Goal: Task Accomplishment & Management: Manage account settings

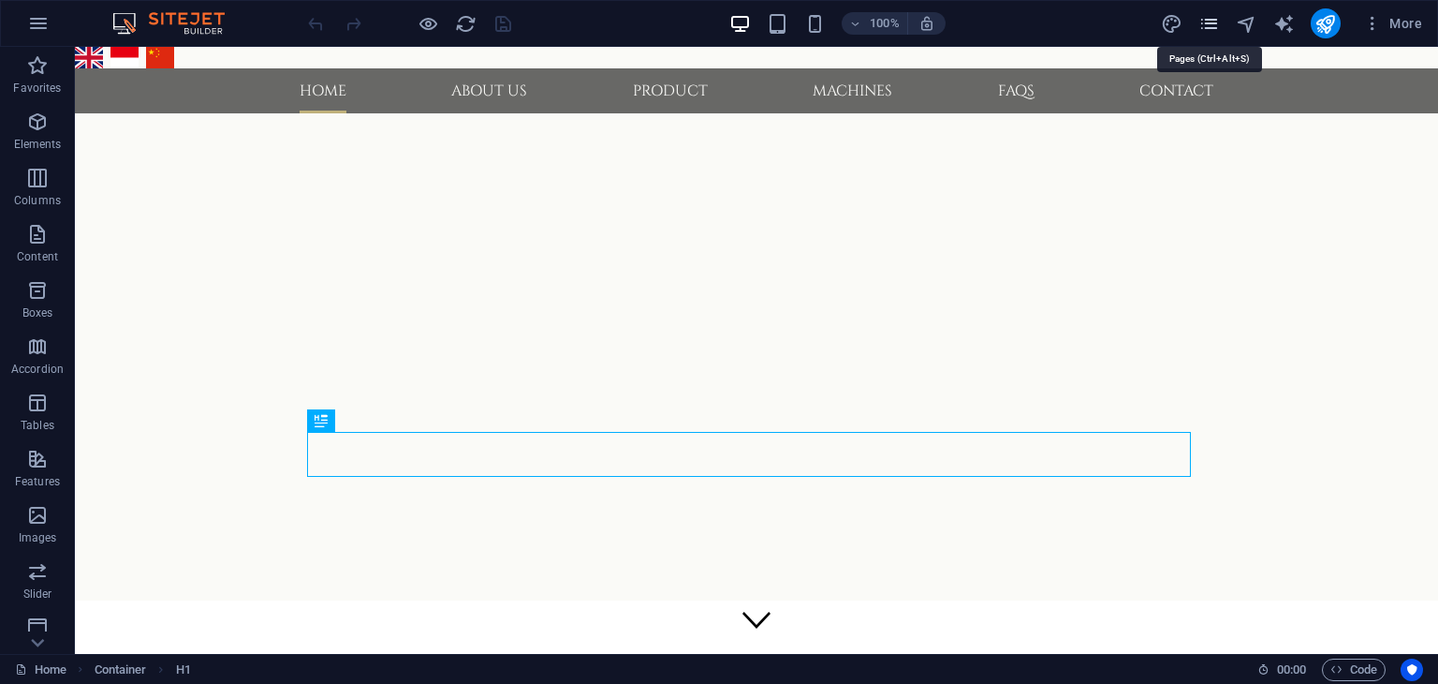
click at [1210, 28] on icon "pages" at bounding box center [1210, 24] width 22 height 22
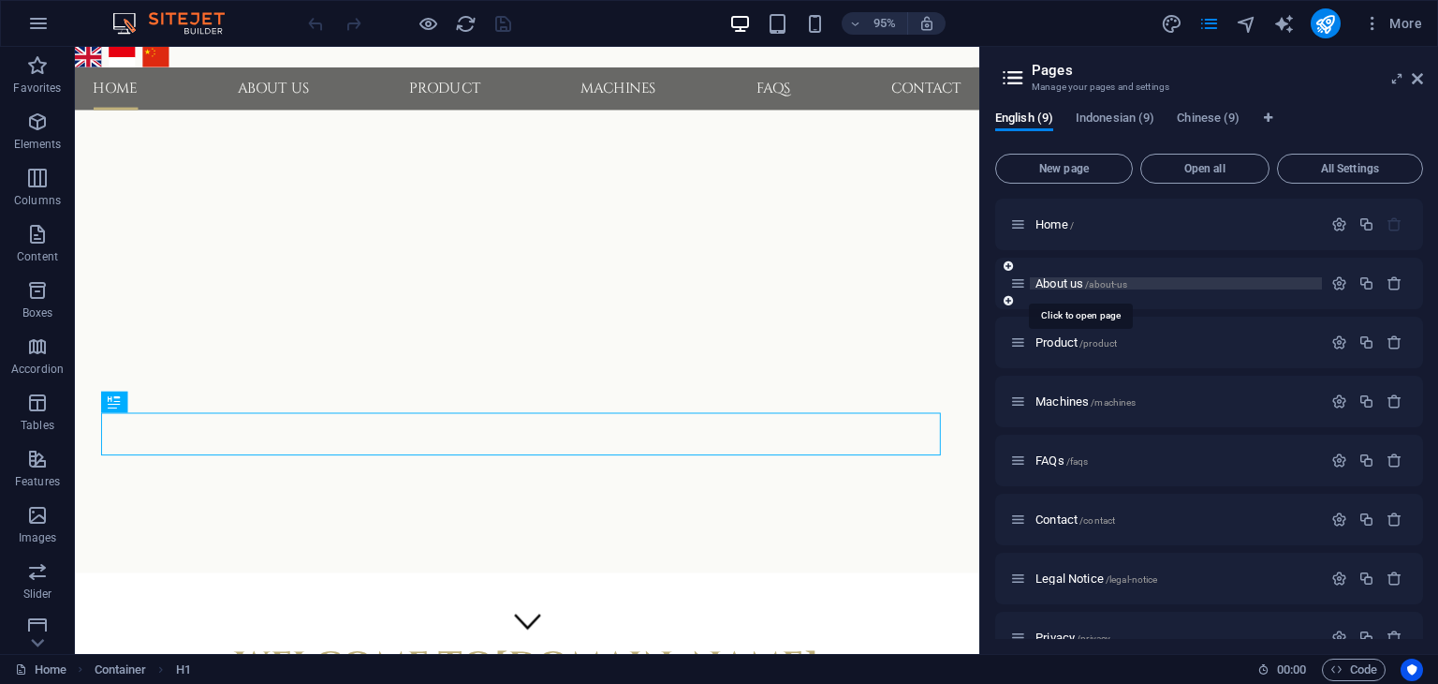
click at [1070, 286] on span "About us /about-us" at bounding box center [1082, 283] width 92 height 14
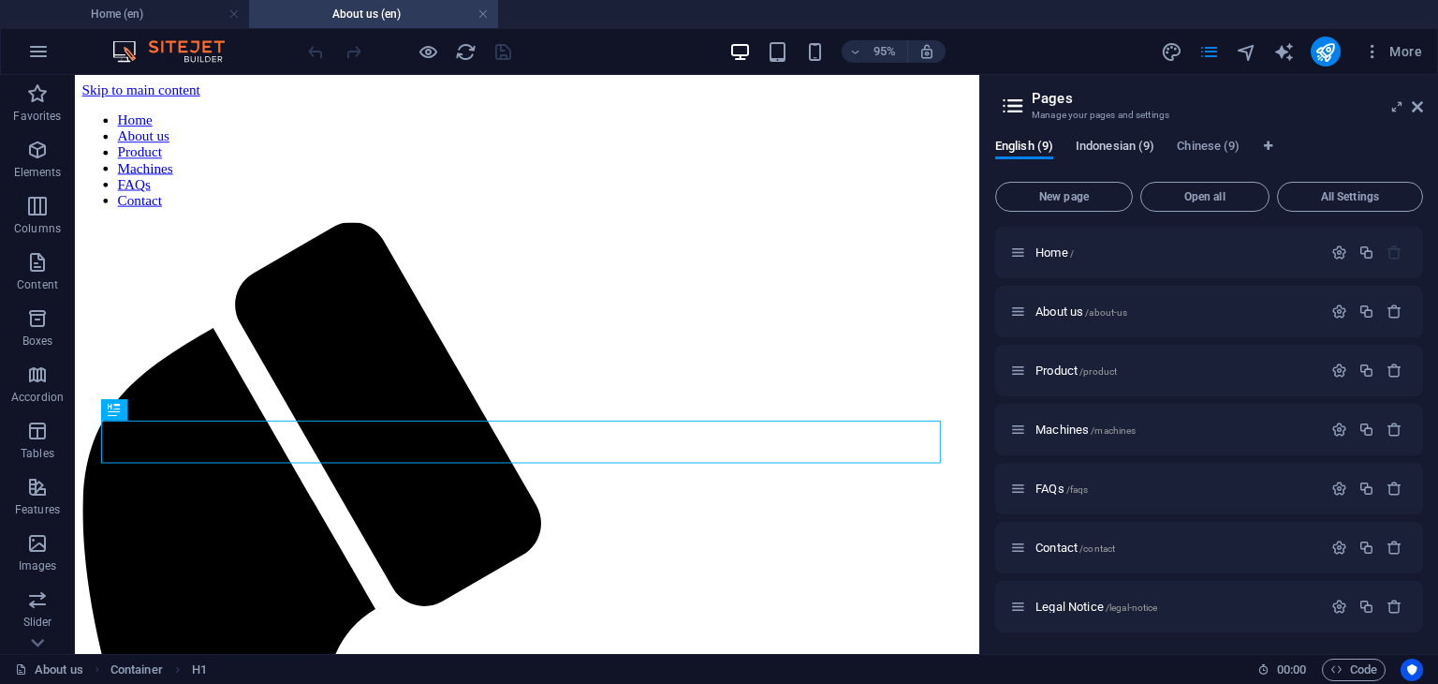
click at [1102, 151] on span "Indonesian (9)" at bounding box center [1115, 148] width 79 height 26
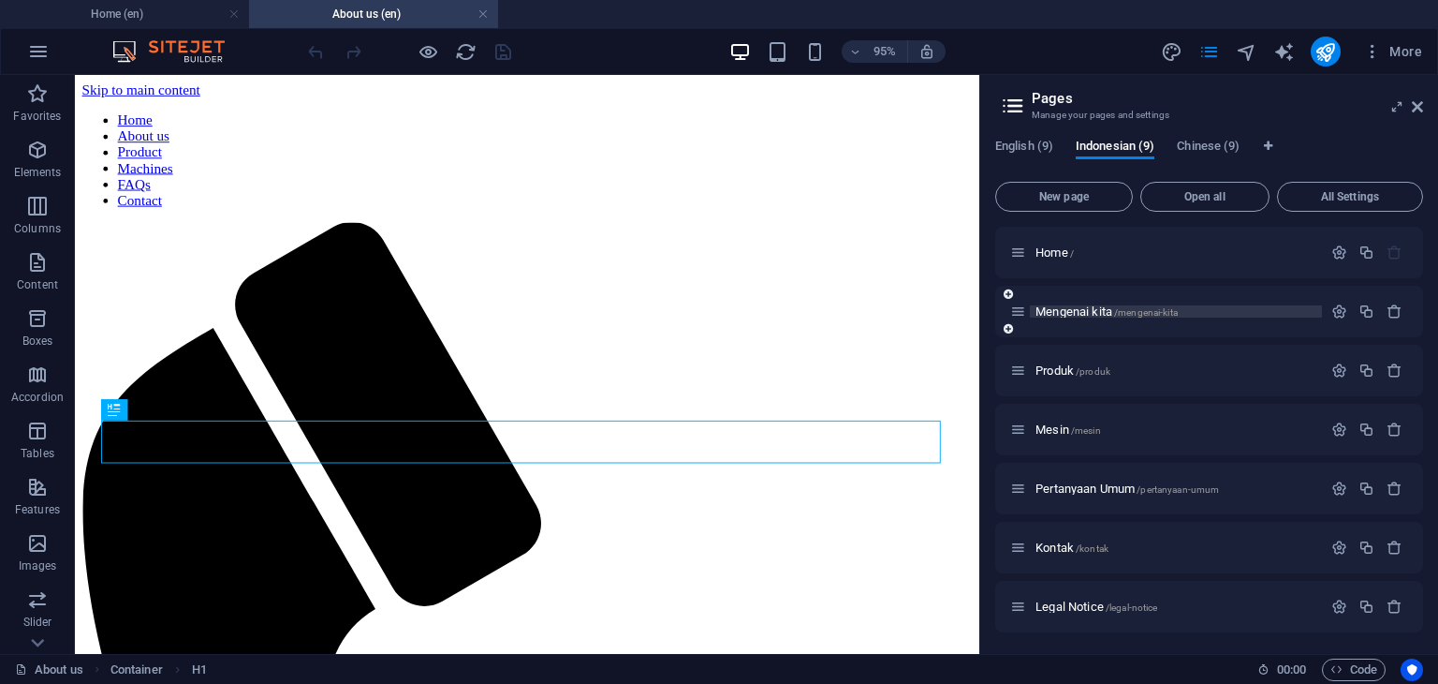
click at [1073, 312] on span "Mengenai kita /mengenai-kita" at bounding box center [1107, 311] width 142 height 14
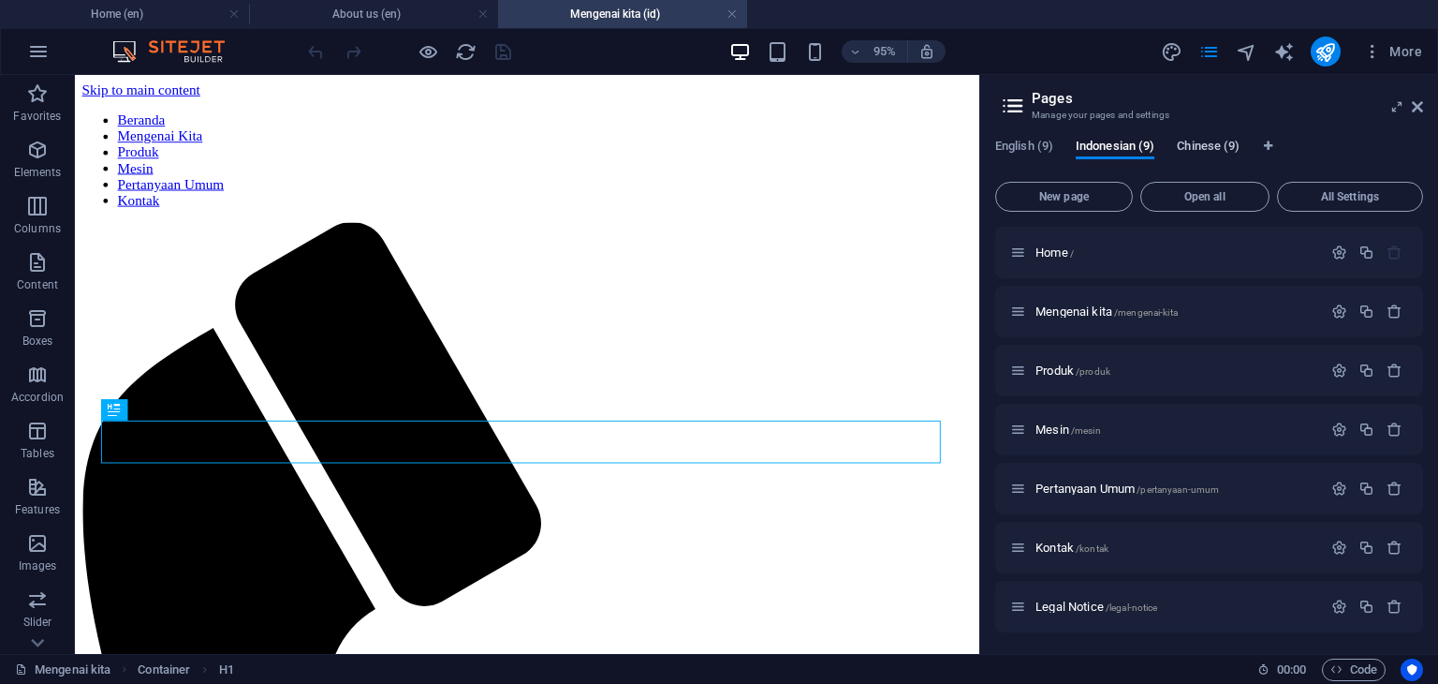
click at [1199, 147] on span "Chinese (9)" at bounding box center [1208, 148] width 63 height 26
click at [1075, 316] on span "About us CH /about-us-ch" at bounding box center [1098, 311] width 125 height 14
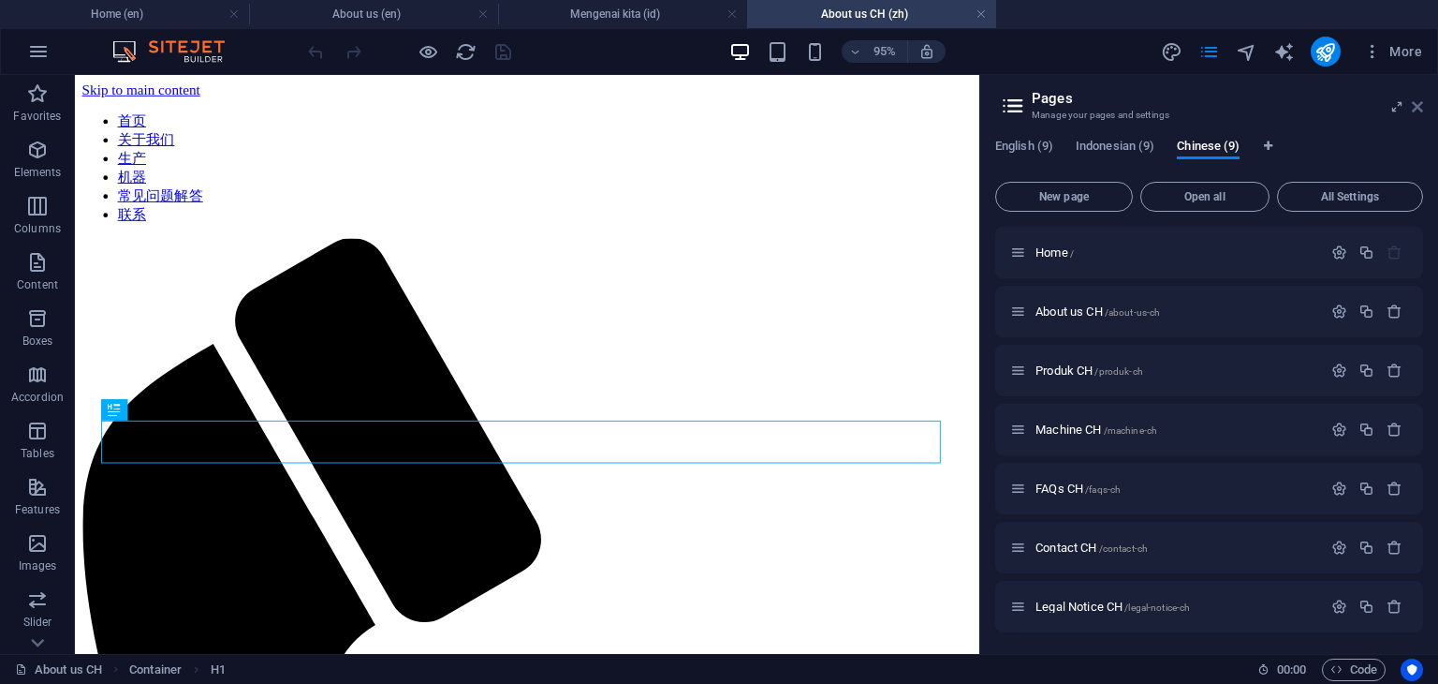
click at [1419, 106] on icon at bounding box center [1417, 106] width 11 height 15
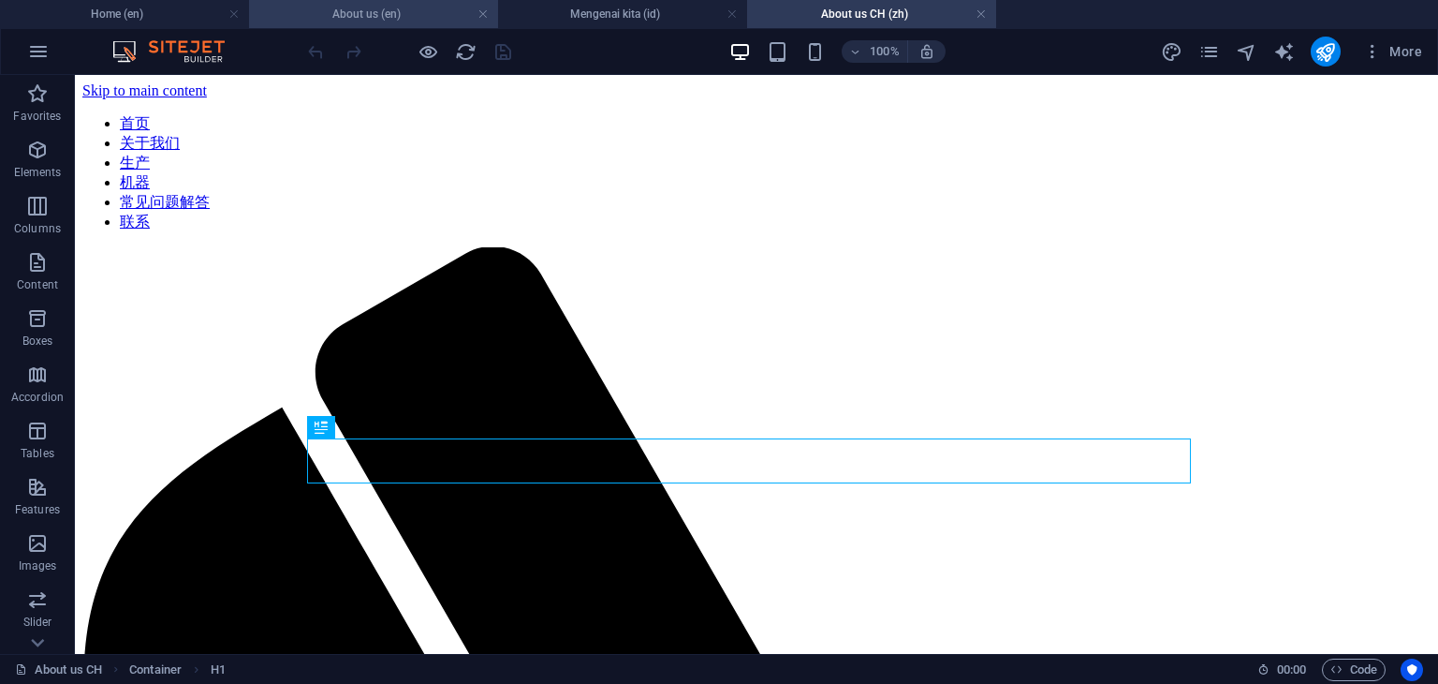
click at [369, 13] on h4 "About us (en)" at bounding box center [373, 14] width 249 height 21
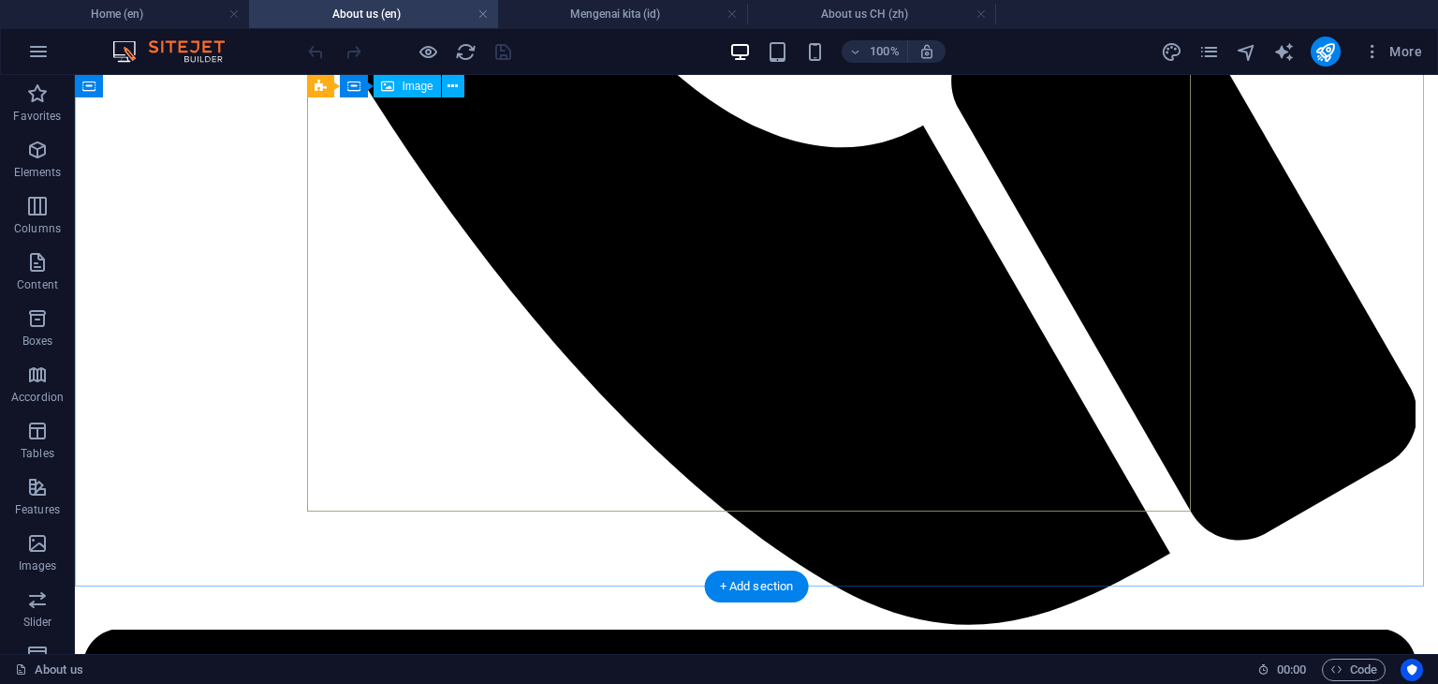
scroll to position [1405, 0]
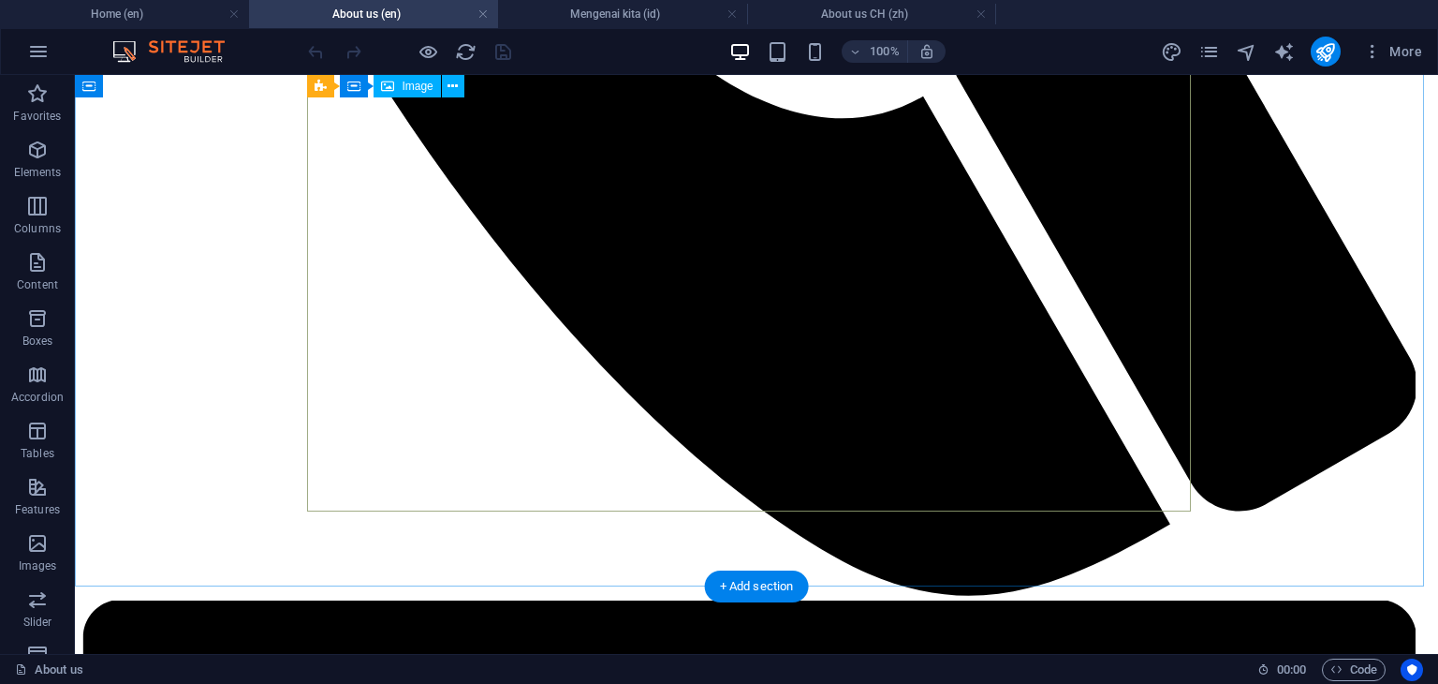
select select "px"
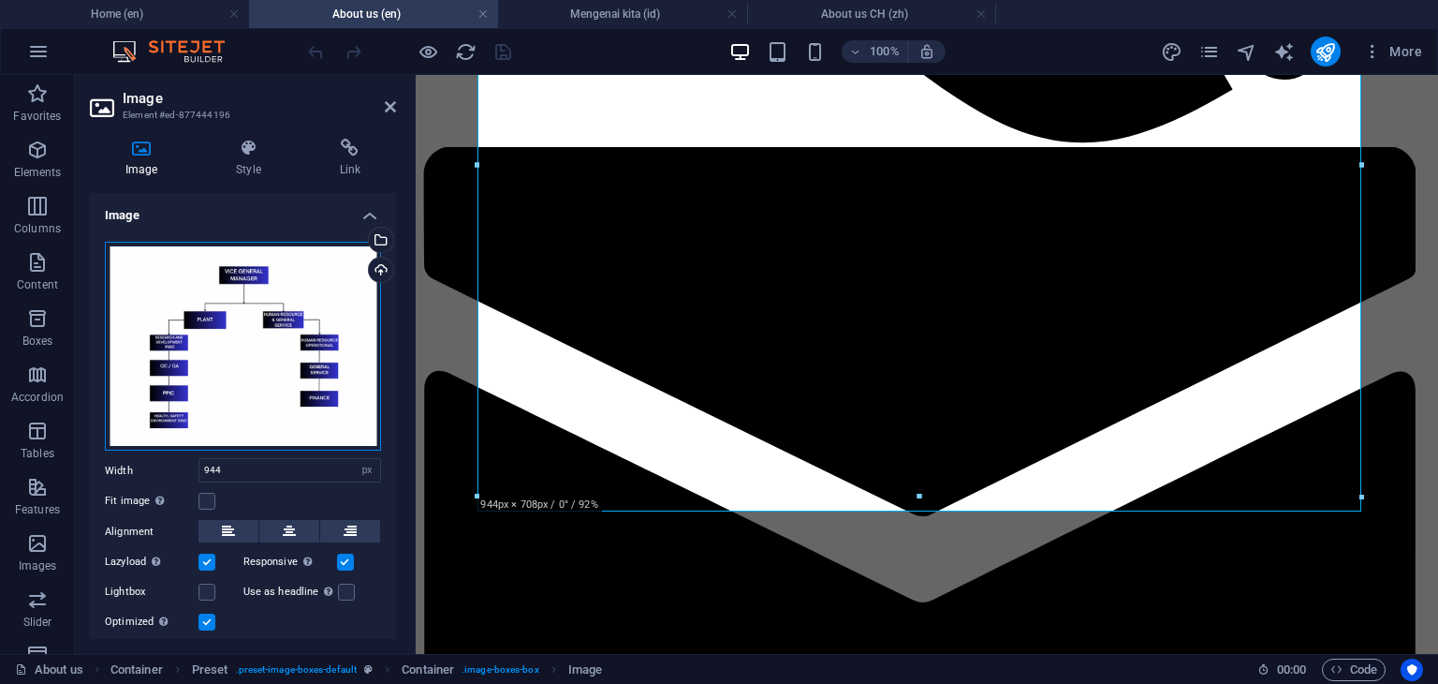
click at [270, 319] on div "Drag files here, click to choose files or select files from Files or our free s…" at bounding box center [243, 347] width 276 height 210
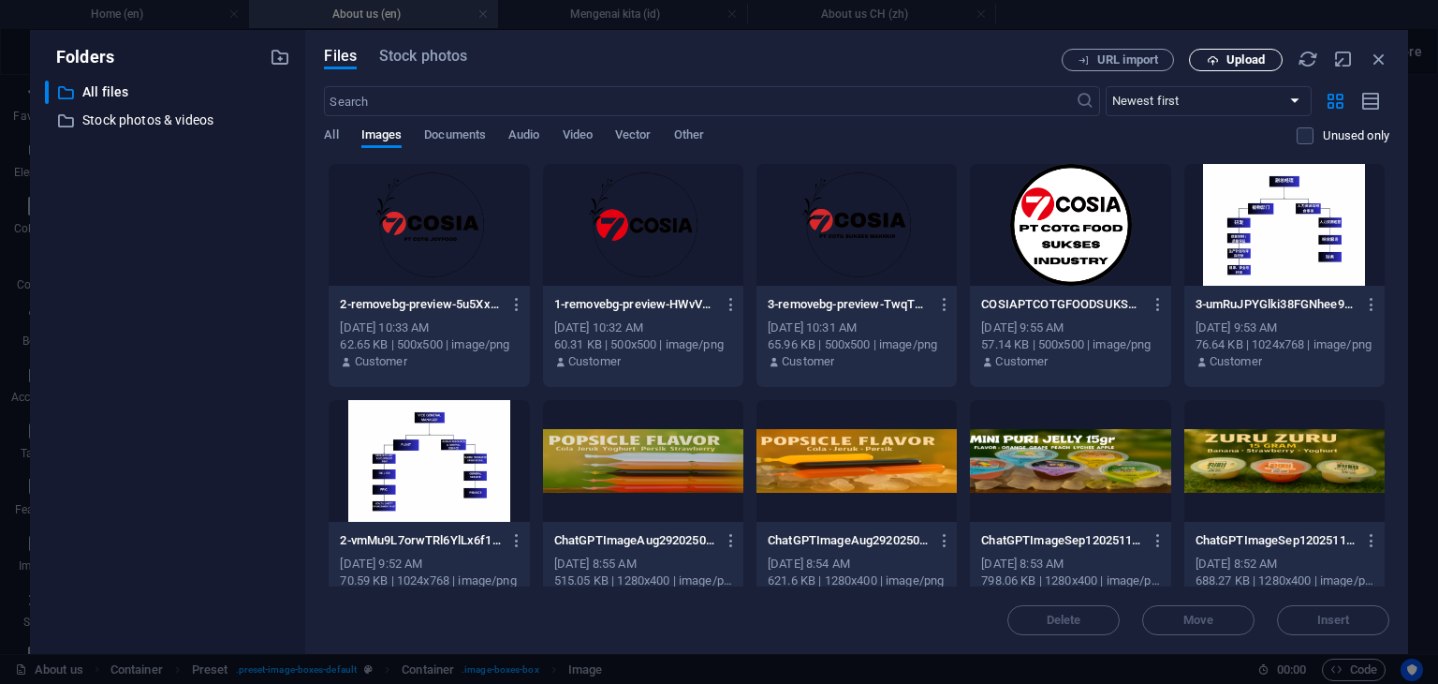
click at [1236, 63] on span "Upload" at bounding box center [1246, 59] width 38 height 11
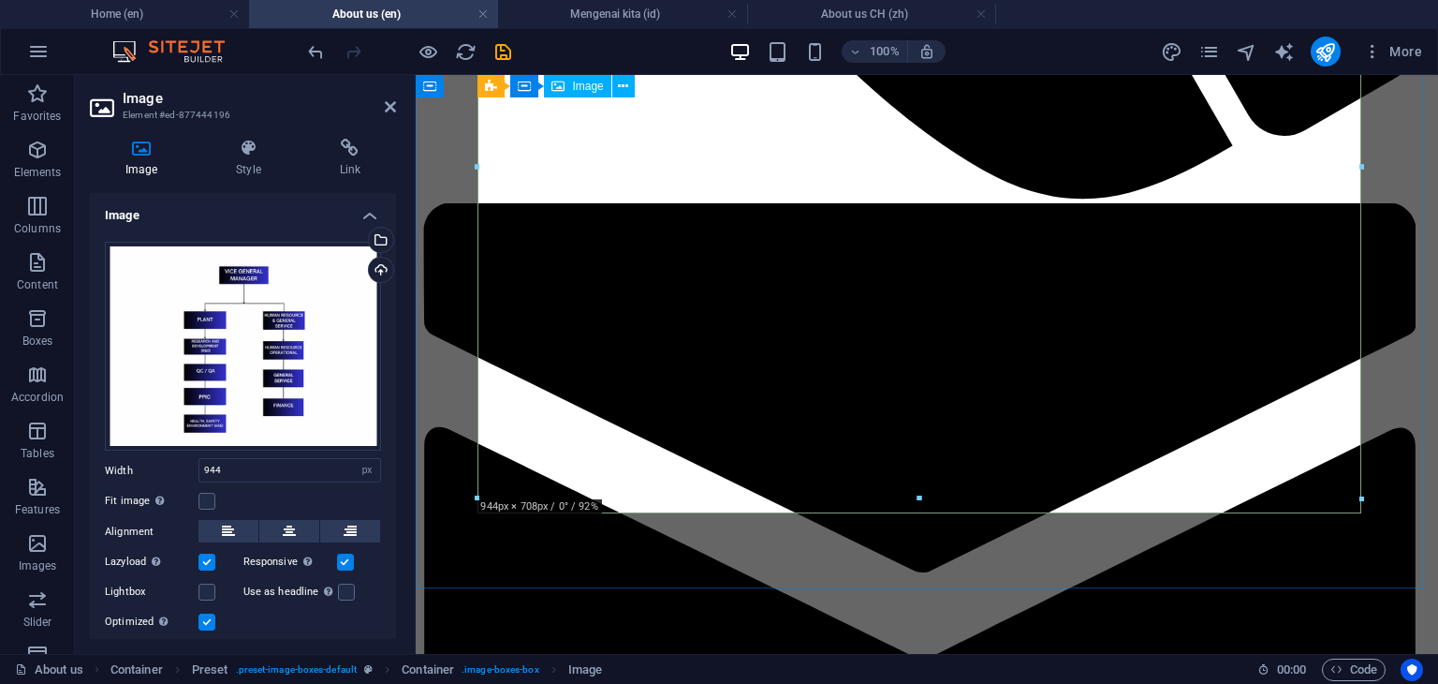
scroll to position [1311, 0]
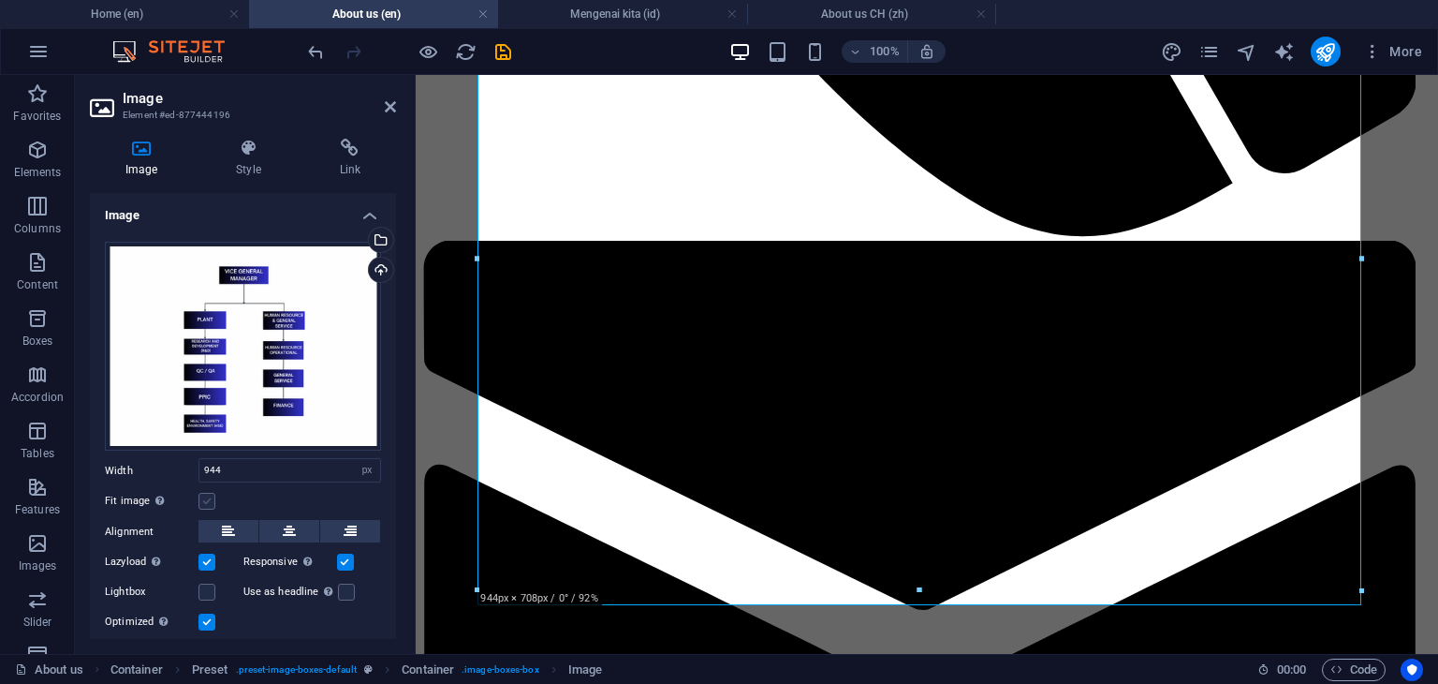
click at [211, 499] on label at bounding box center [207, 501] width 17 height 17
click at [0, 0] on input "Fit image Automatically fit image to a fixed width and height" at bounding box center [0, 0] width 0 height 0
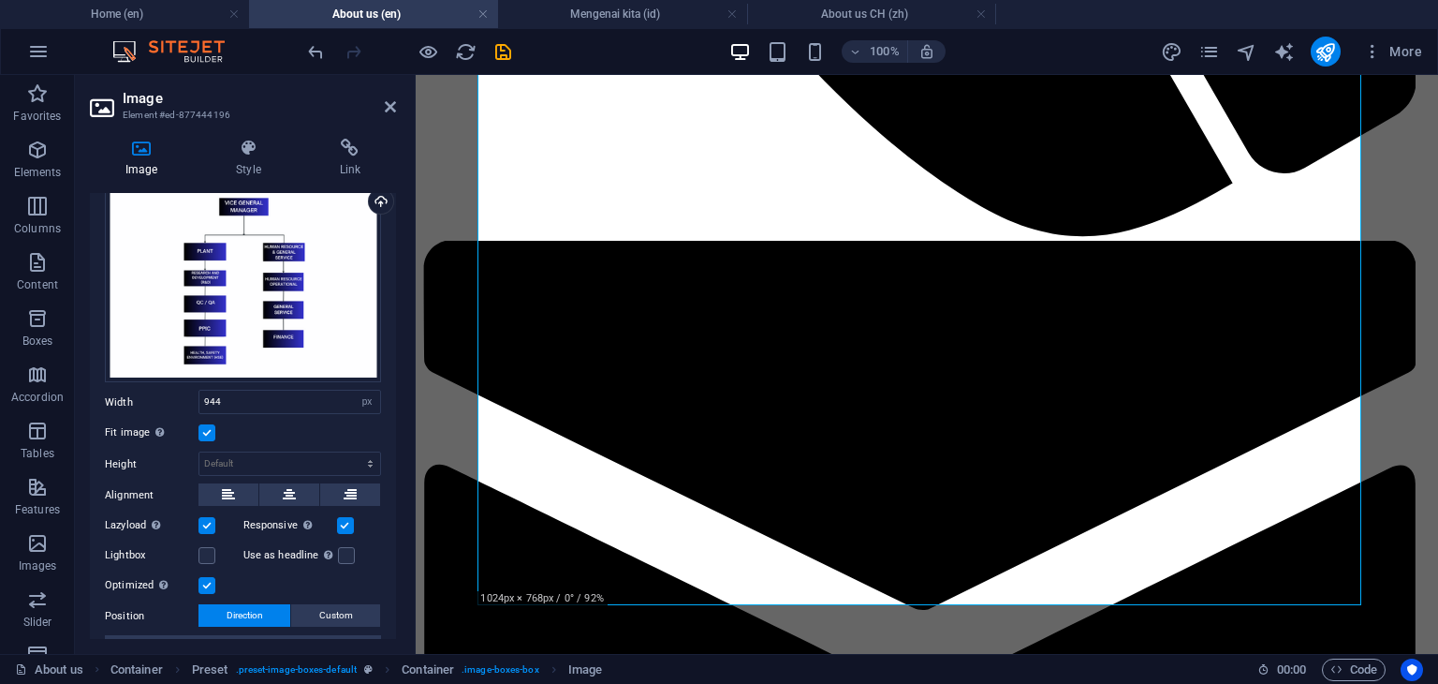
scroll to position [94, 0]
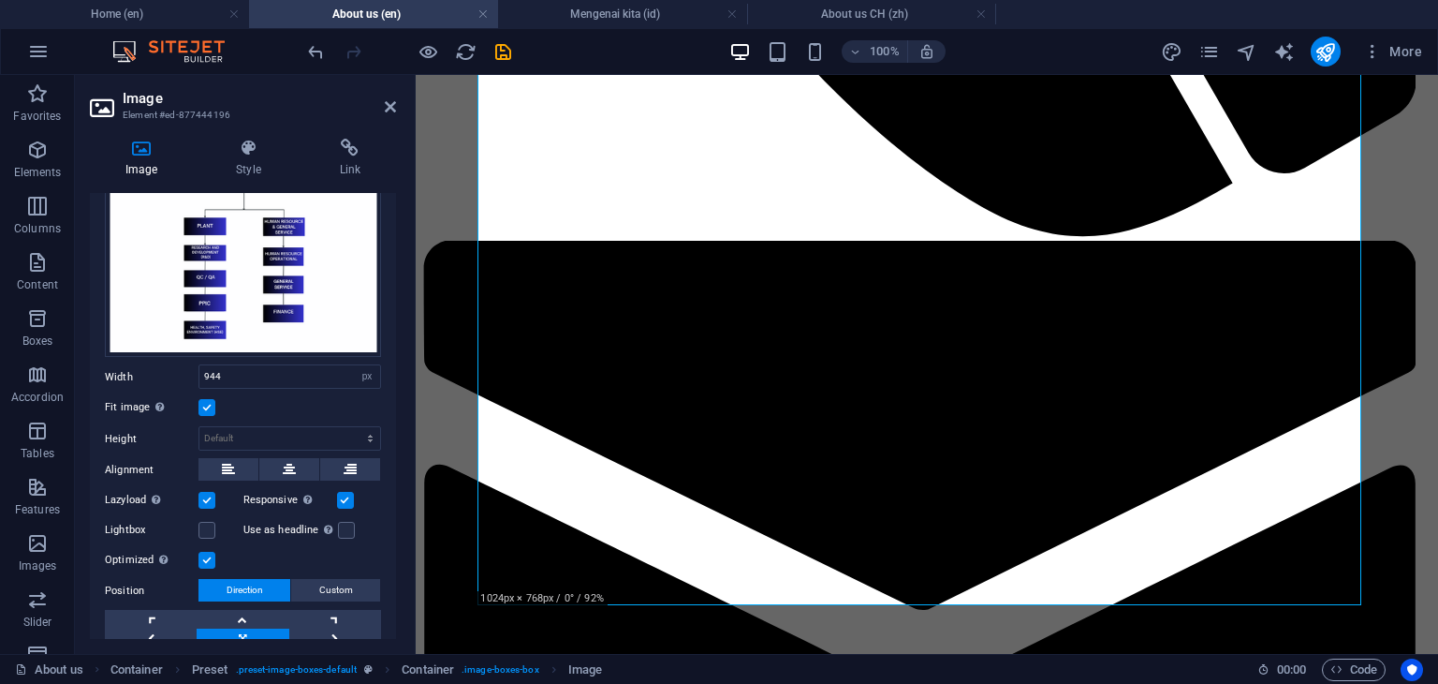
click at [209, 559] on label at bounding box center [207, 560] width 17 height 17
click at [0, 0] on input "Optimized Images are compressed to improve page speed." at bounding box center [0, 0] width 0 height 0
click at [212, 406] on label at bounding box center [207, 407] width 17 height 17
click at [0, 0] on input "Fit image Automatically fit image to a fixed width and height" at bounding box center [0, 0] width 0 height 0
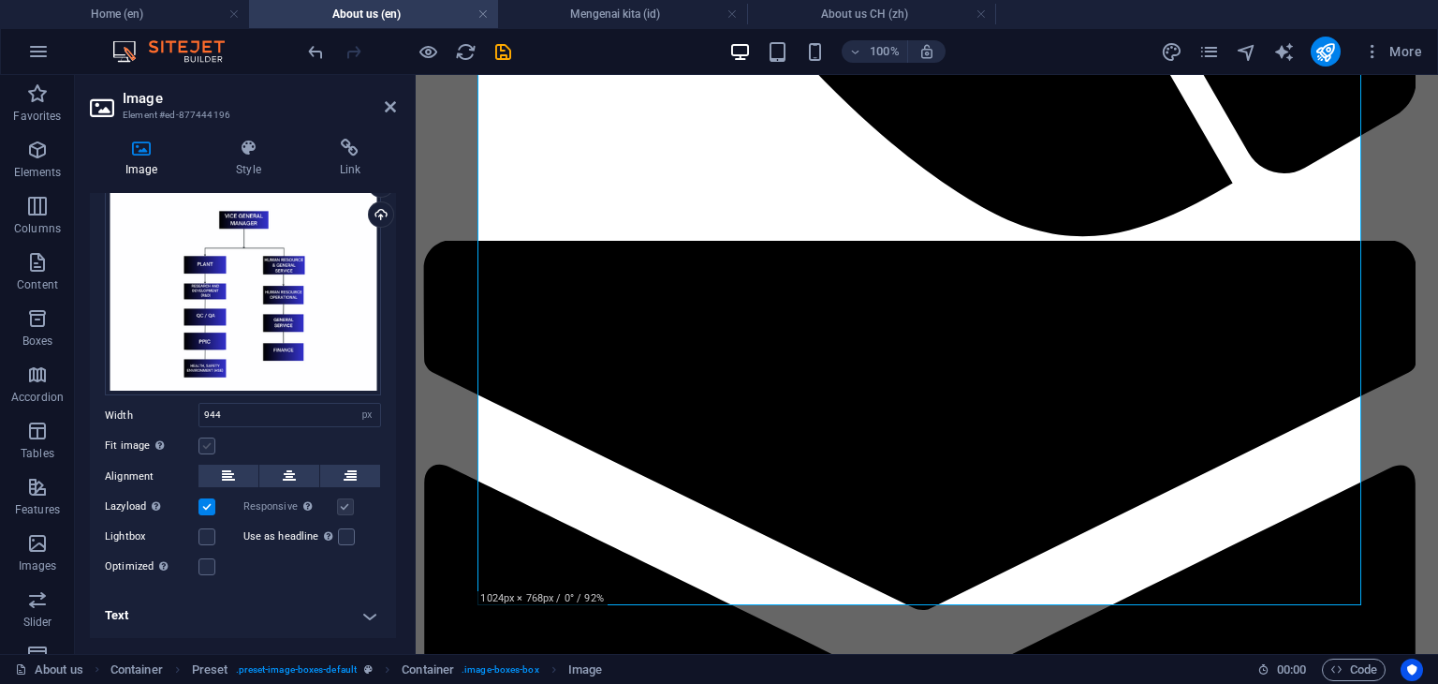
scroll to position [52, 0]
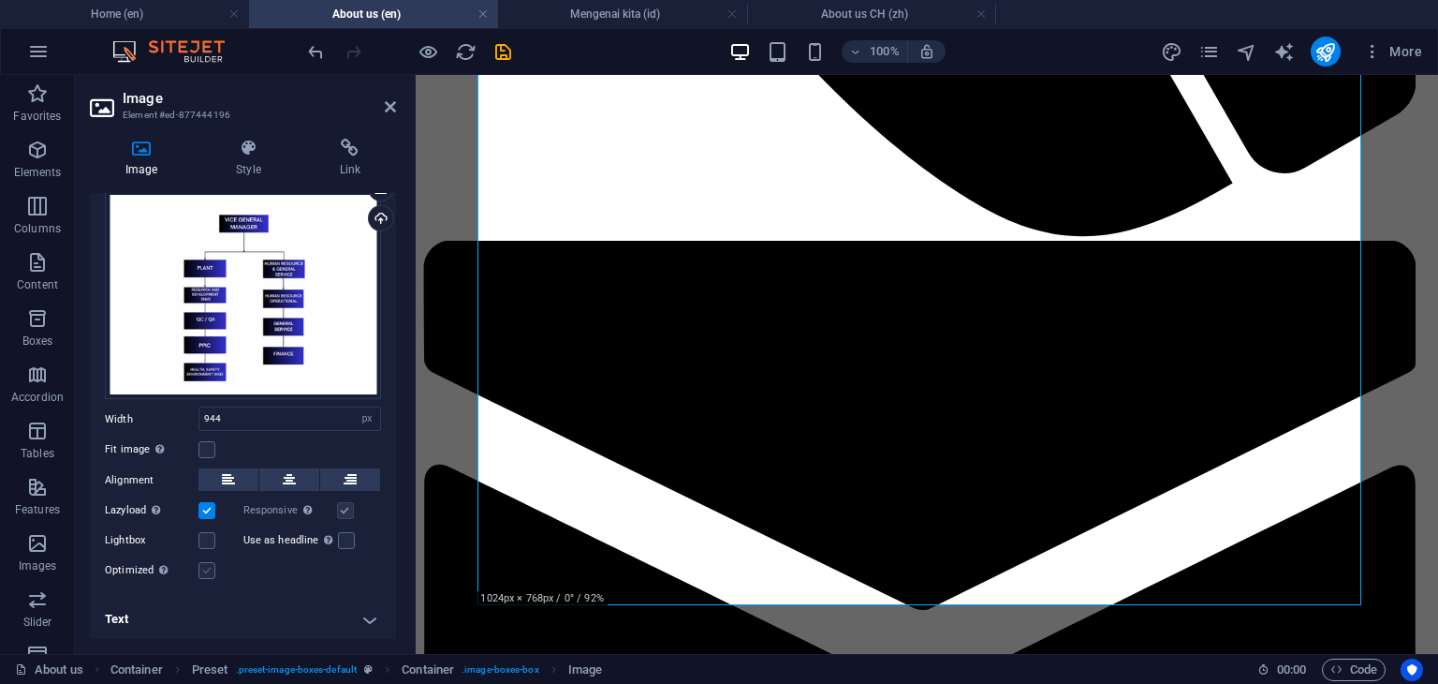
click at [206, 569] on label at bounding box center [207, 570] width 17 height 17
click at [0, 0] on input "Optimized Images are compressed to improve page speed." at bounding box center [0, 0] width 0 height 0
click at [206, 569] on label at bounding box center [207, 570] width 17 height 17
click at [0, 0] on input "Optimized Images are compressed to improve page speed." at bounding box center [0, 0] width 0 height 0
click at [209, 446] on label at bounding box center [207, 449] width 17 height 17
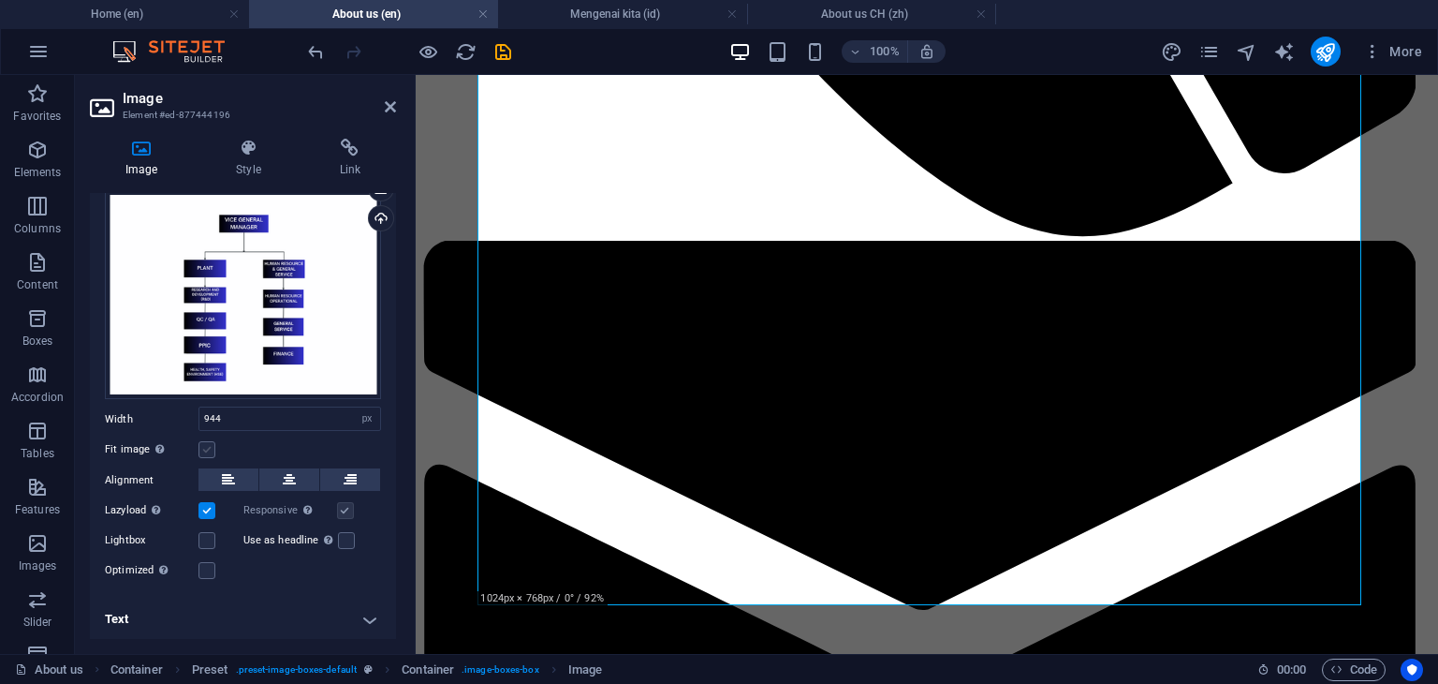
click at [0, 0] on input "Fit image Automatically fit image to a fixed width and height" at bounding box center [0, 0] width 0 height 0
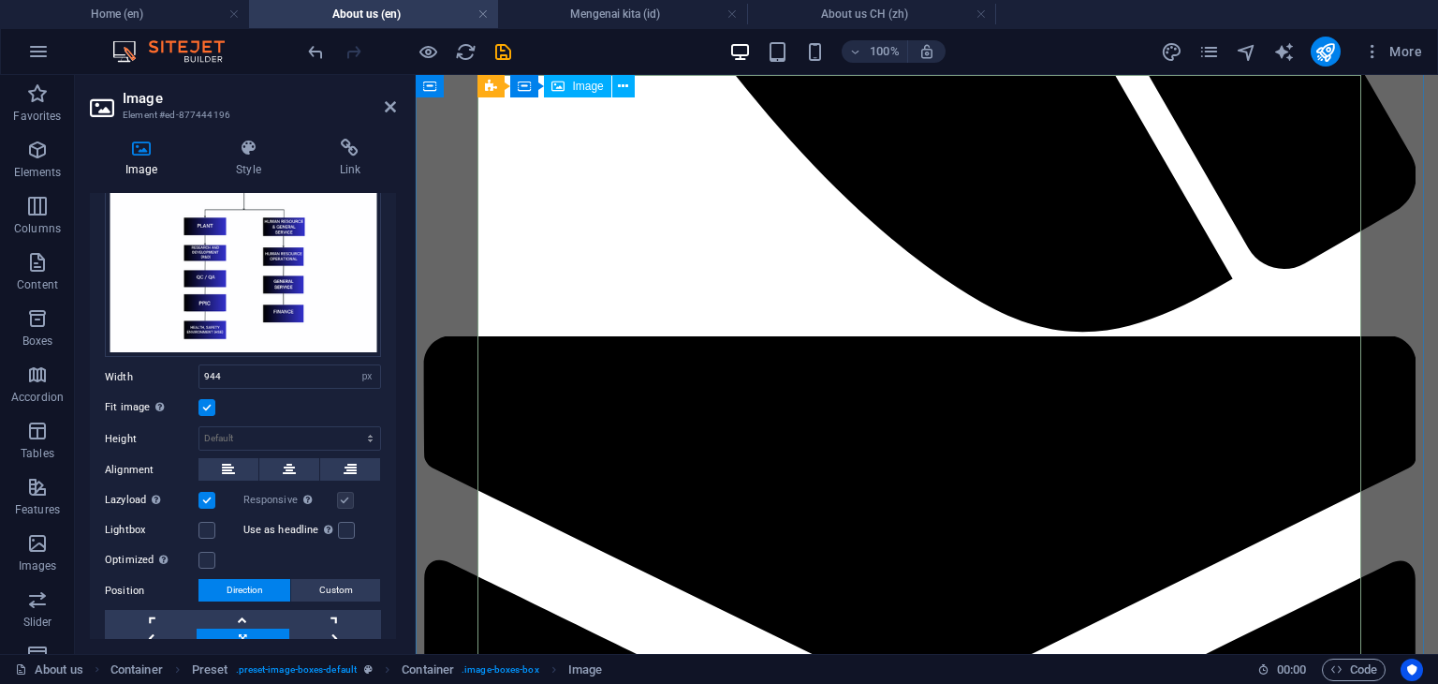
scroll to position [1124, 0]
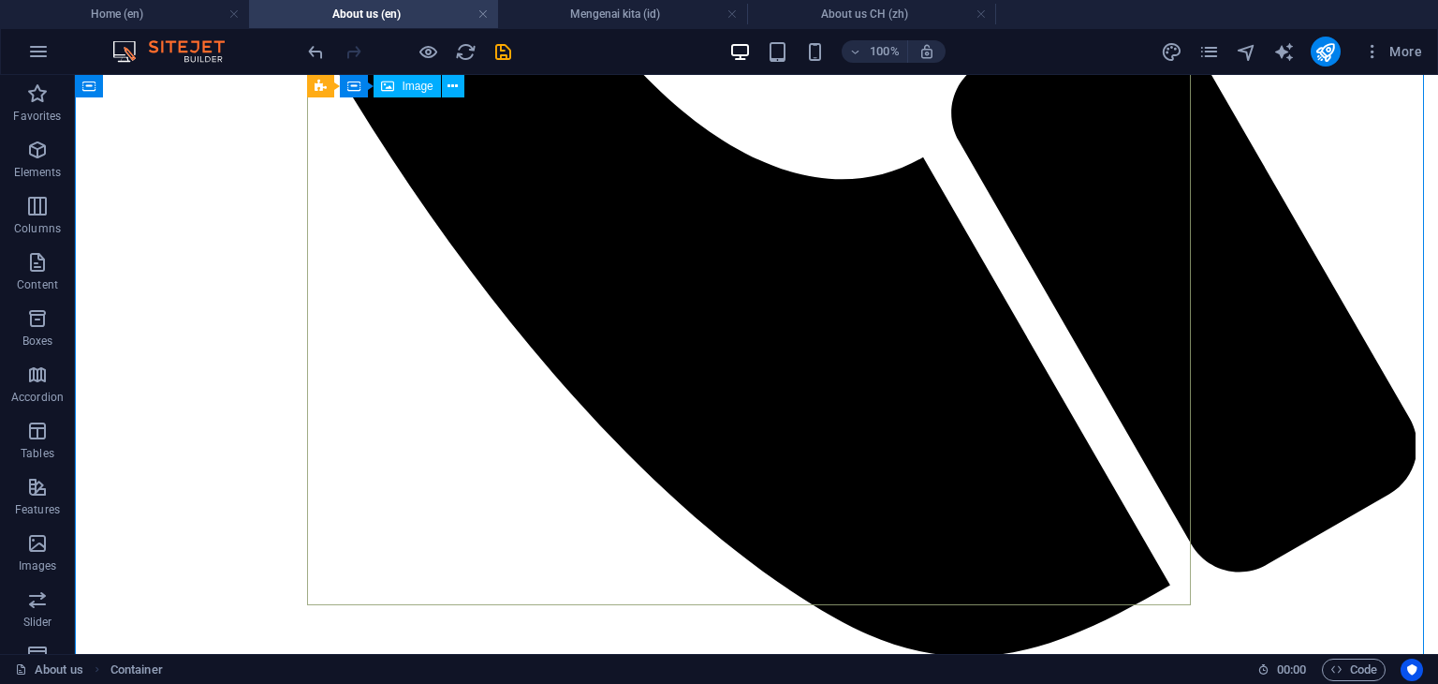
scroll to position [1311, 0]
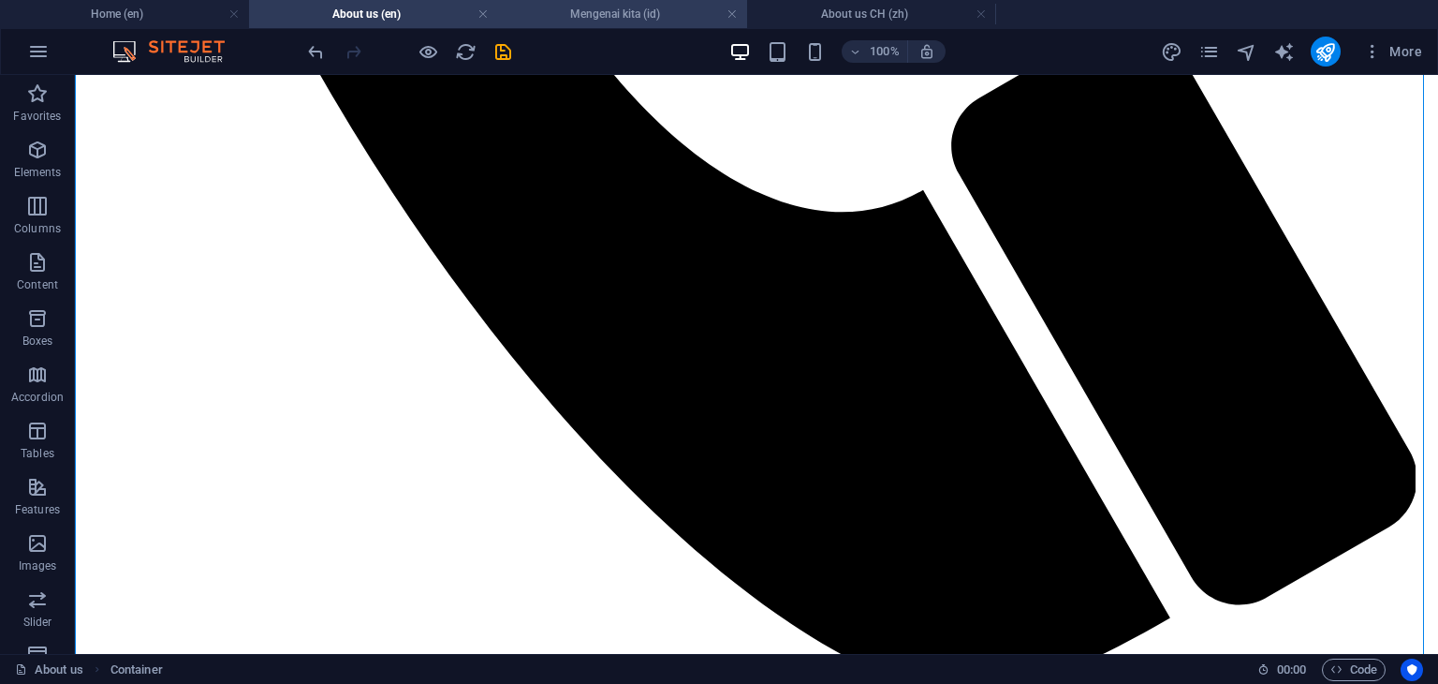
click at [609, 15] on h4 "Mengenai kita (id)" at bounding box center [622, 14] width 249 height 21
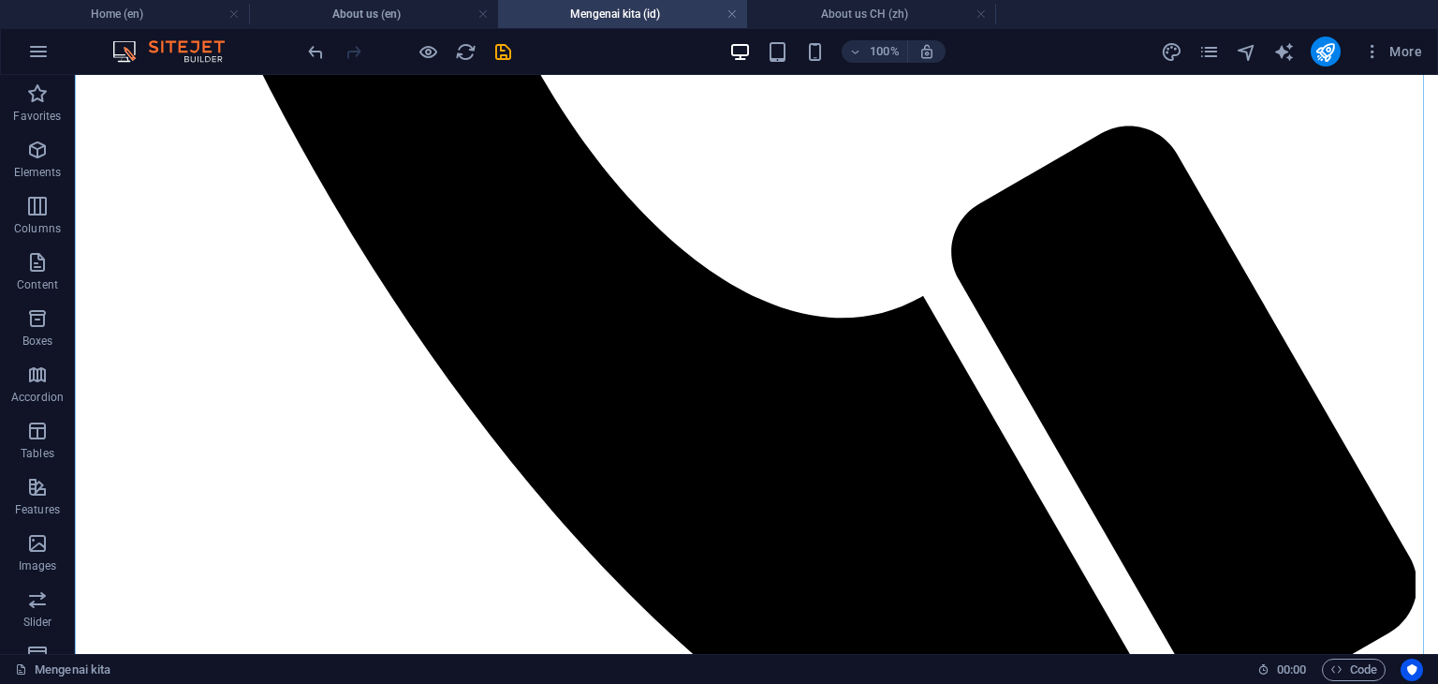
scroll to position [1217, 0]
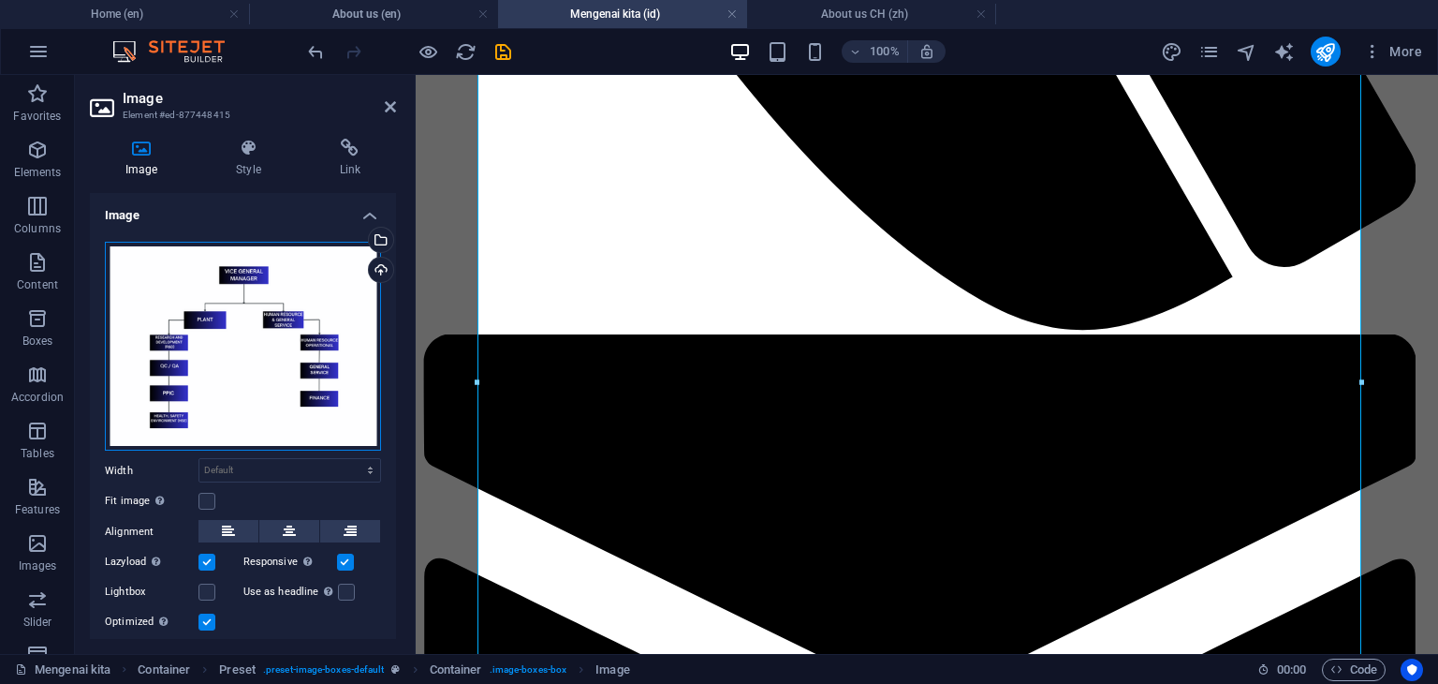
click at [292, 406] on div "Drag files here, click to choose files or select files from Files or our free s…" at bounding box center [243, 347] width 276 height 210
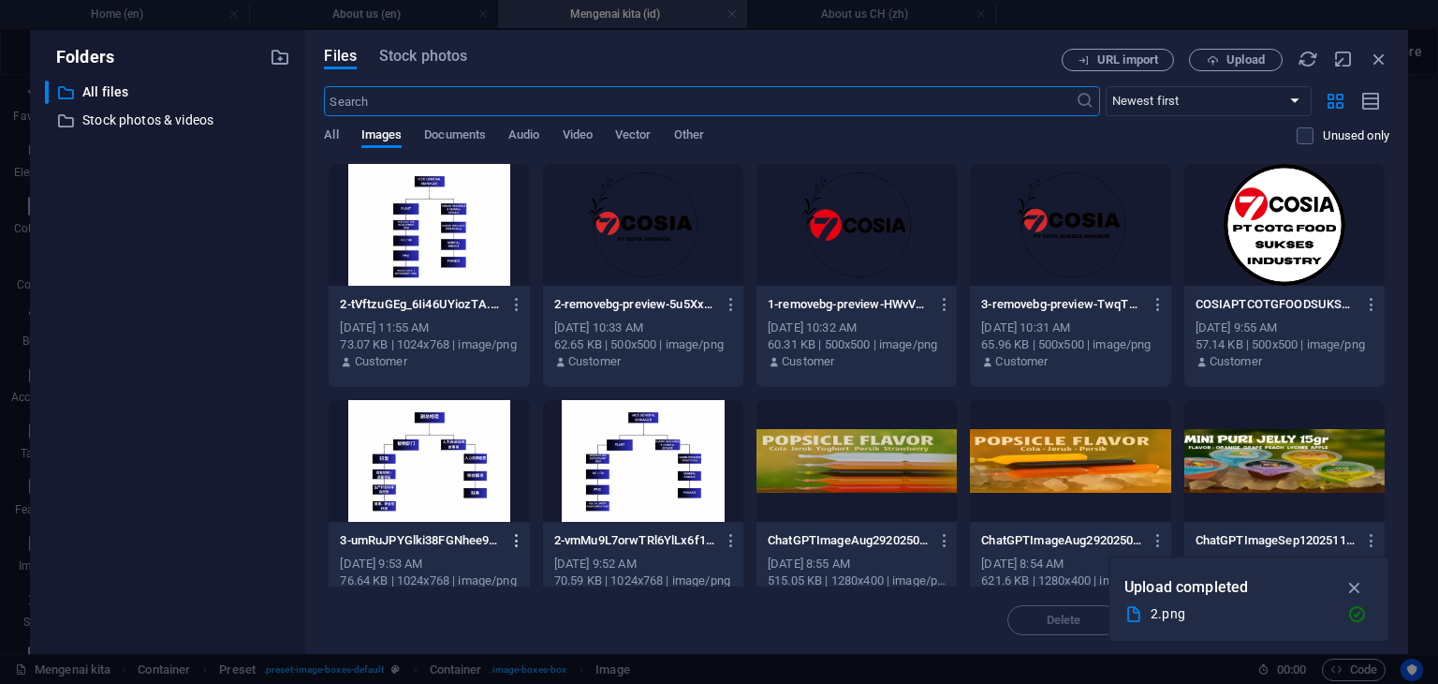
click at [518, 537] on icon "button" at bounding box center [518, 540] width 18 height 17
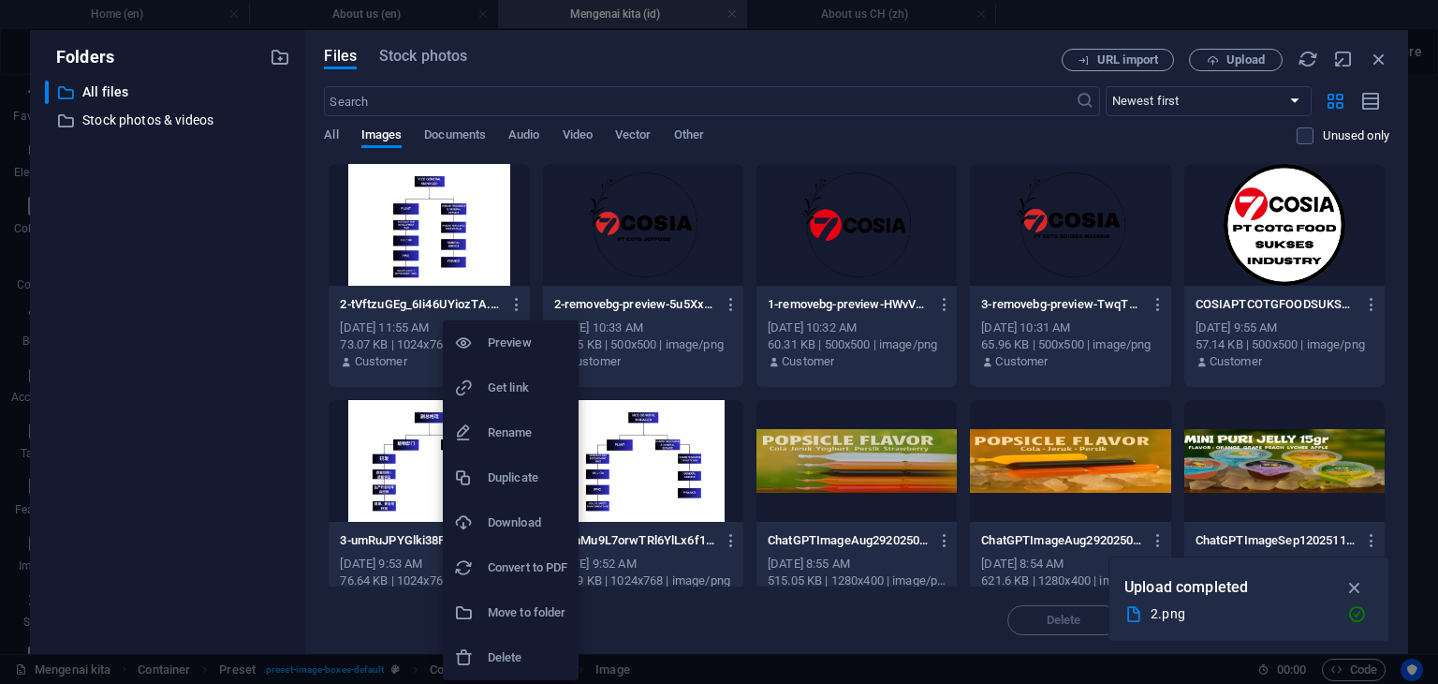
click at [513, 651] on h6 "Delete" at bounding box center [528, 657] width 80 height 22
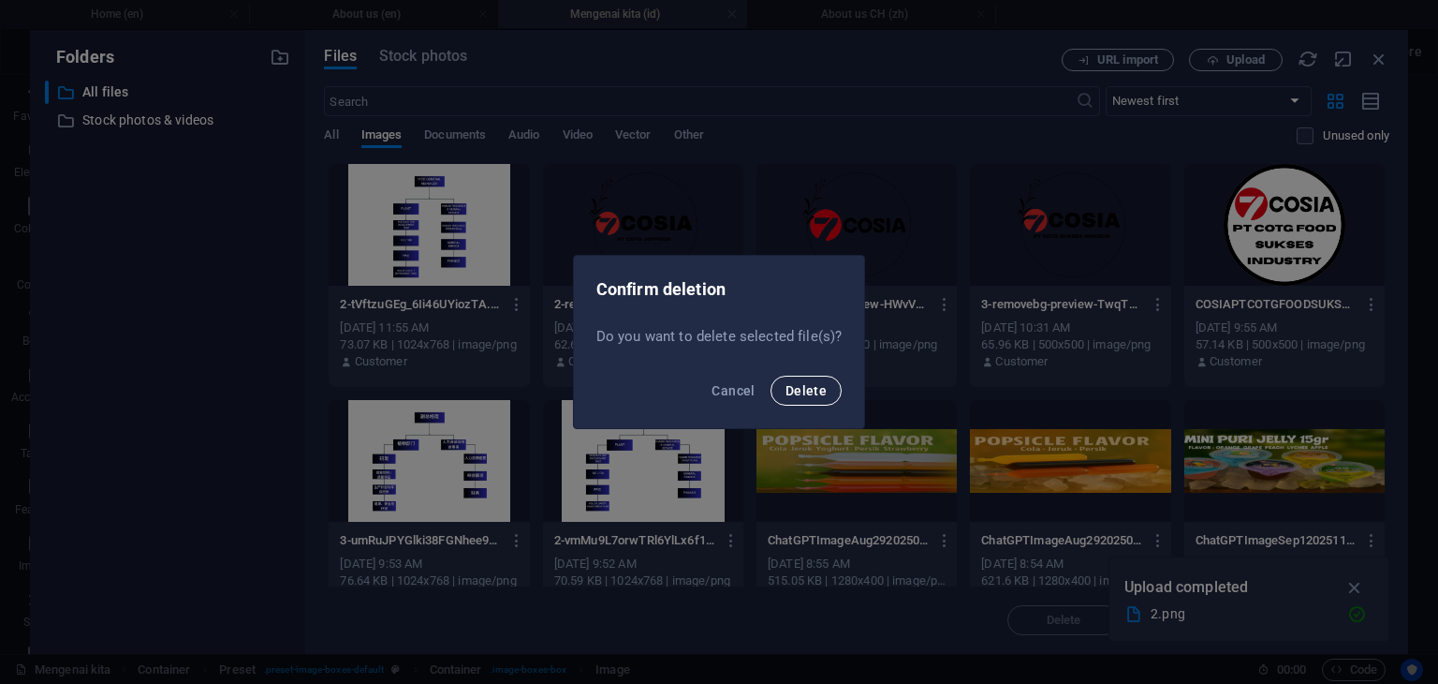
click at [802, 393] on span "Delete" at bounding box center [806, 390] width 41 height 15
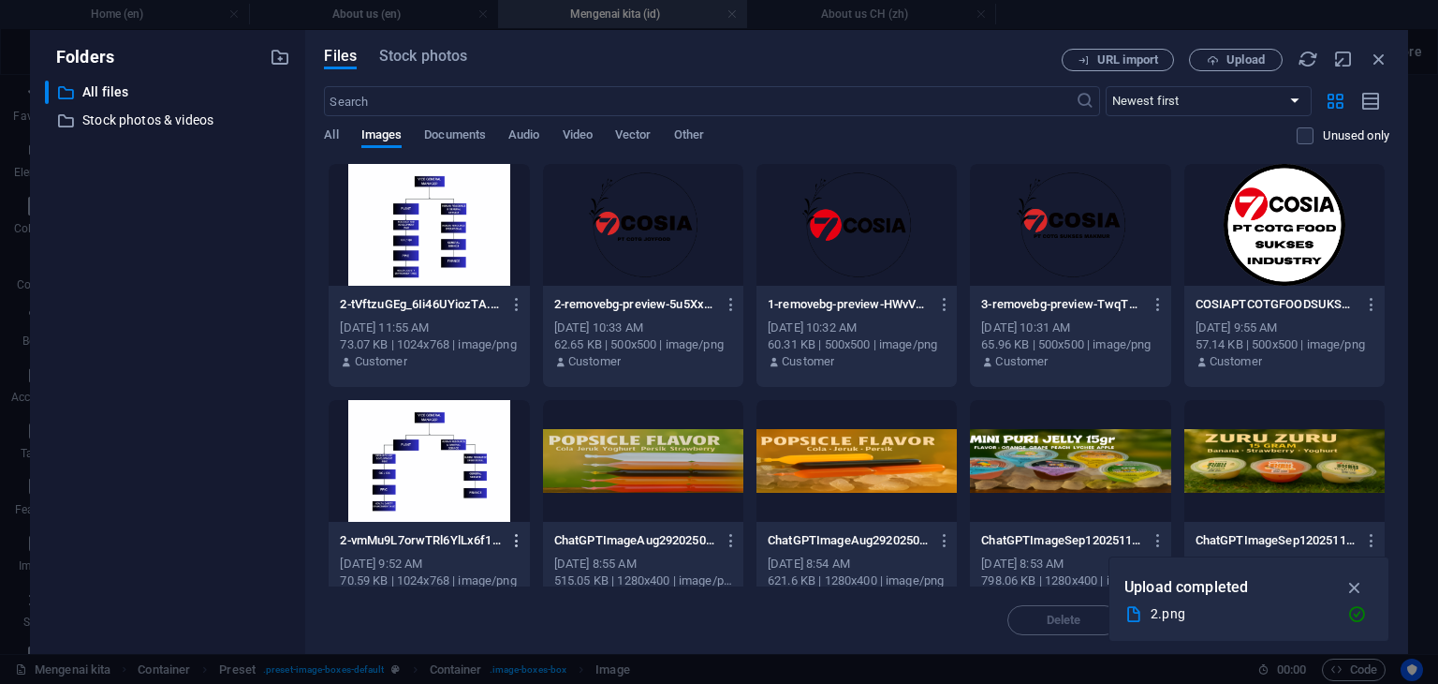
click at [509, 543] on icon "button" at bounding box center [518, 540] width 18 height 17
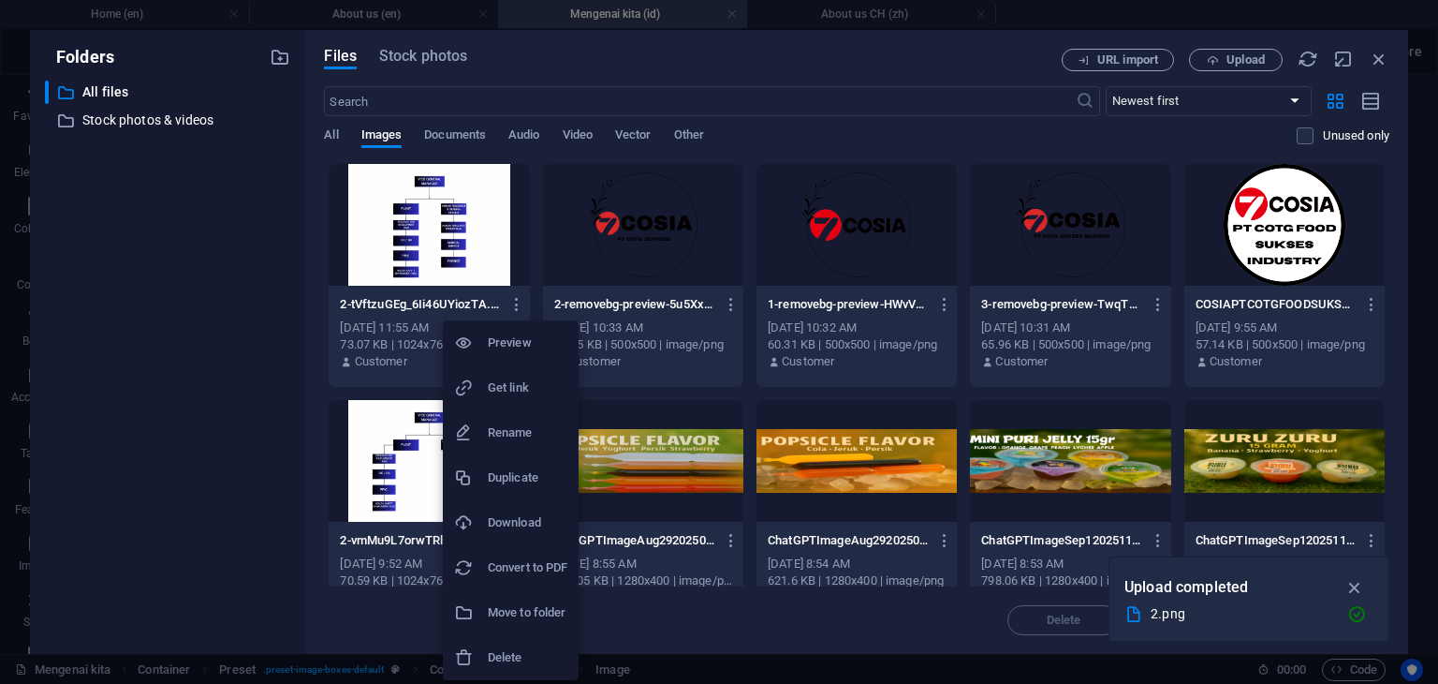
click at [516, 657] on h6 "Delete" at bounding box center [528, 657] width 80 height 22
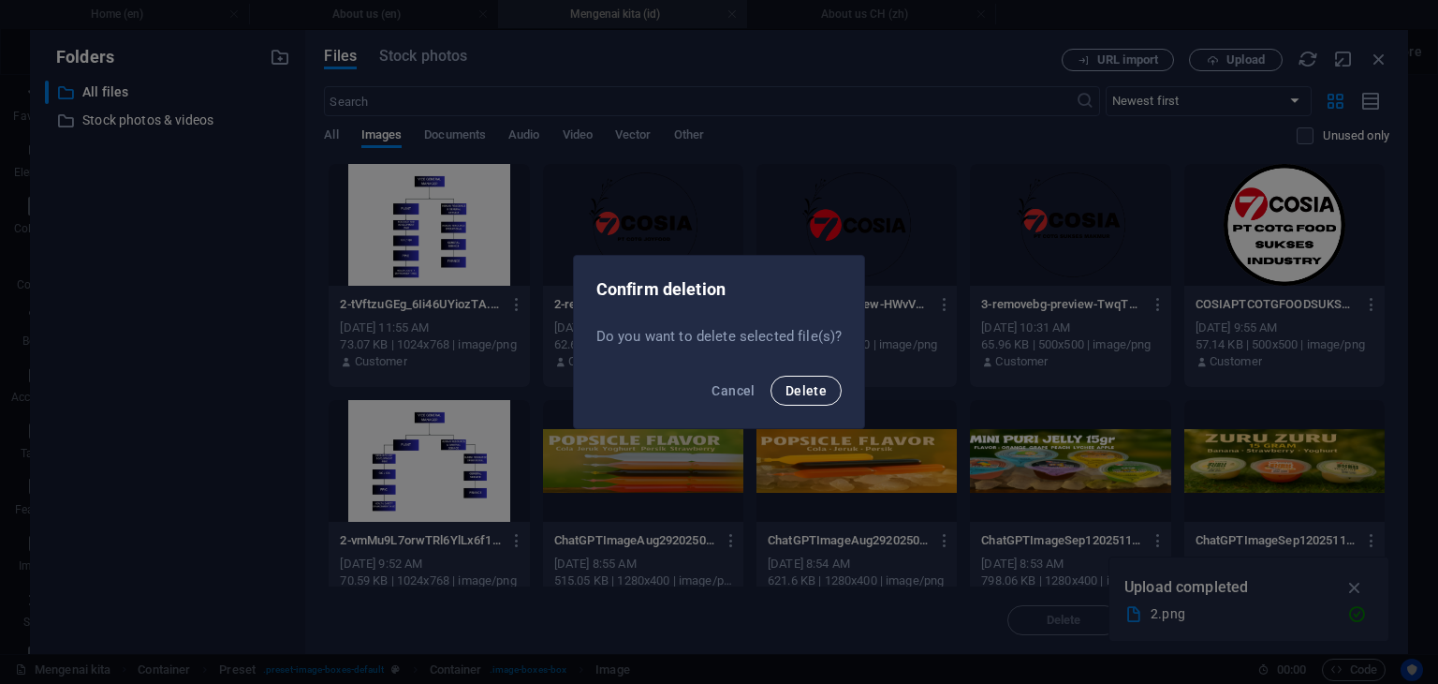
click at [809, 393] on span "Delete" at bounding box center [806, 390] width 41 height 15
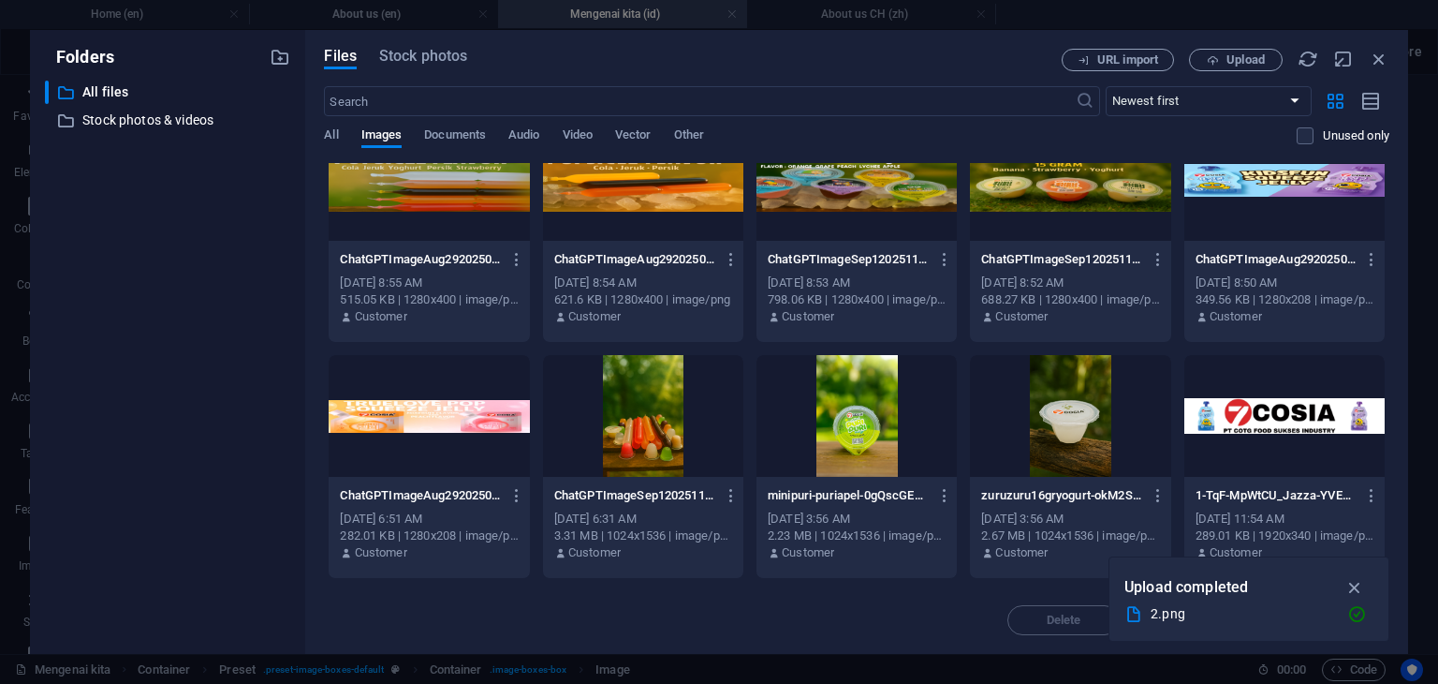
scroll to position [0, 0]
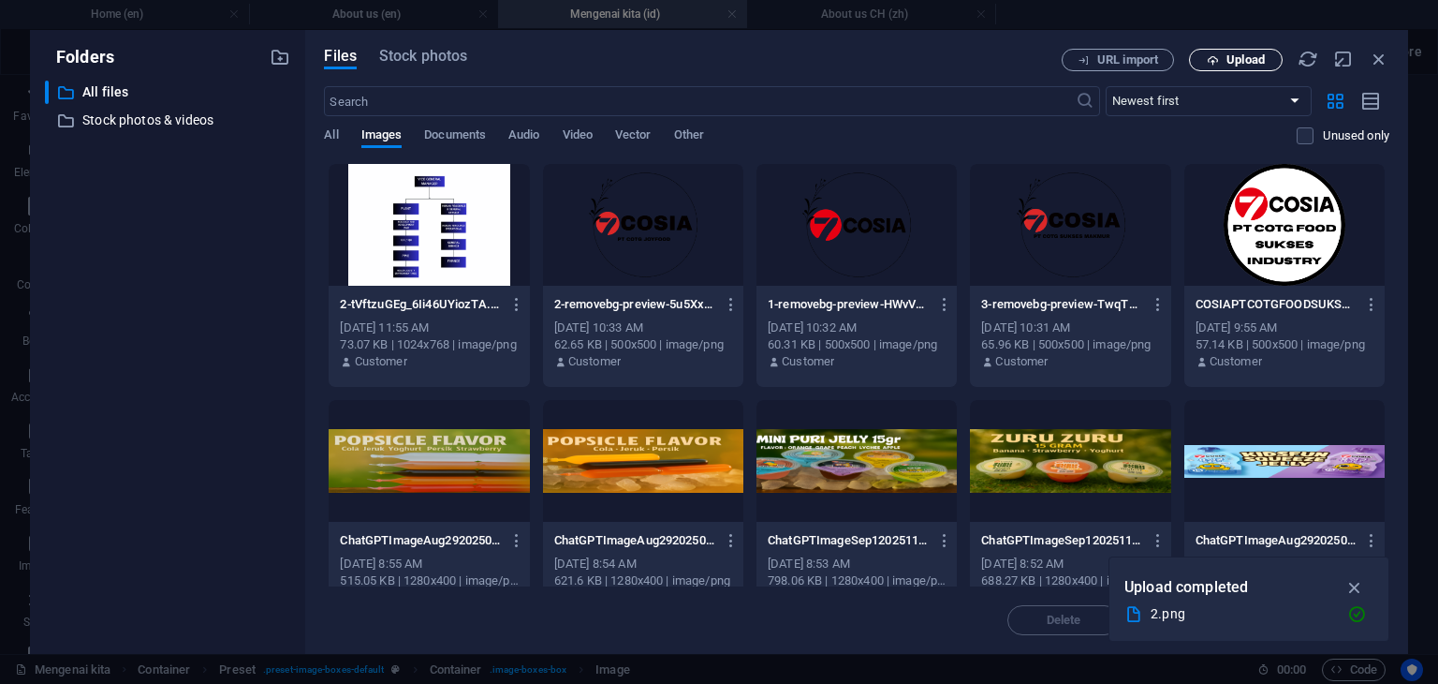
click at [1237, 66] on span "Upload" at bounding box center [1246, 59] width 38 height 11
click at [465, 236] on div at bounding box center [429, 225] width 200 height 122
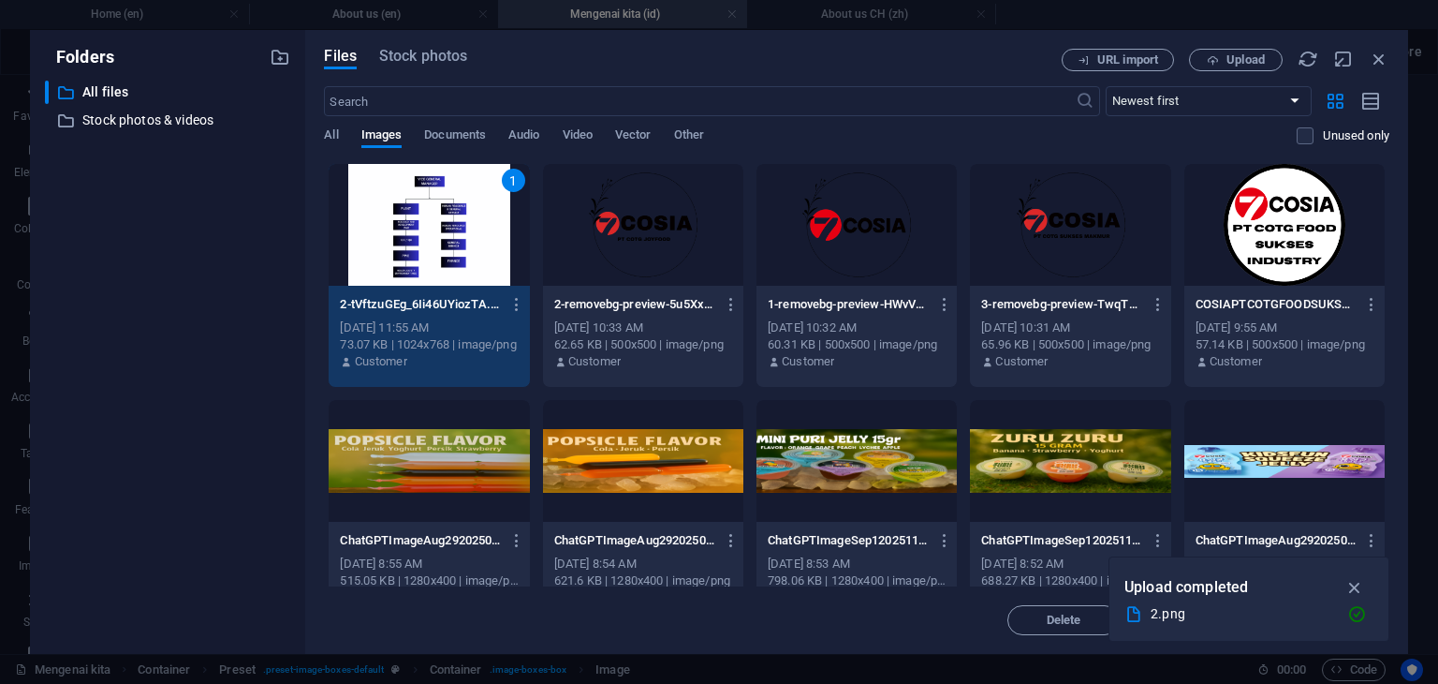
click at [465, 236] on div "1" at bounding box center [429, 225] width 200 height 122
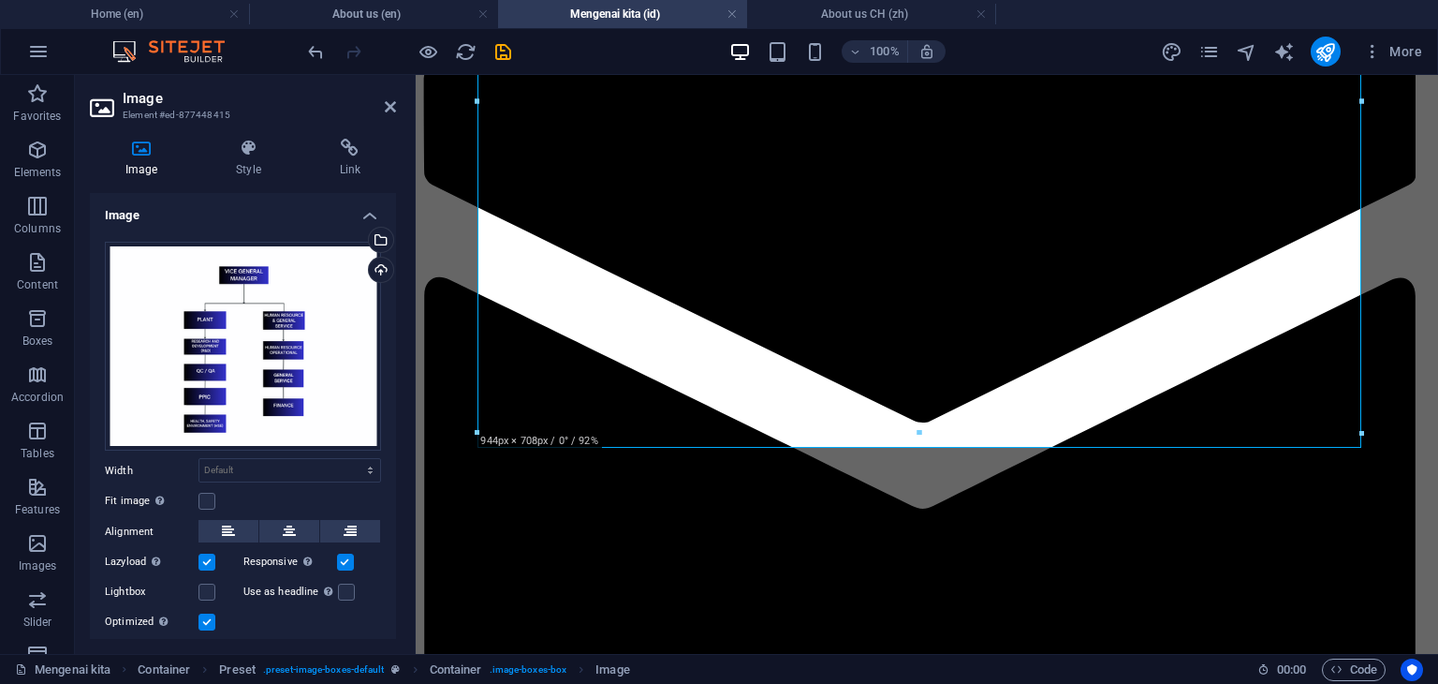
scroll to position [52, 0]
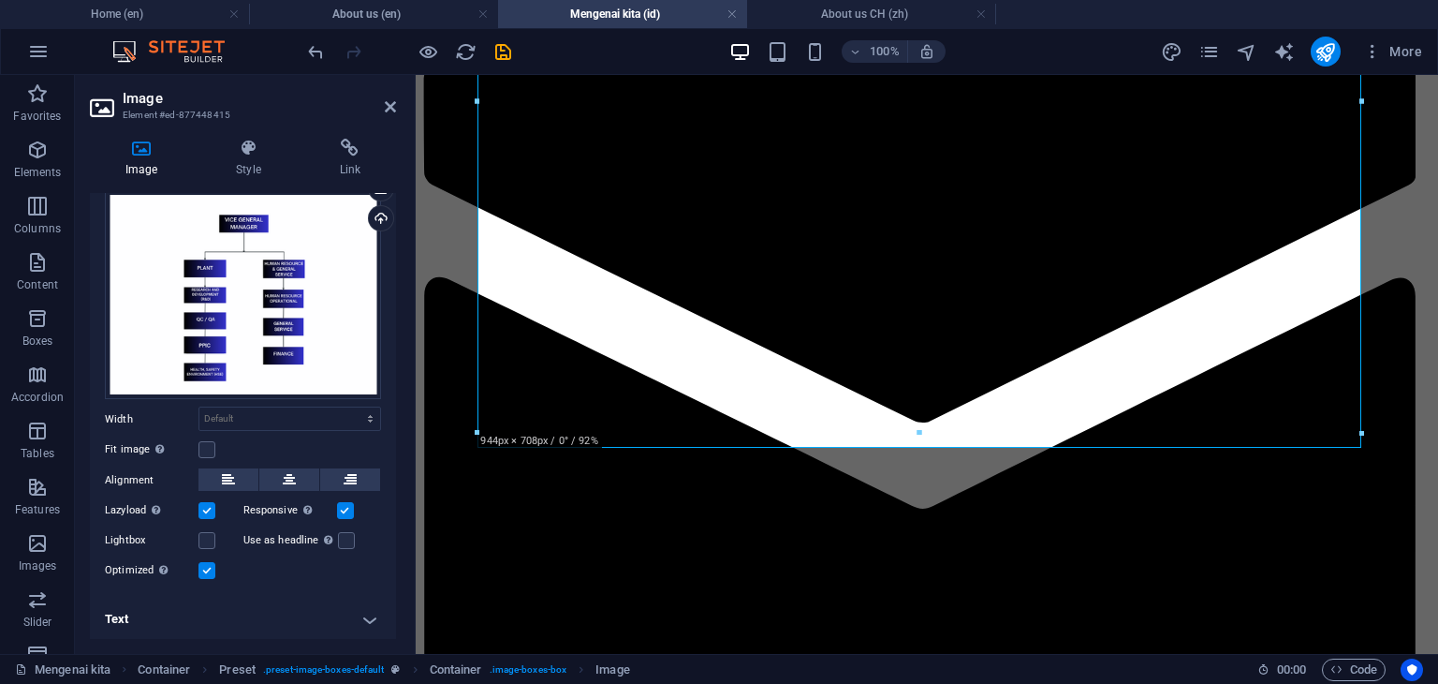
click at [211, 570] on label at bounding box center [207, 570] width 17 height 17
click at [0, 0] on input "Optimized Images are compressed to improve page speed." at bounding box center [0, 0] width 0 height 0
click at [210, 570] on label at bounding box center [207, 570] width 17 height 17
click at [0, 0] on input "Optimized Images are compressed to improve page speed." at bounding box center [0, 0] width 0 height 0
click at [210, 570] on label at bounding box center [207, 570] width 17 height 17
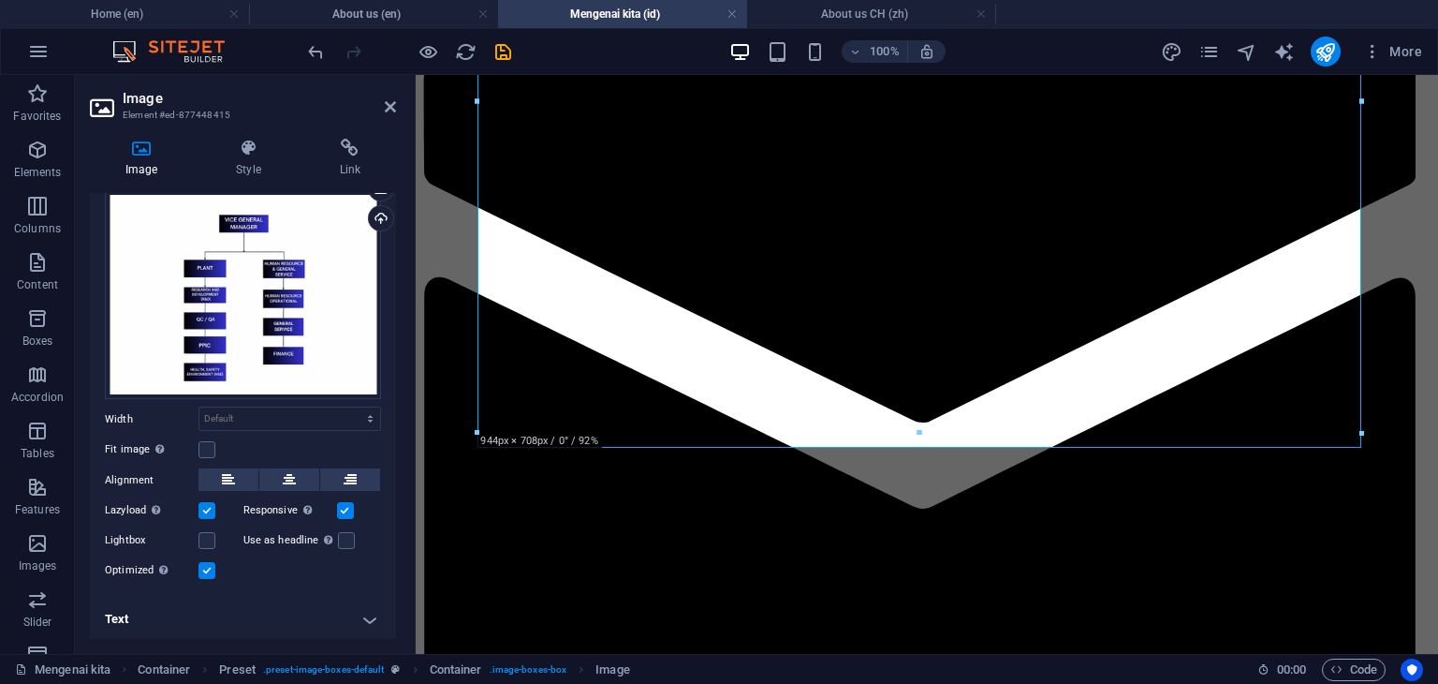
click at [0, 0] on input "Optimized Images are compressed to improve page speed." at bounding box center [0, 0] width 0 height 0
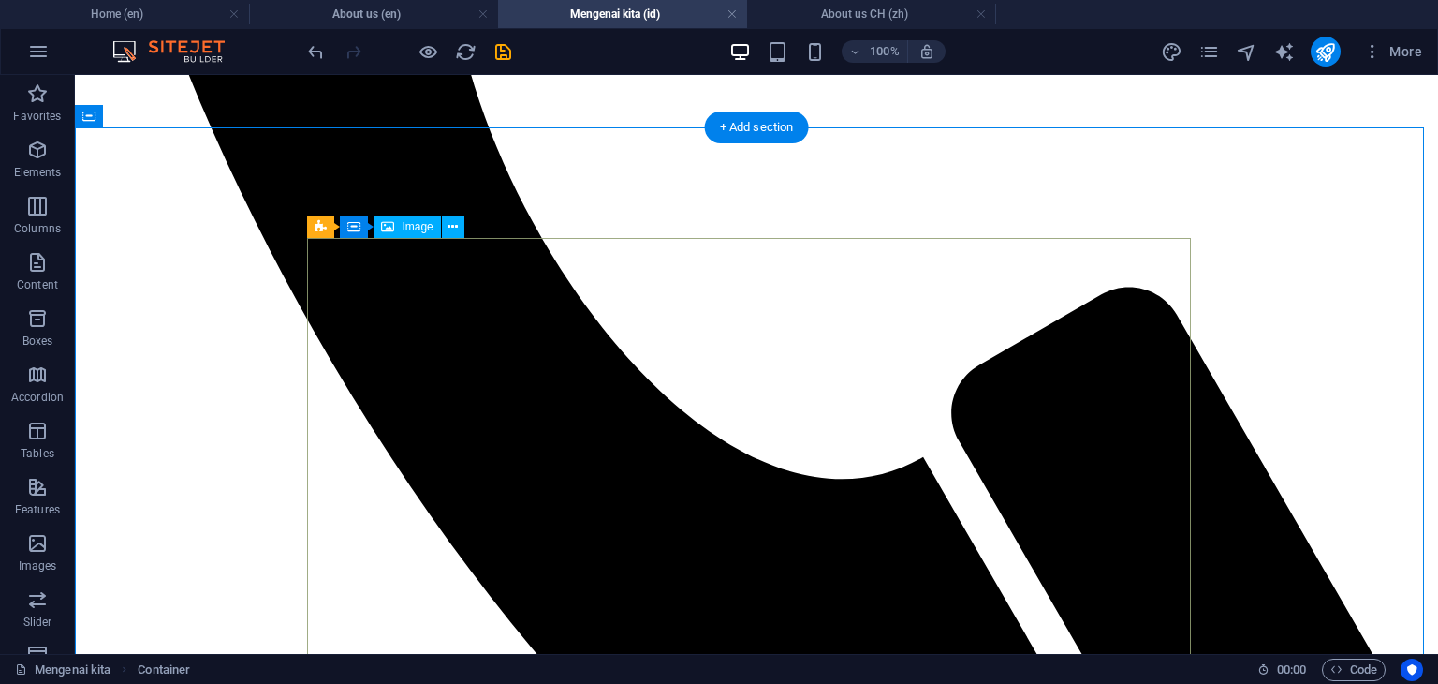
scroll to position [1124, 0]
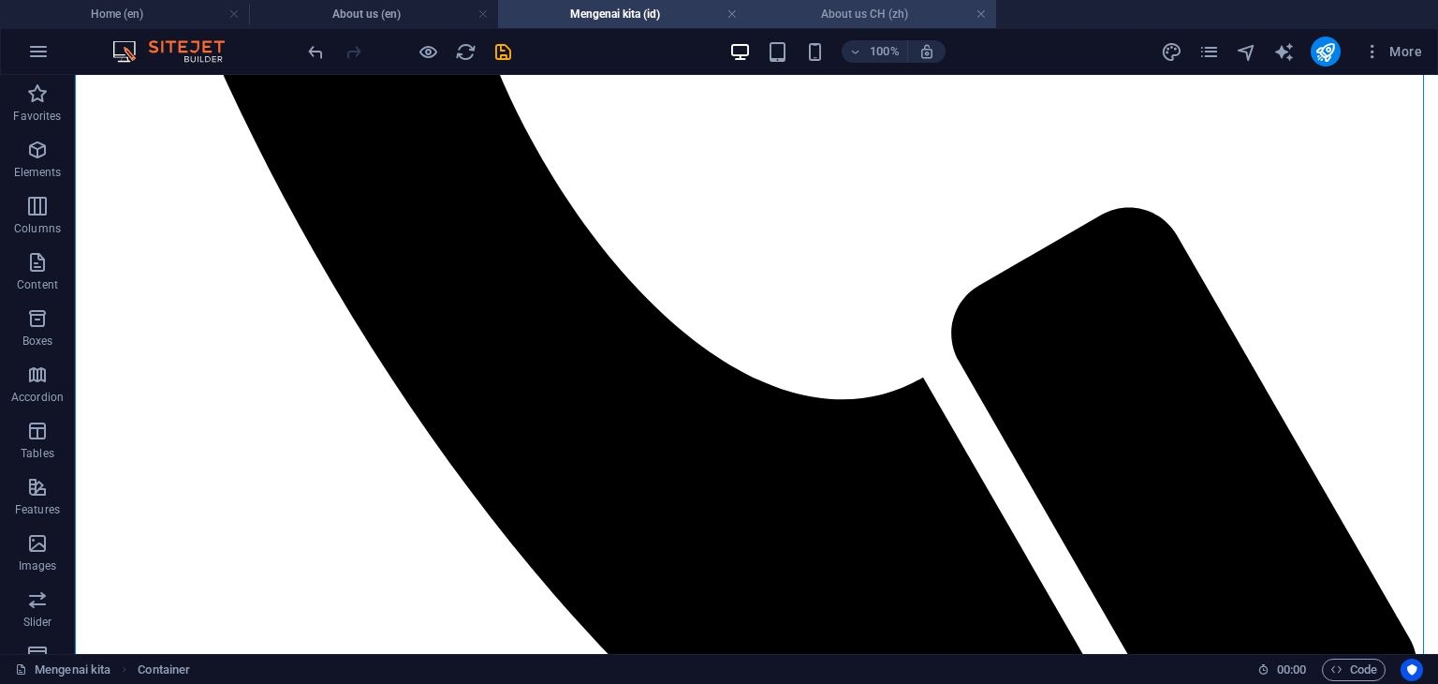
click at [842, 12] on h4 "About us CH (zh)" at bounding box center [871, 14] width 249 height 21
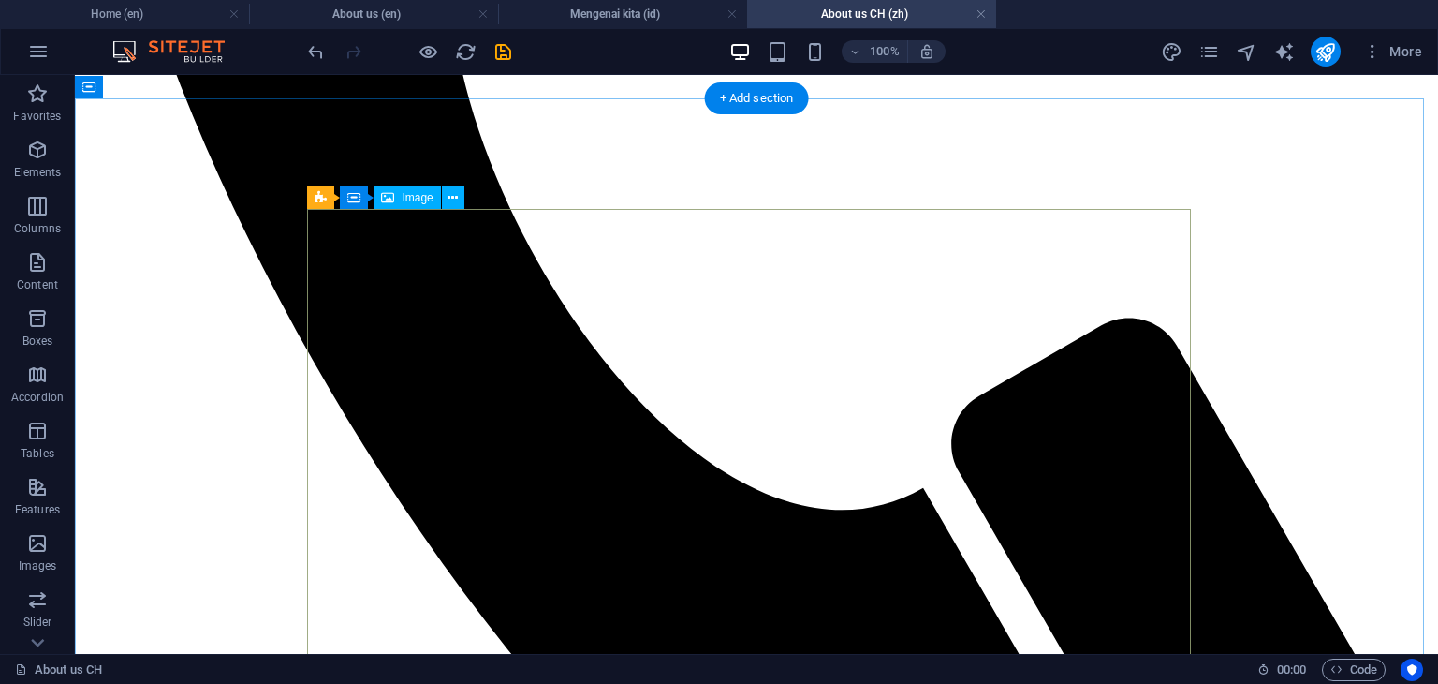
scroll to position [1217, 0]
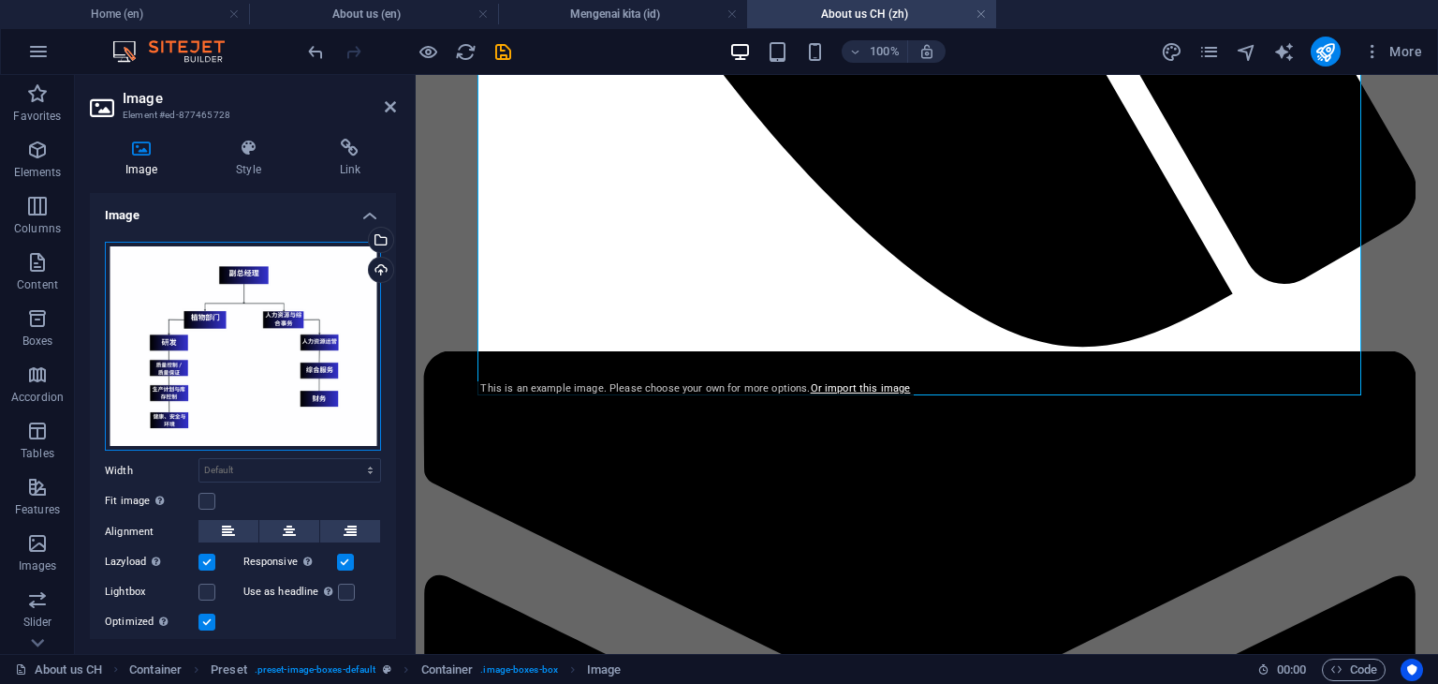
click at [295, 315] on div "Drag files here, click to choose files or select files from Files or our free s…" at bounding box center [243, 347] width 276 height 210
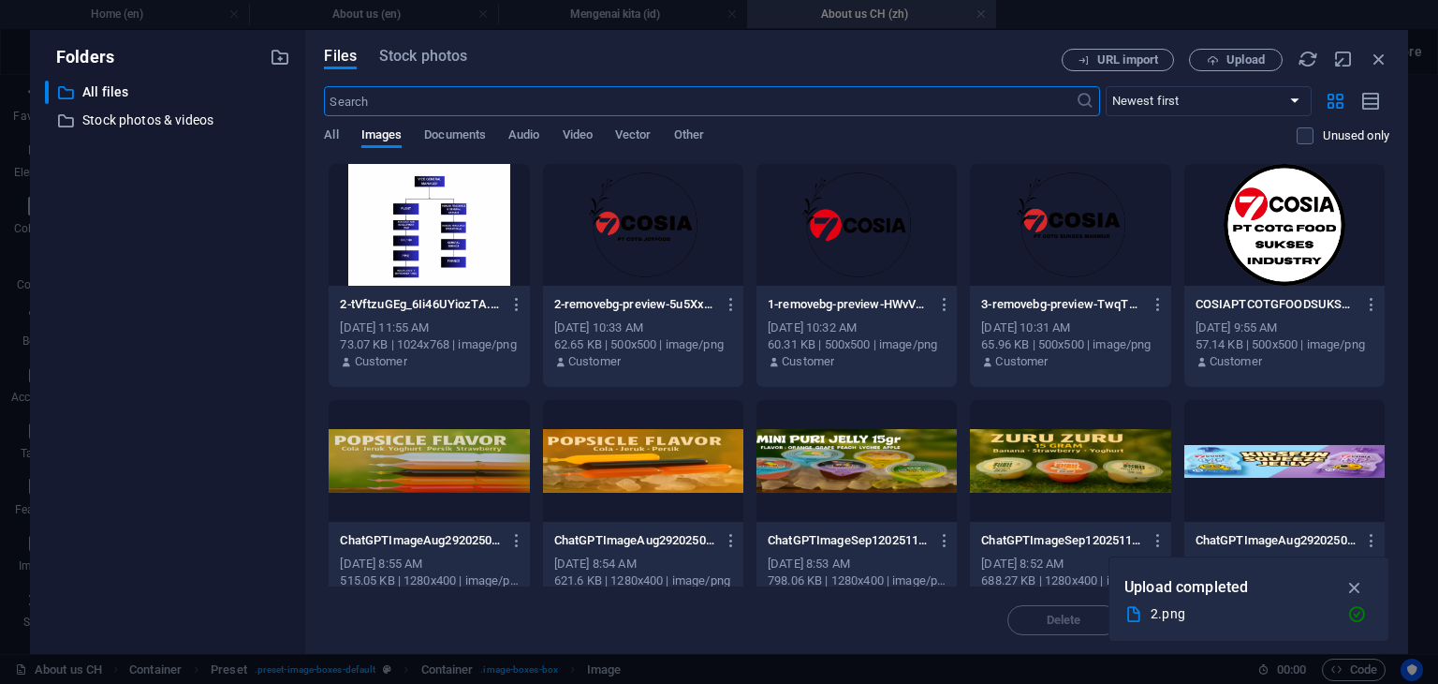
scroll to position [1003, 0]
click at [1217, 61] on icon "button" at bounding box center [1213, 60] width 12 height 12
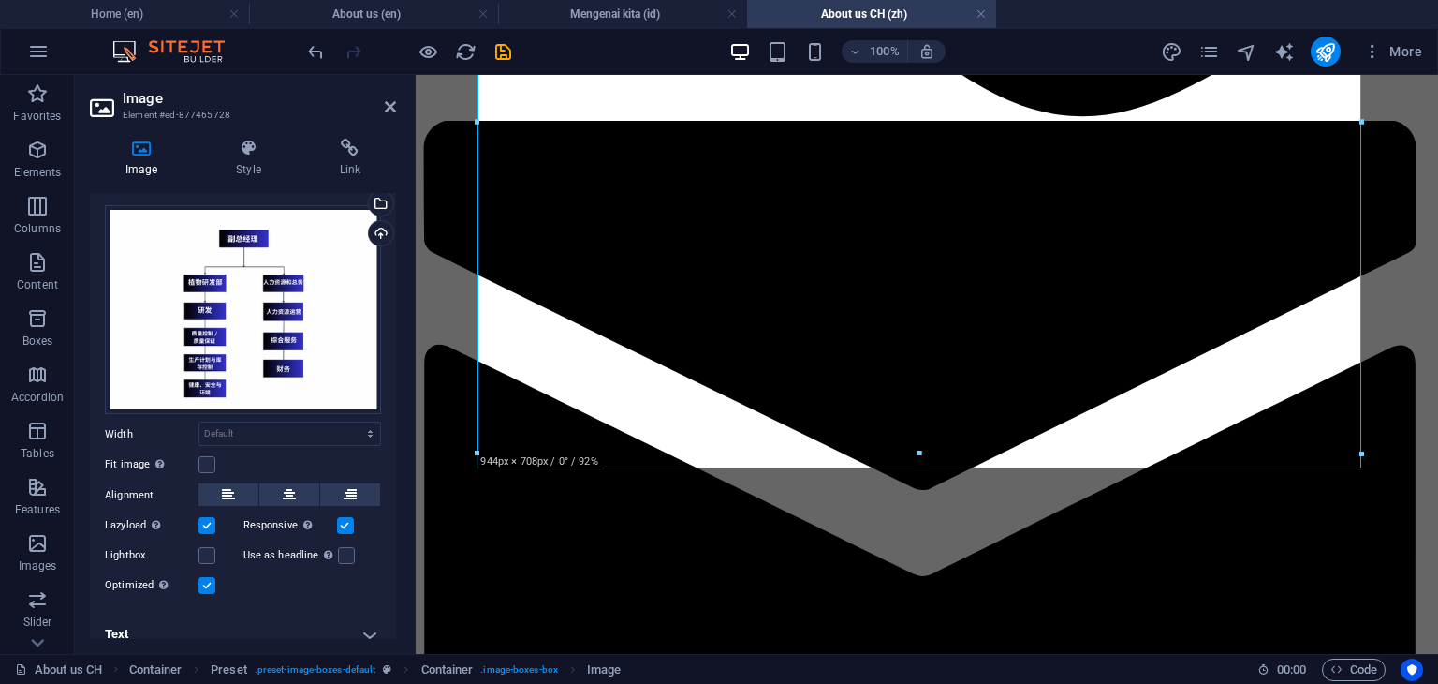
scroll to position [52, 0]
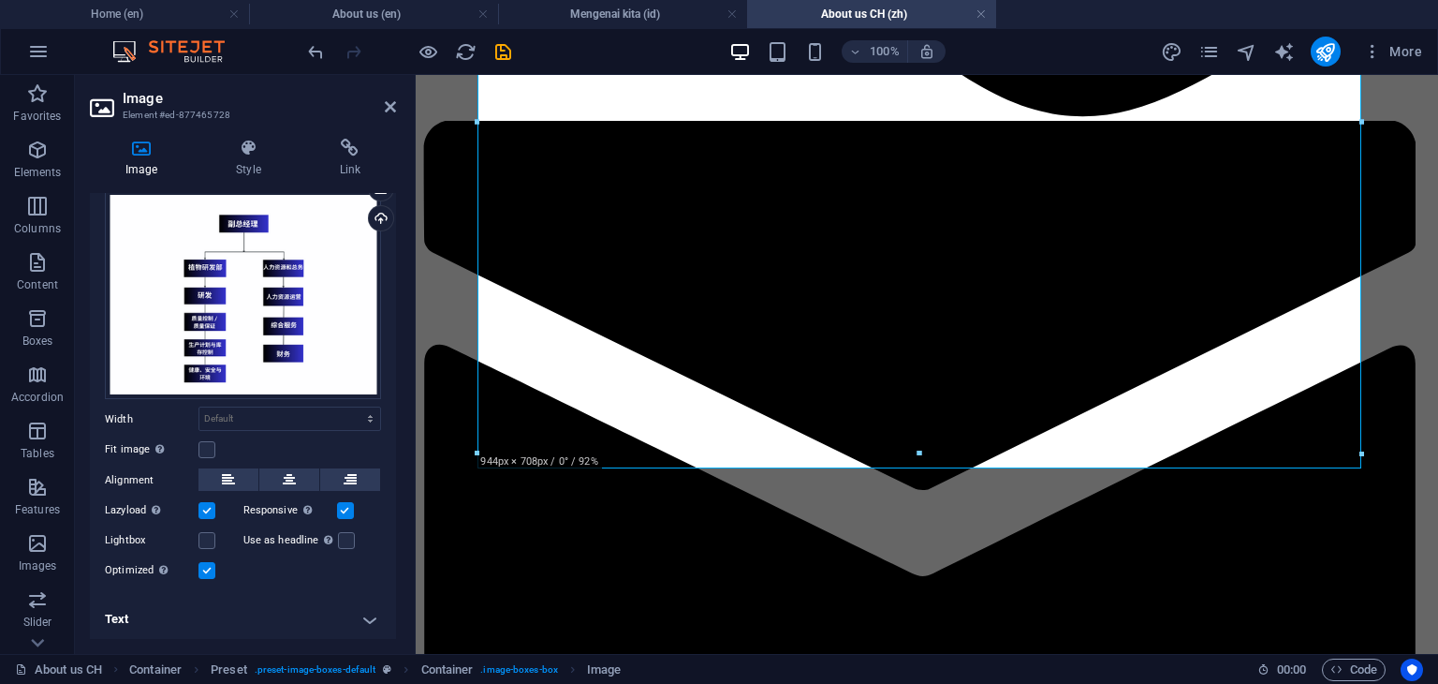
click at [207, 572] on label at bounding box center [207, 570] width 17 height 17
click at [0, 0] on input "Optimized Images are compressed to improve page speed." at bounding box center [0, 0] width 0 height 0
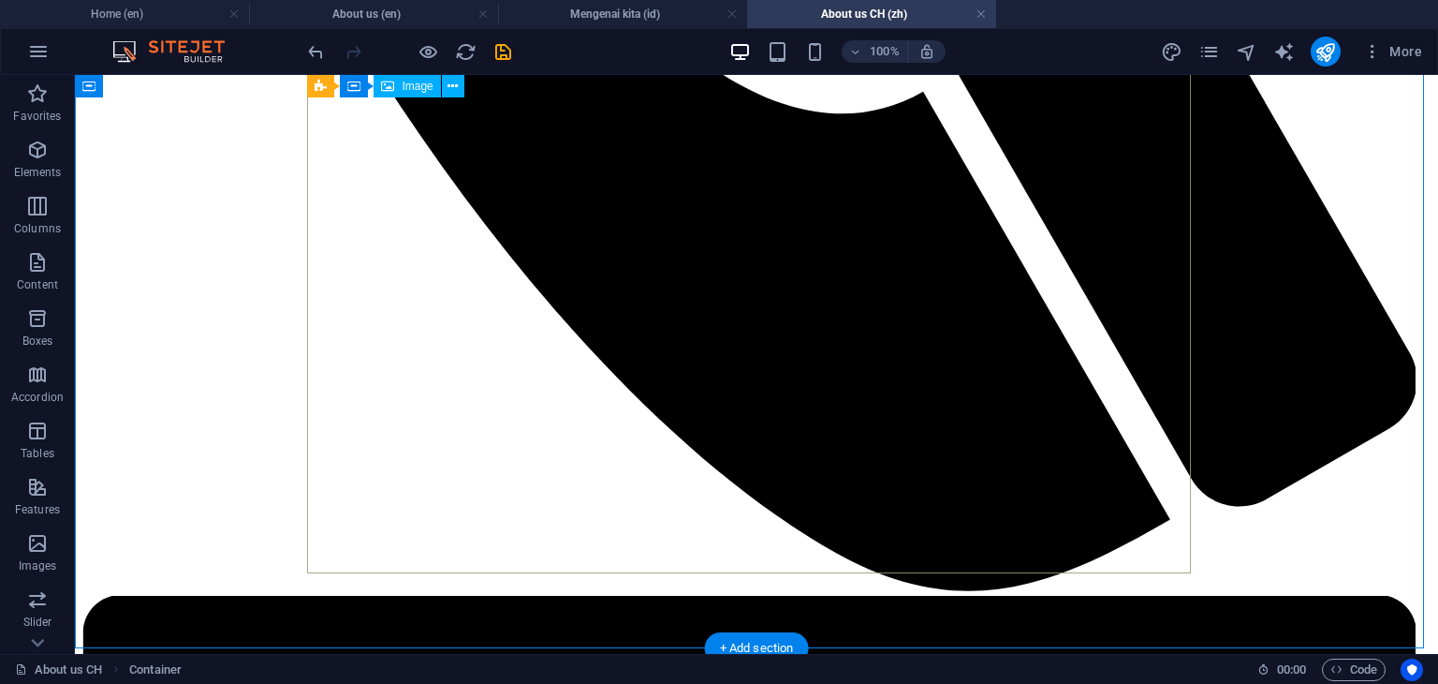
scroll to position [1448, 0]
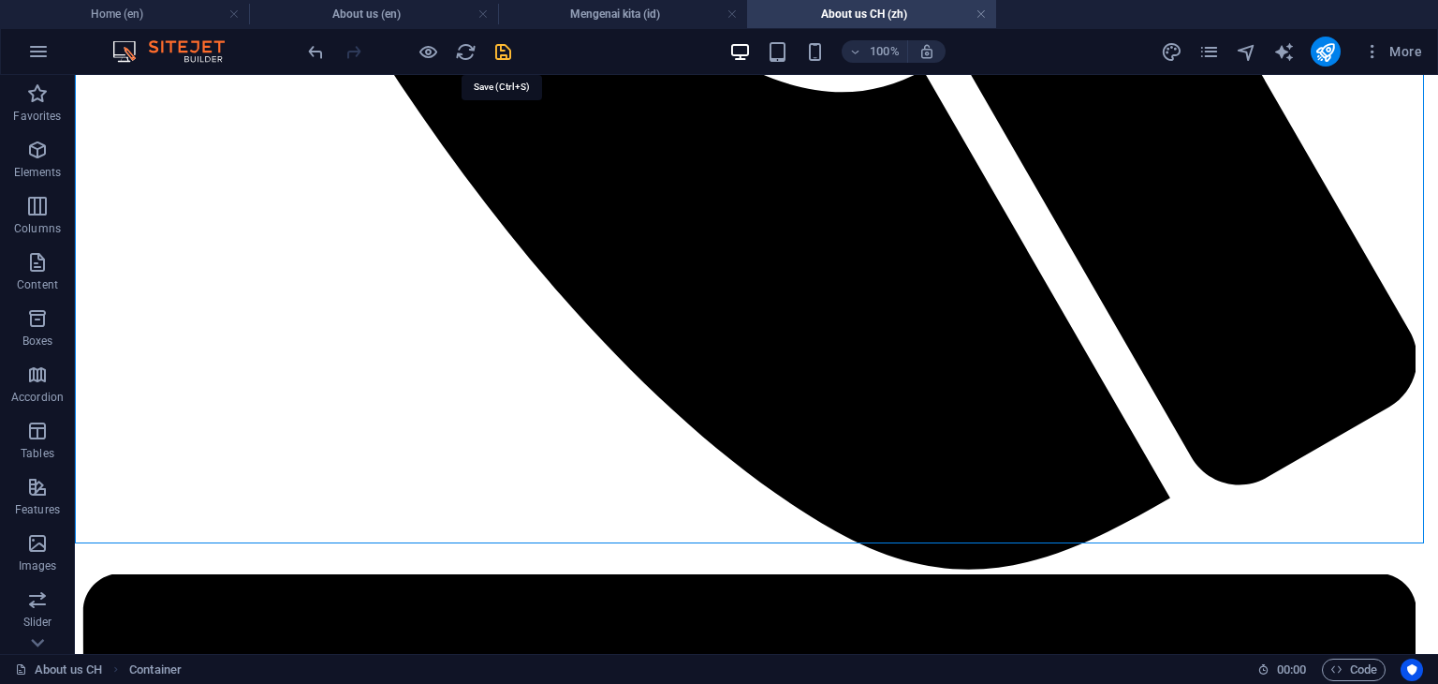
click at [509, 56] on icon "save" at bounding box center [504, 52] width 22 height 22
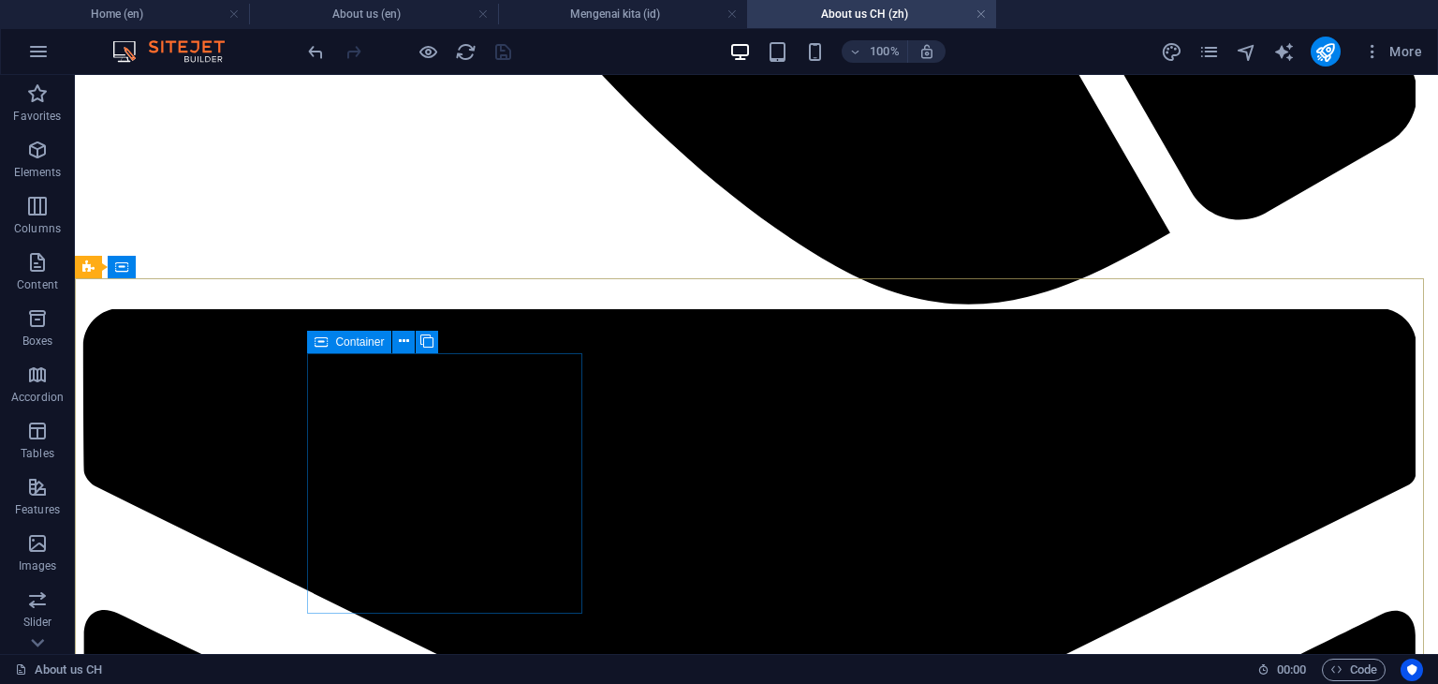
scroll to position [1822, 0]
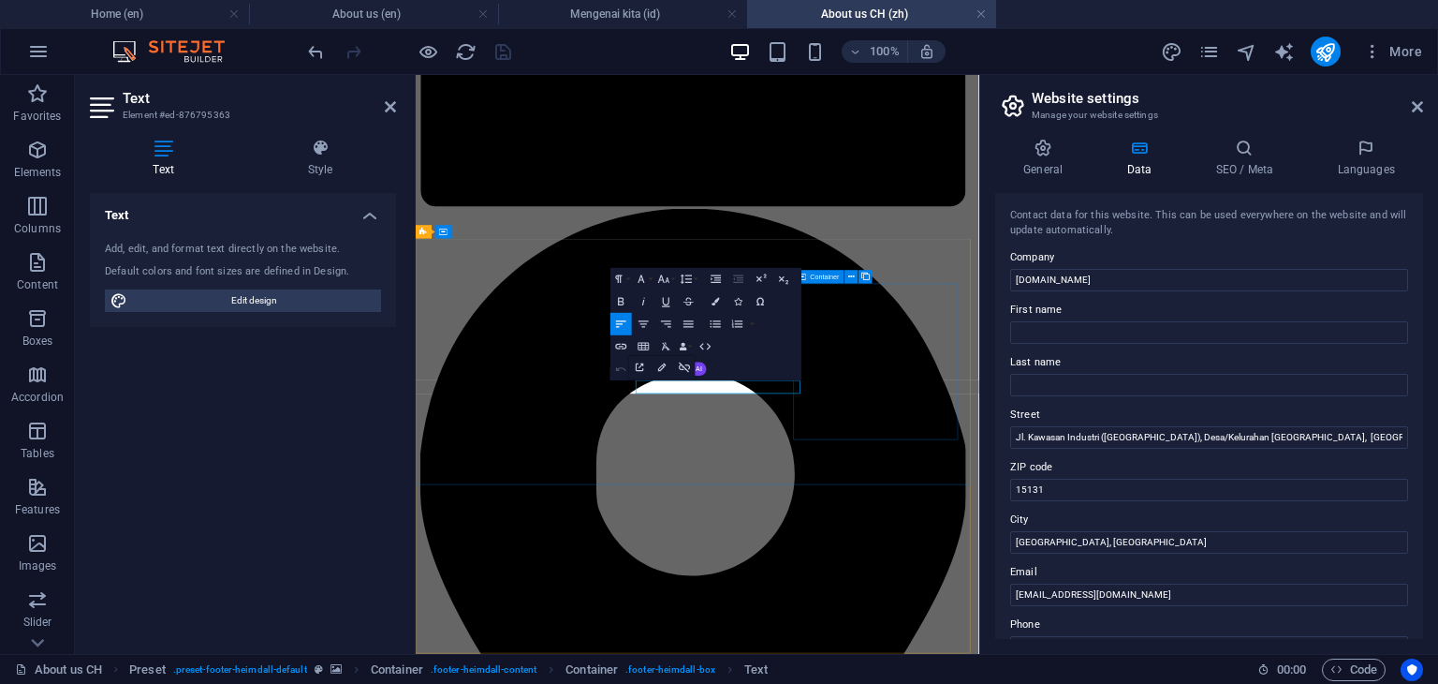
scroll to position [1644, 0]
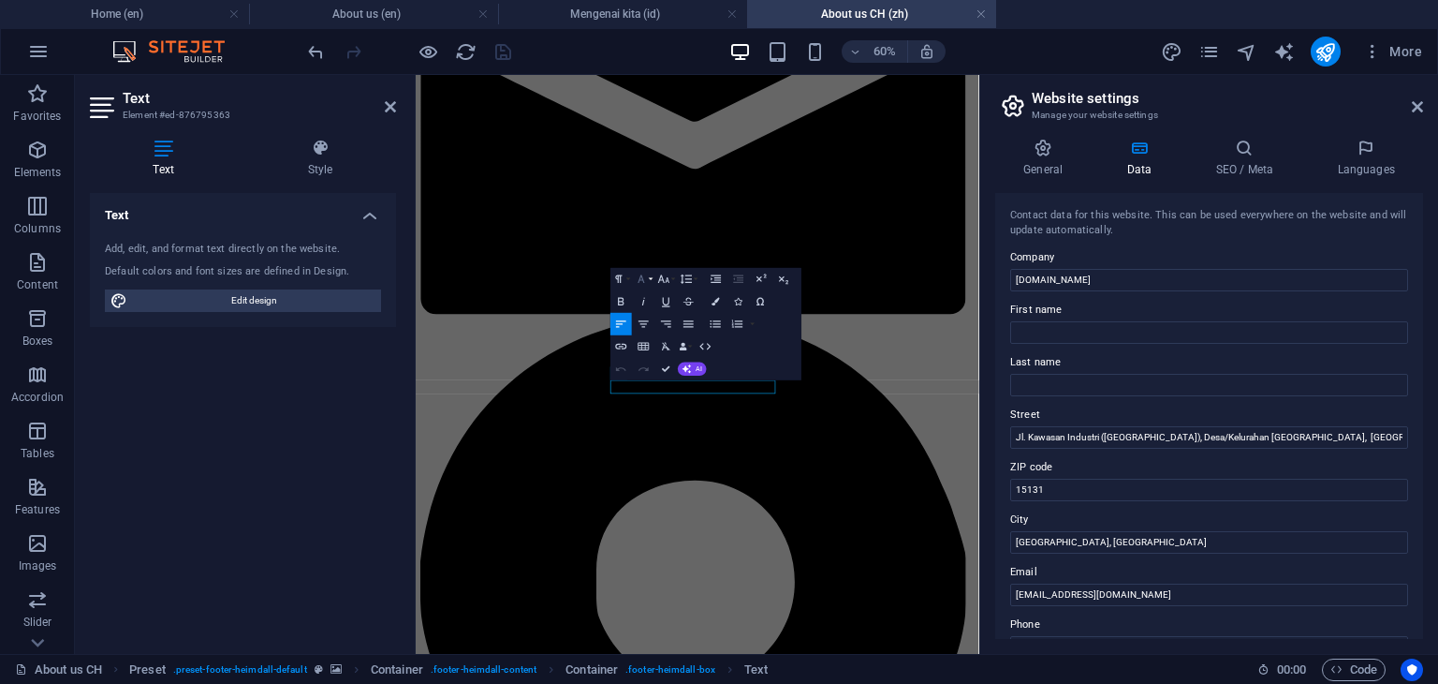
click at [645, 282] on icon "button" at bounding box center [641, 279] width 13 height 13
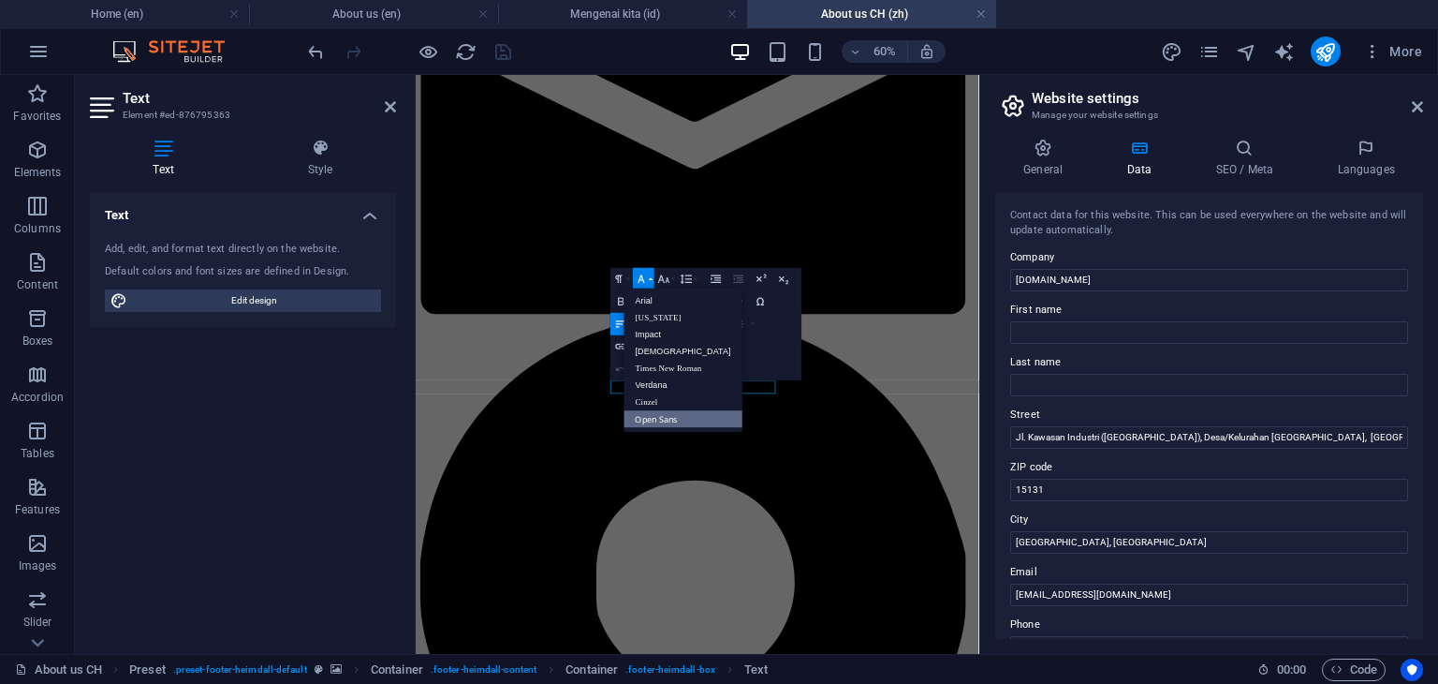
scroll to position [0, 0]
click at [654, 301] on link "Arial" at bounding box center [684, 300] width 118 height 17
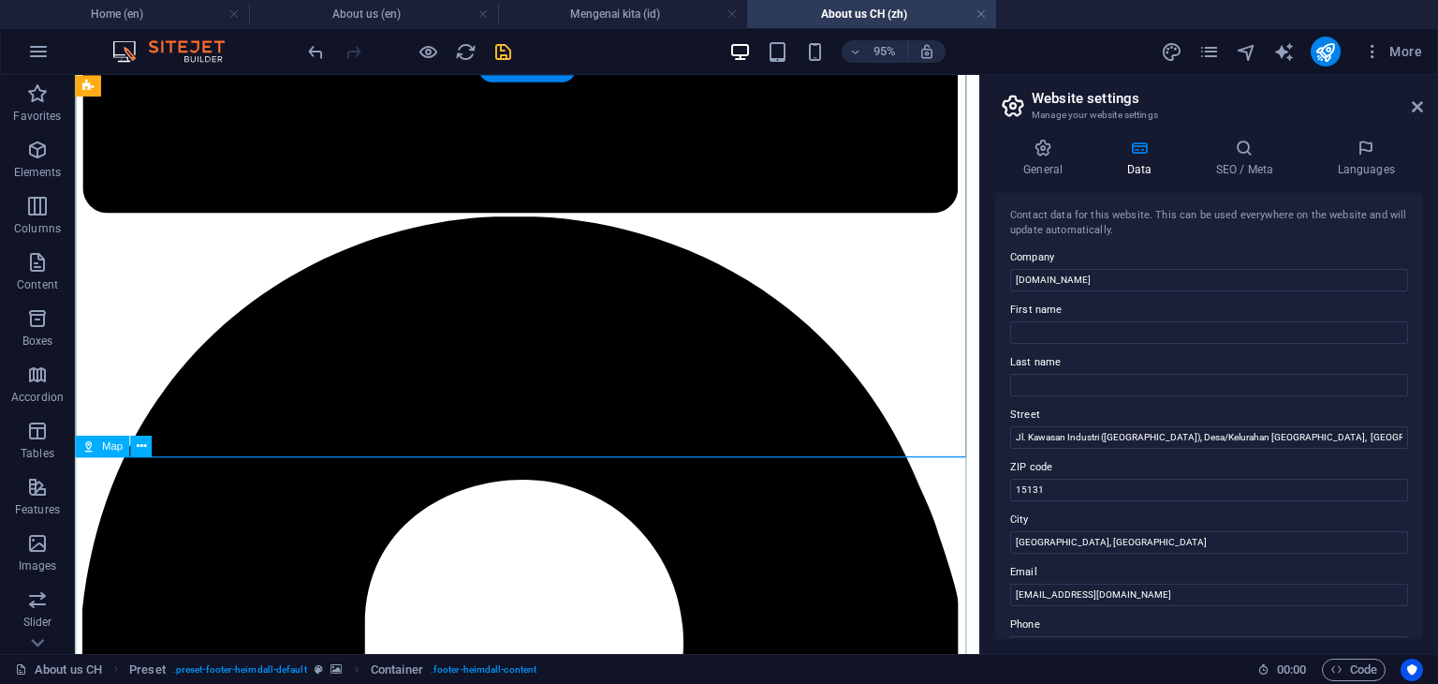
scroll to position [1999, 0]
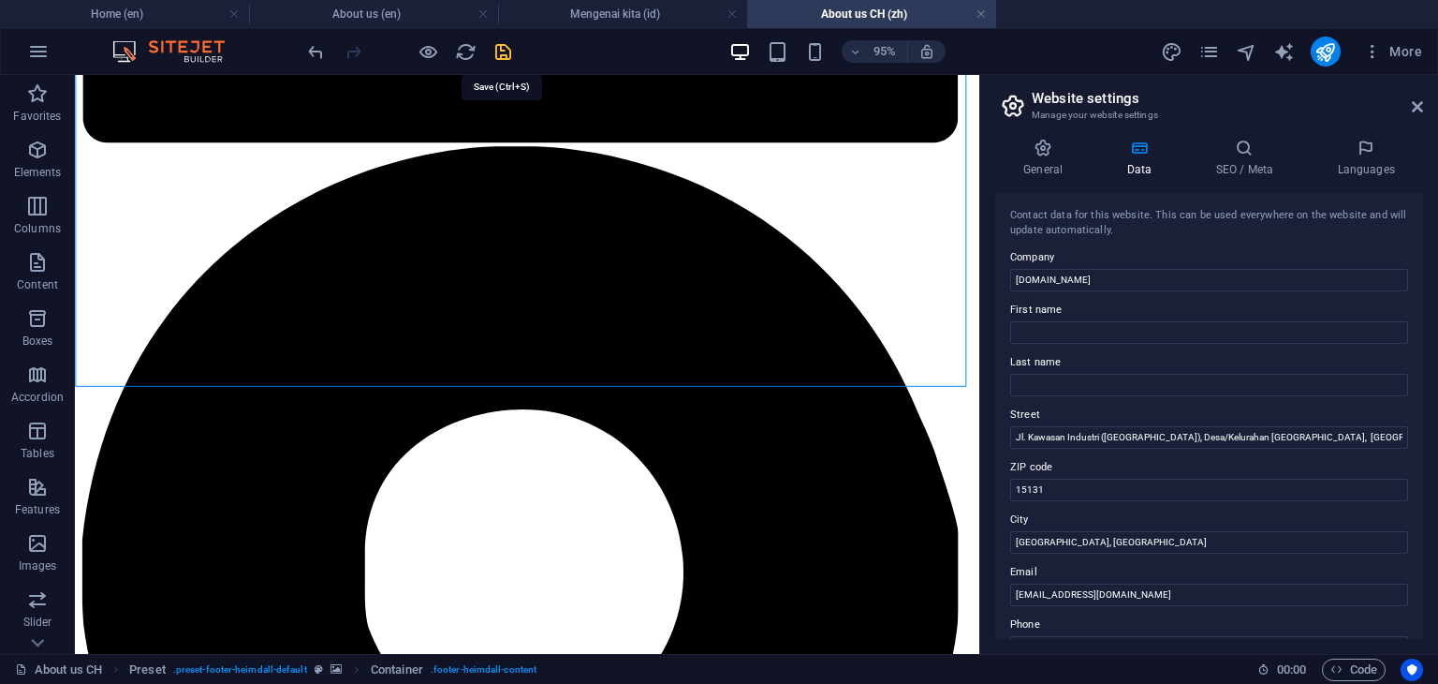
click at [507, 54] on icon "save" at bounding box center [504, 52] width 22 height 22
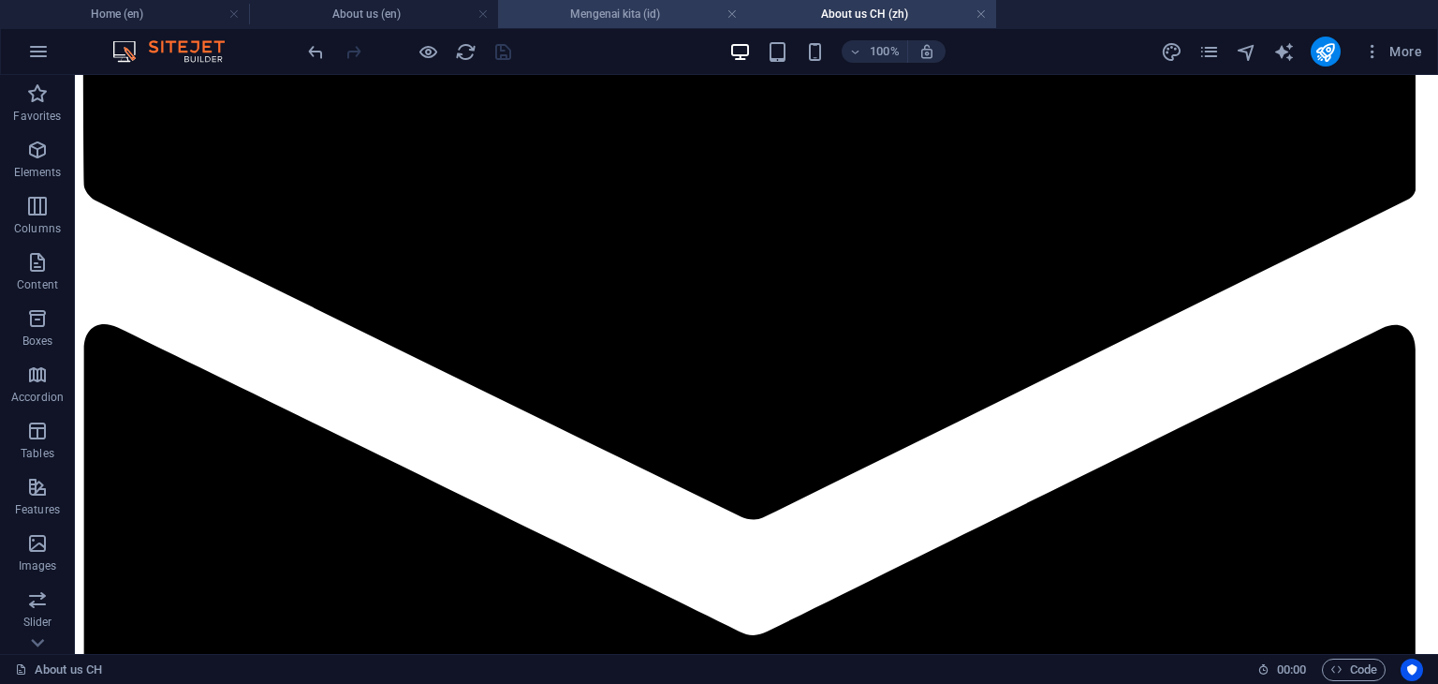
click at [612, 19] on h4 "Mengenai kita (id)" at bounding box center [622, 14] width 249 height 21
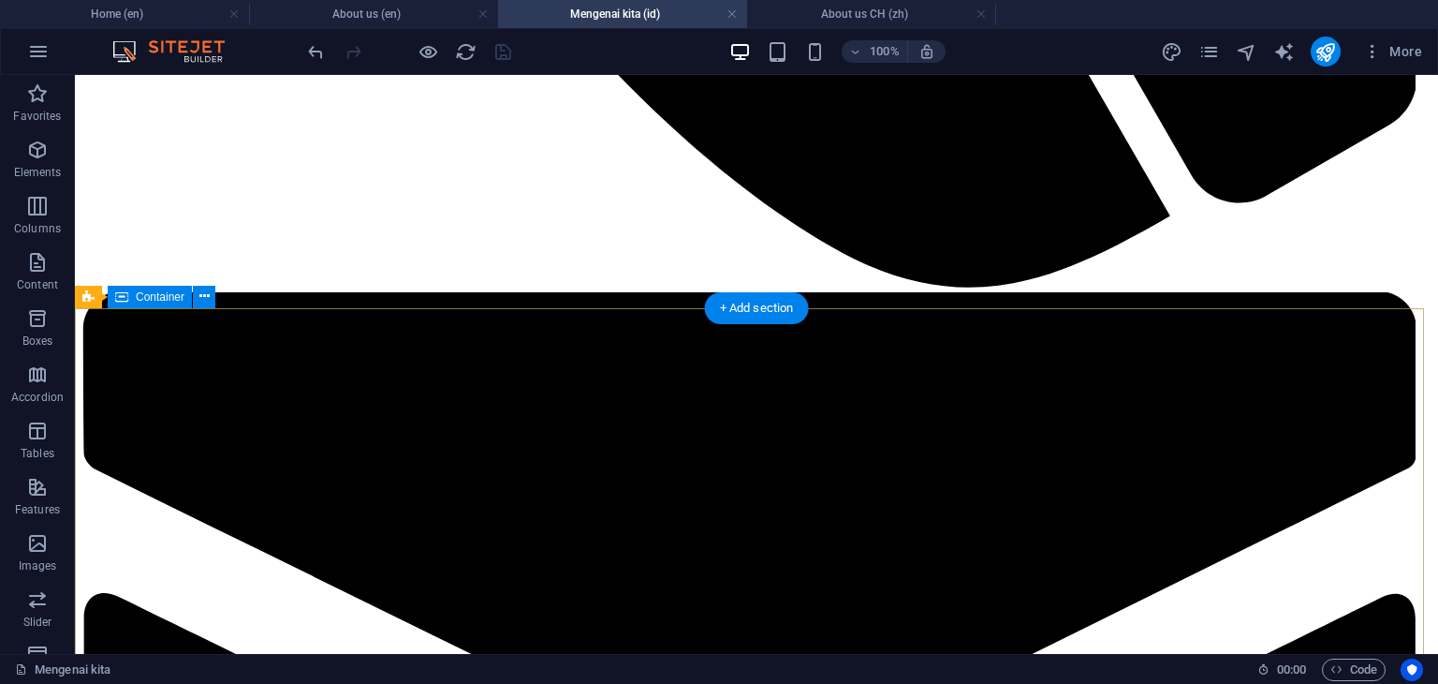
scroll to position [1873, 0]
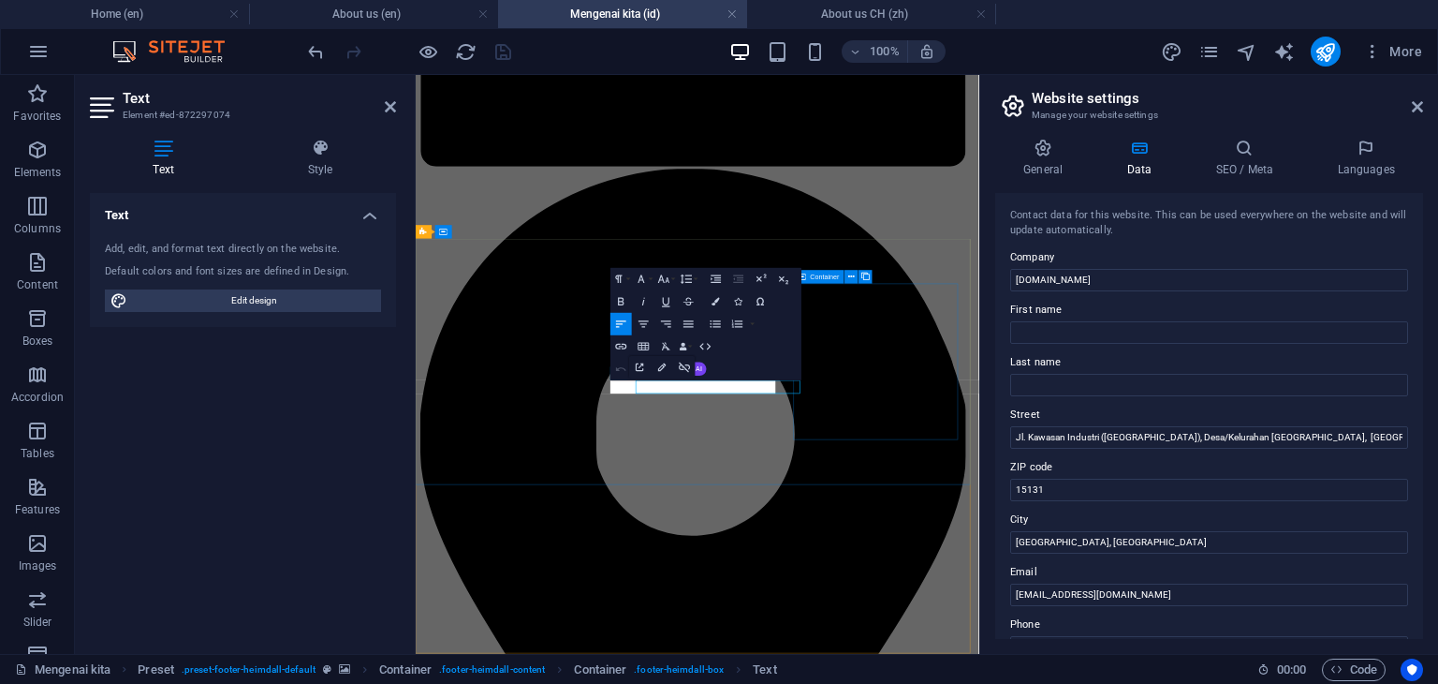
scroll to position [1674, 0]
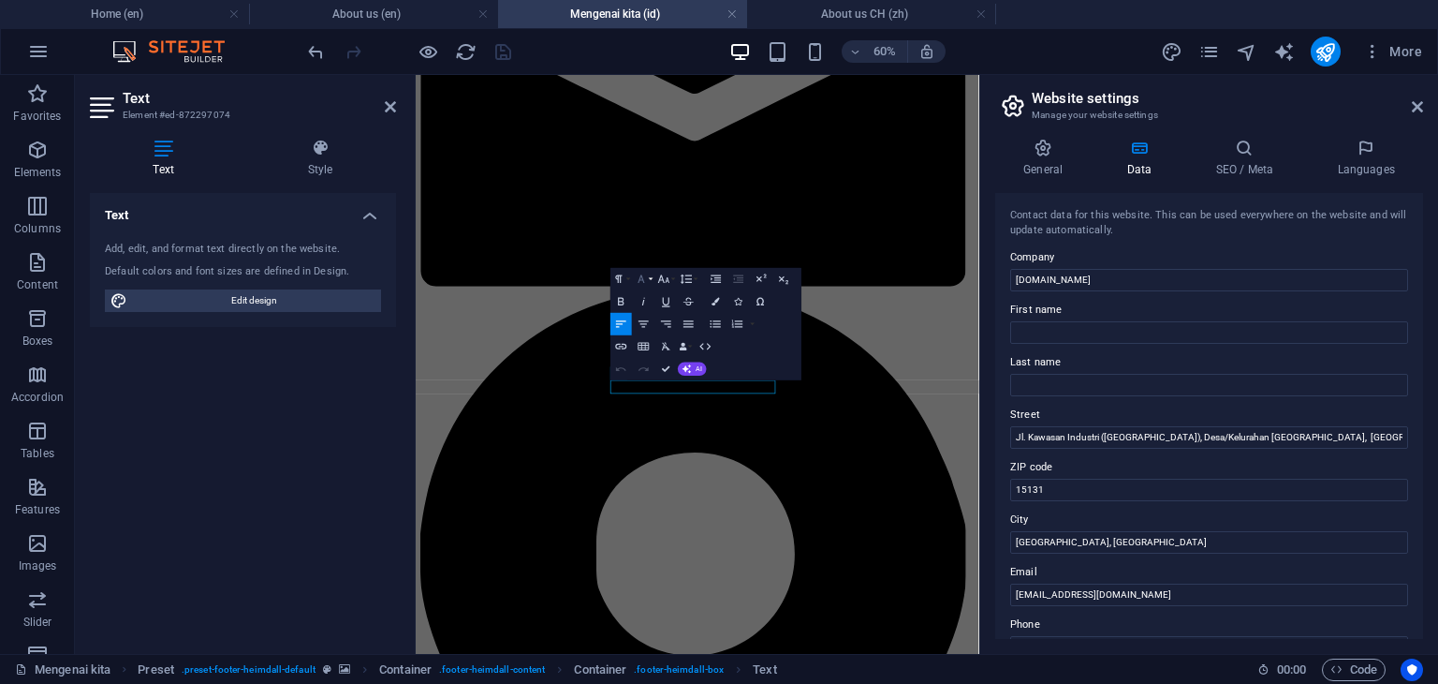
click at [641, 279] on icon "button" at bounding box center [641, 279] width 13 height 13
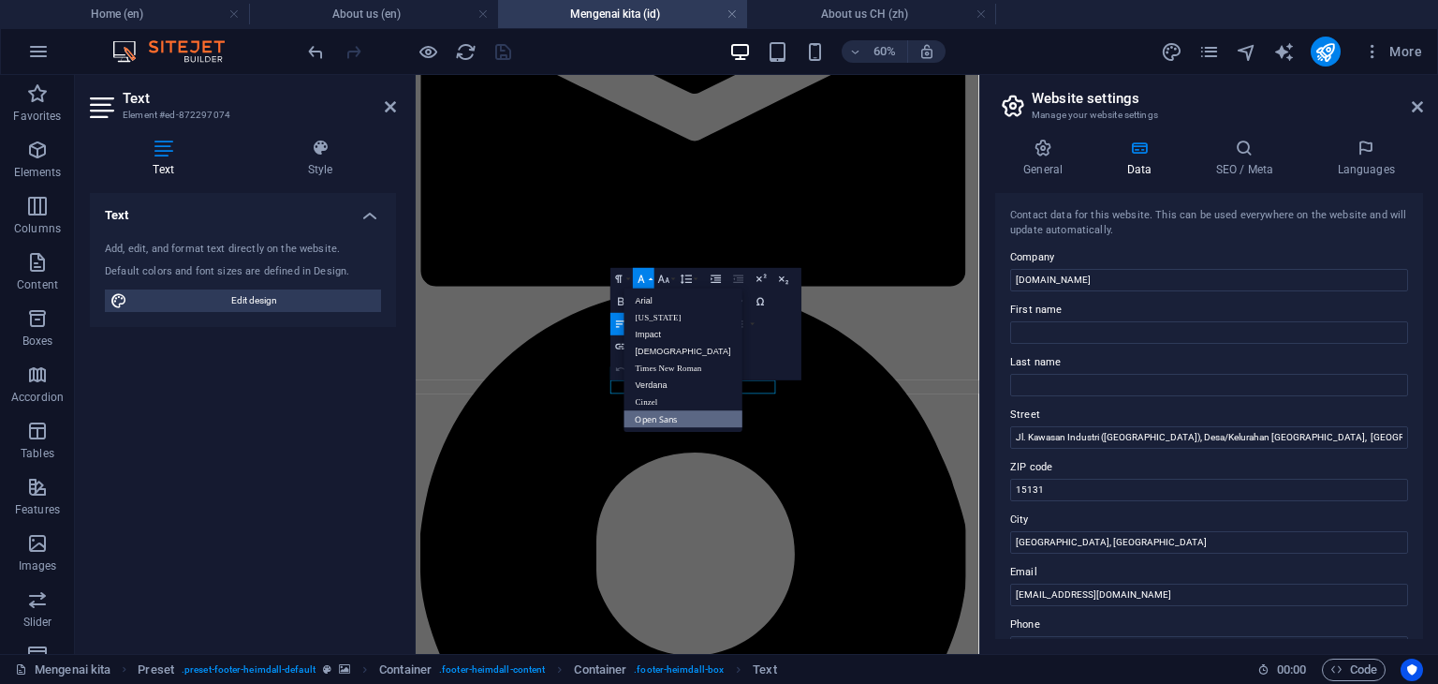
scroll to position [0, 0]
click at [653, 297] on link "Arial" at bounding box center [684, 300] width 118 height 17
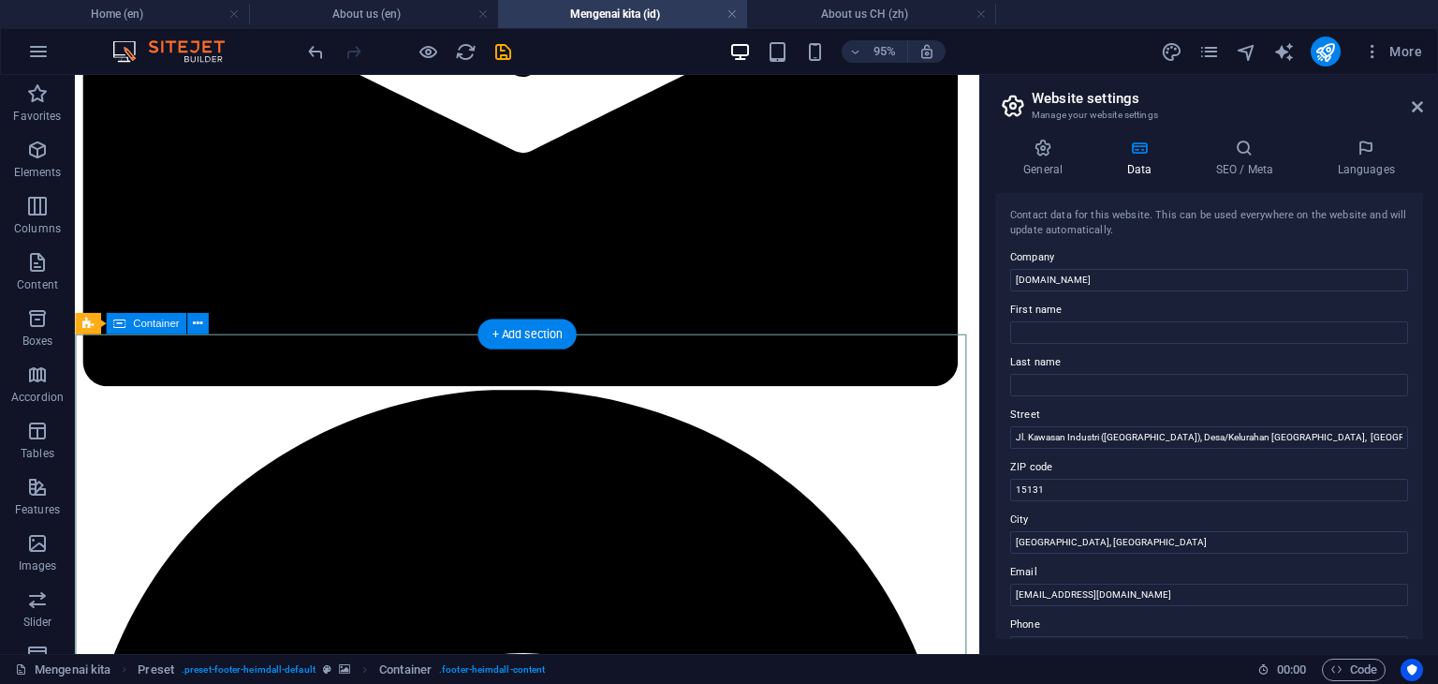
scroll to position [1767, 0]
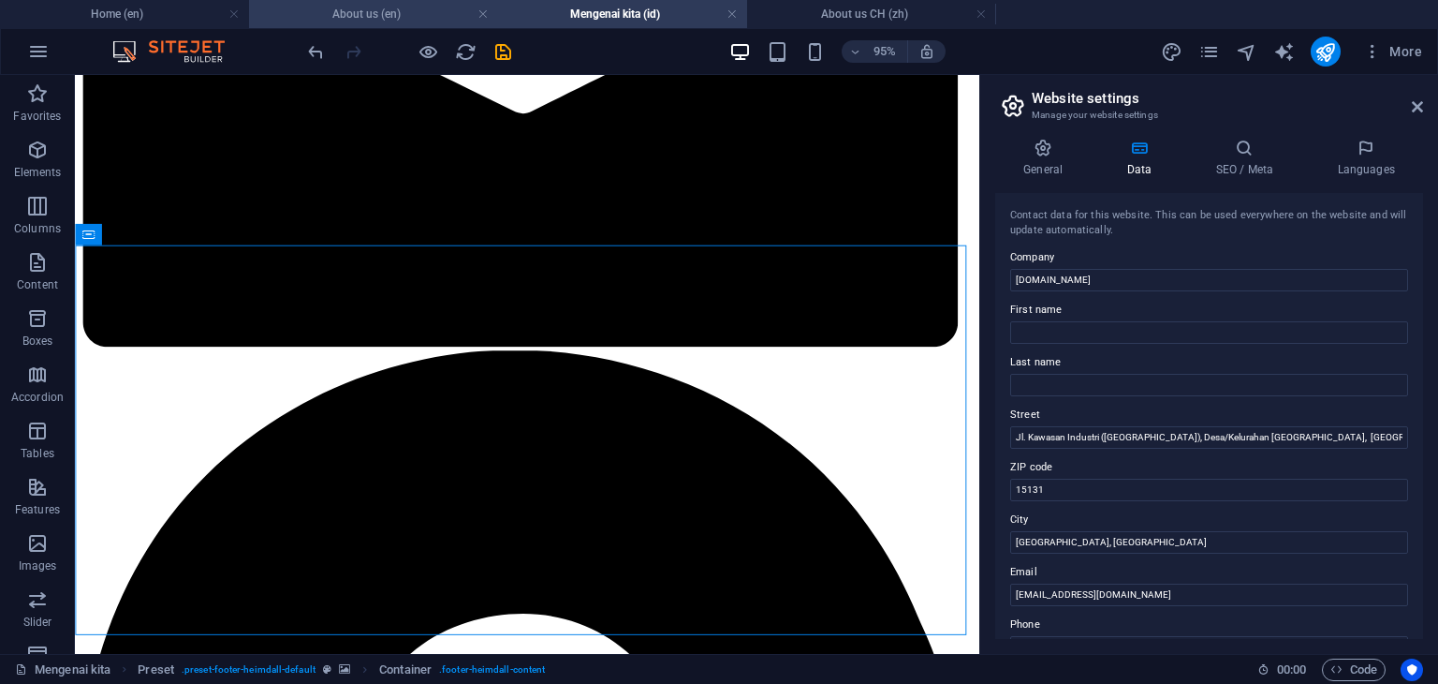
click at [395, 7] on h4 "About us (en)" at bounding box center [373, 14] width 249 height 21
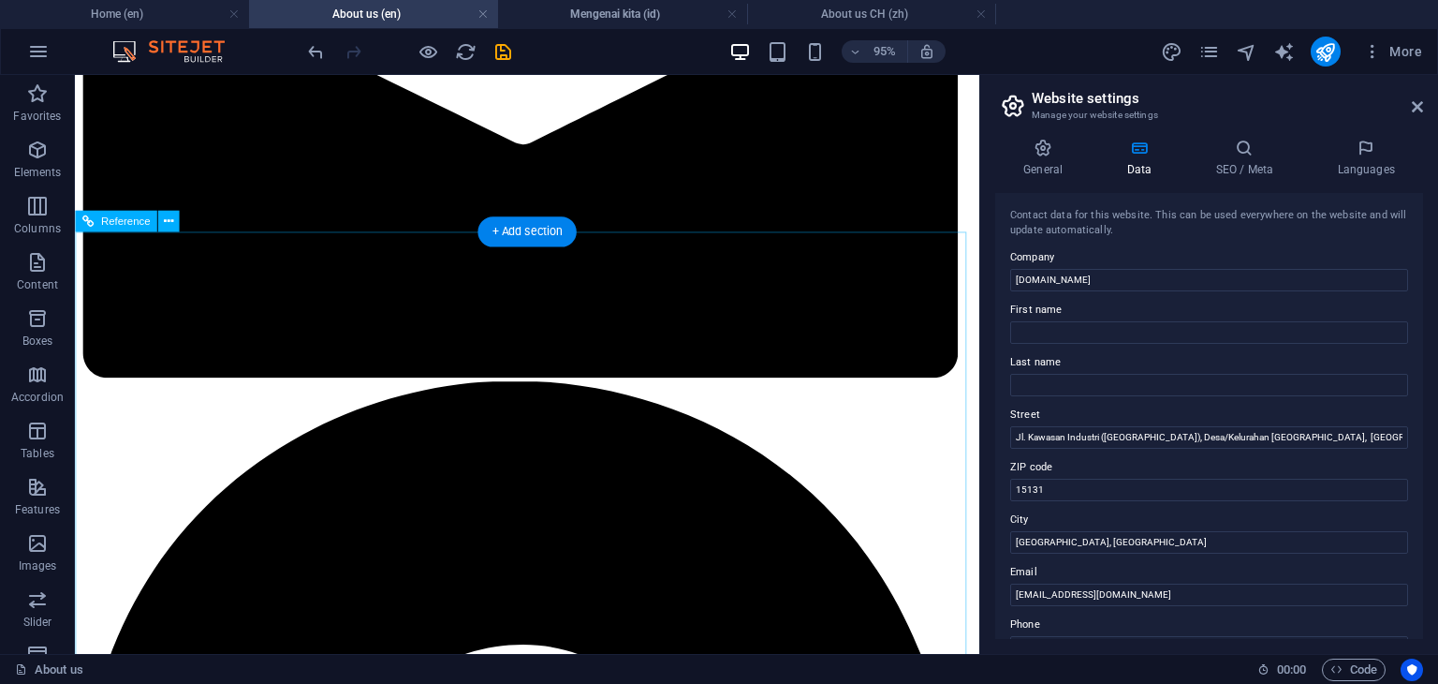
scroll to position [1768, 0]
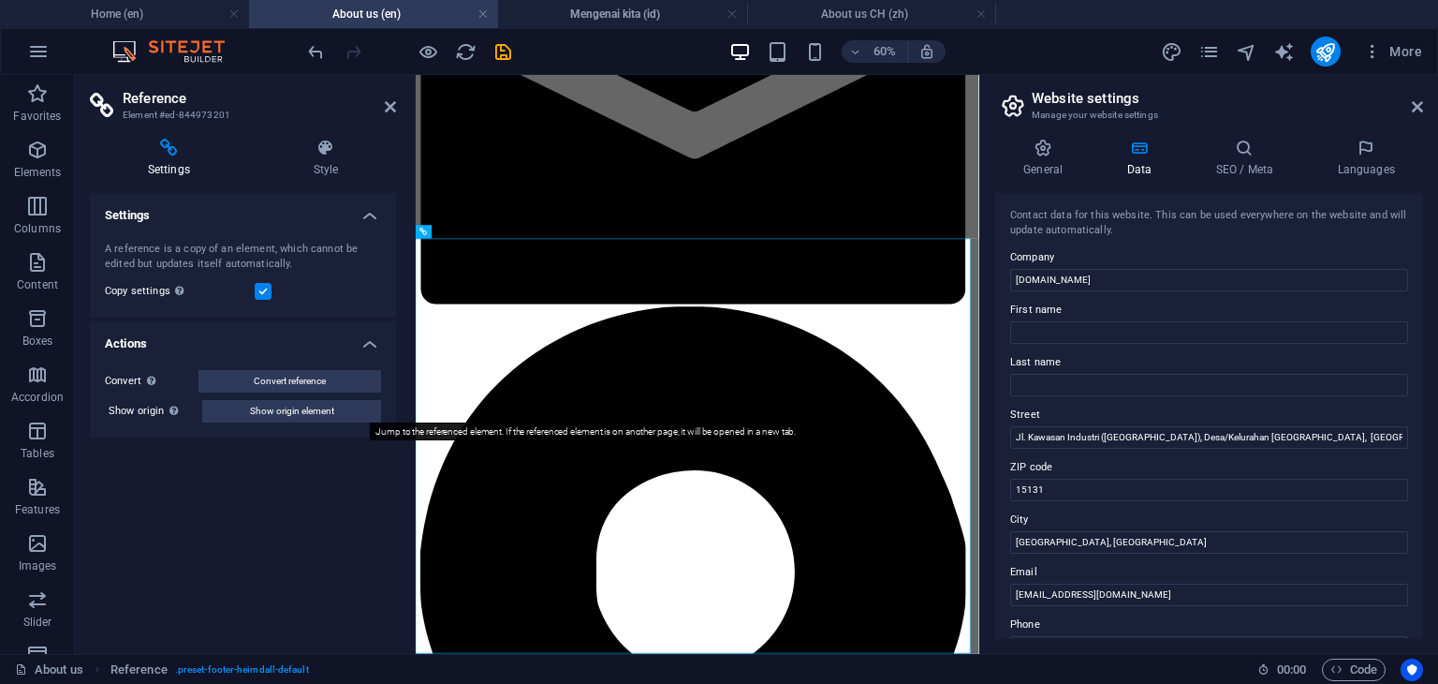
click at [288, 410] on span "Show origin element" at bounding box center [292, 411] width 84 height 22
select select "footer"
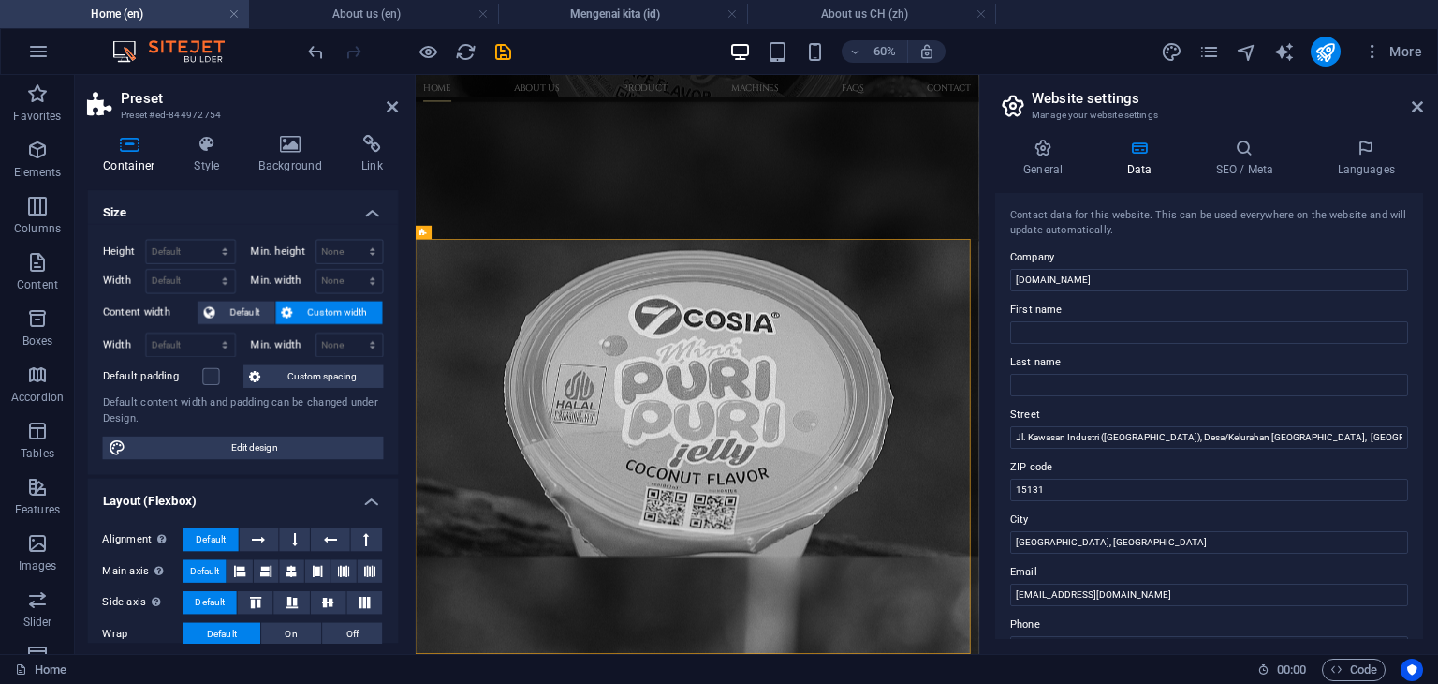
scroll to position [0, 0]
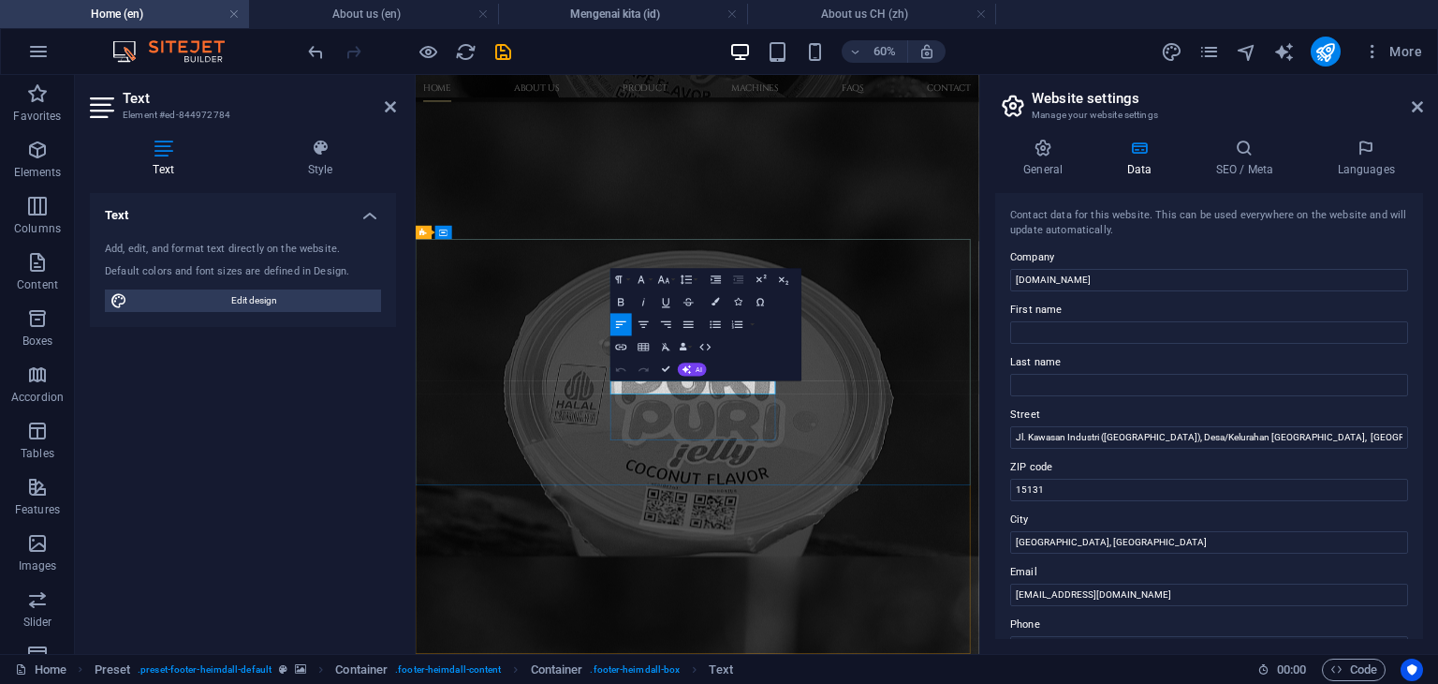
click at [644, 282] on icon "button" at bounding box center [641, 279] width 13 height 13
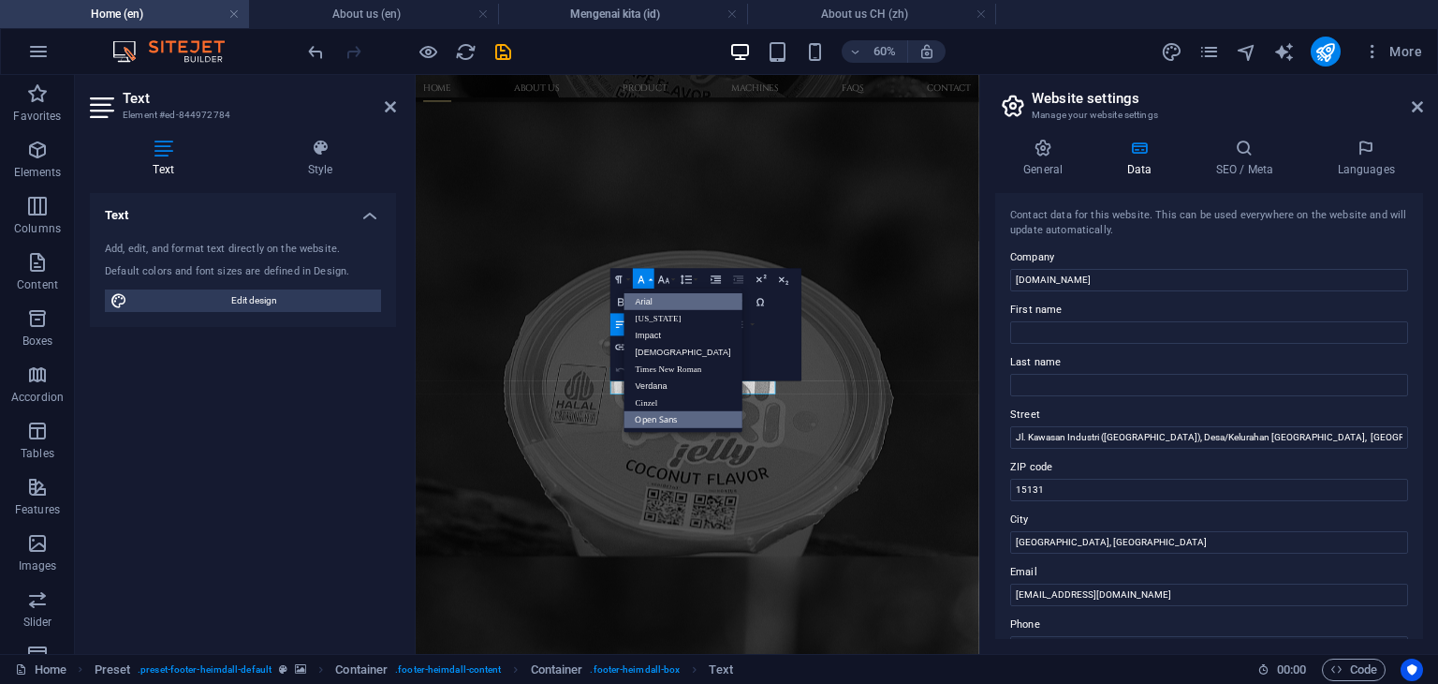
click at [647, 293] on link "Arial" at bounding box center [684, 301] width 118 height 17
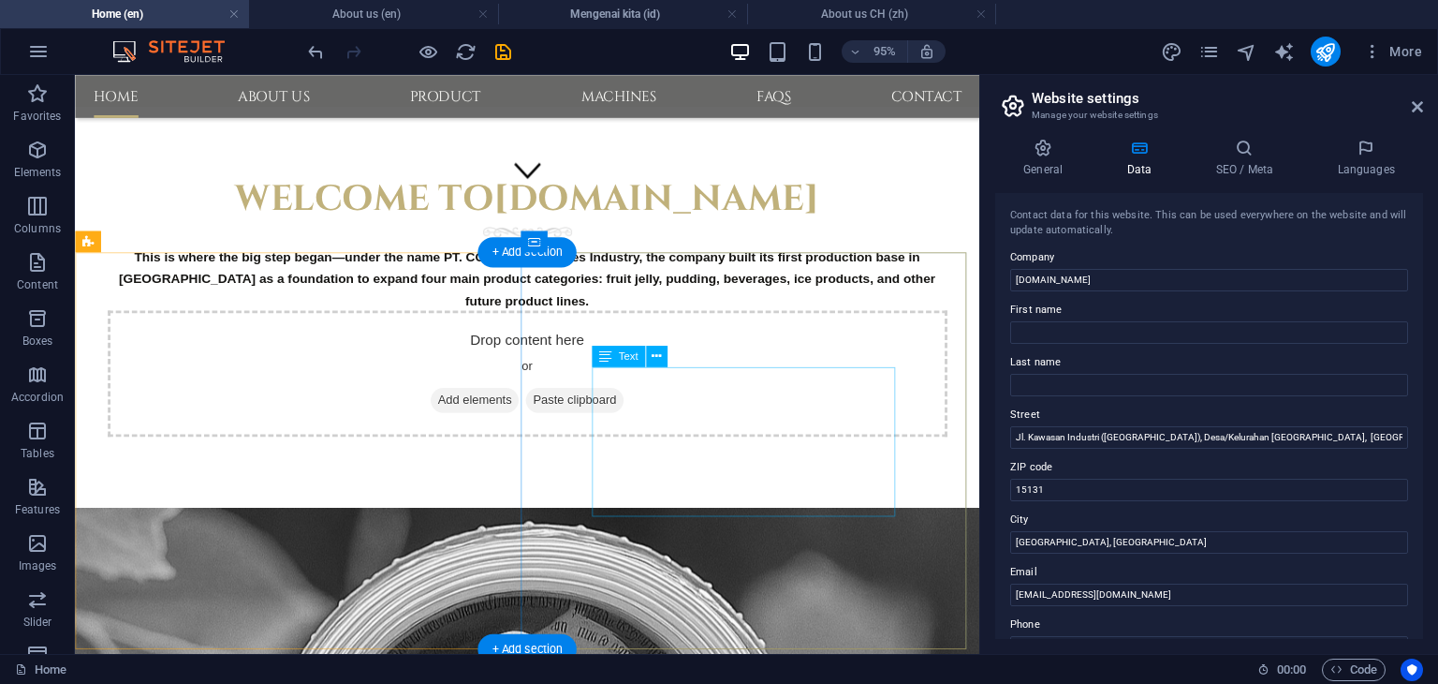
scroll to position [195, 0]
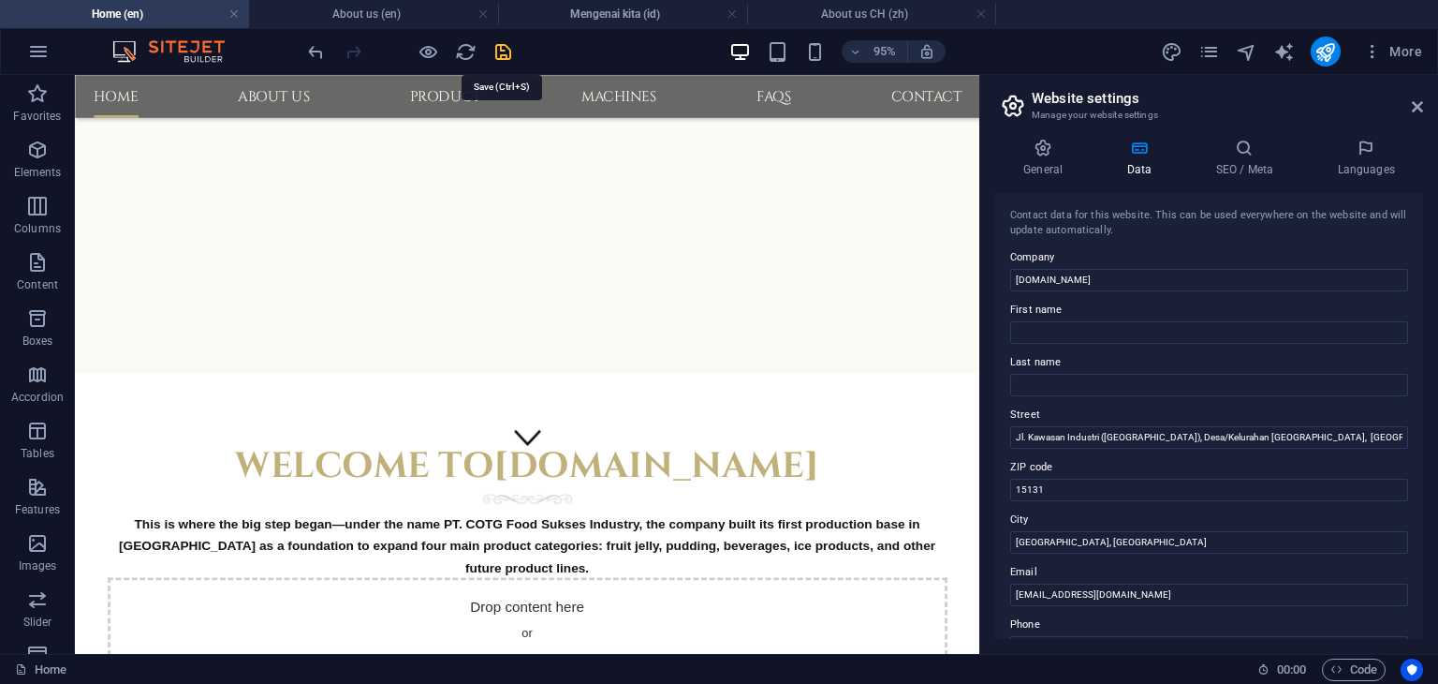
click at [506, 51] on icon "save" at bounding box center [504, 52] width 22 height 22
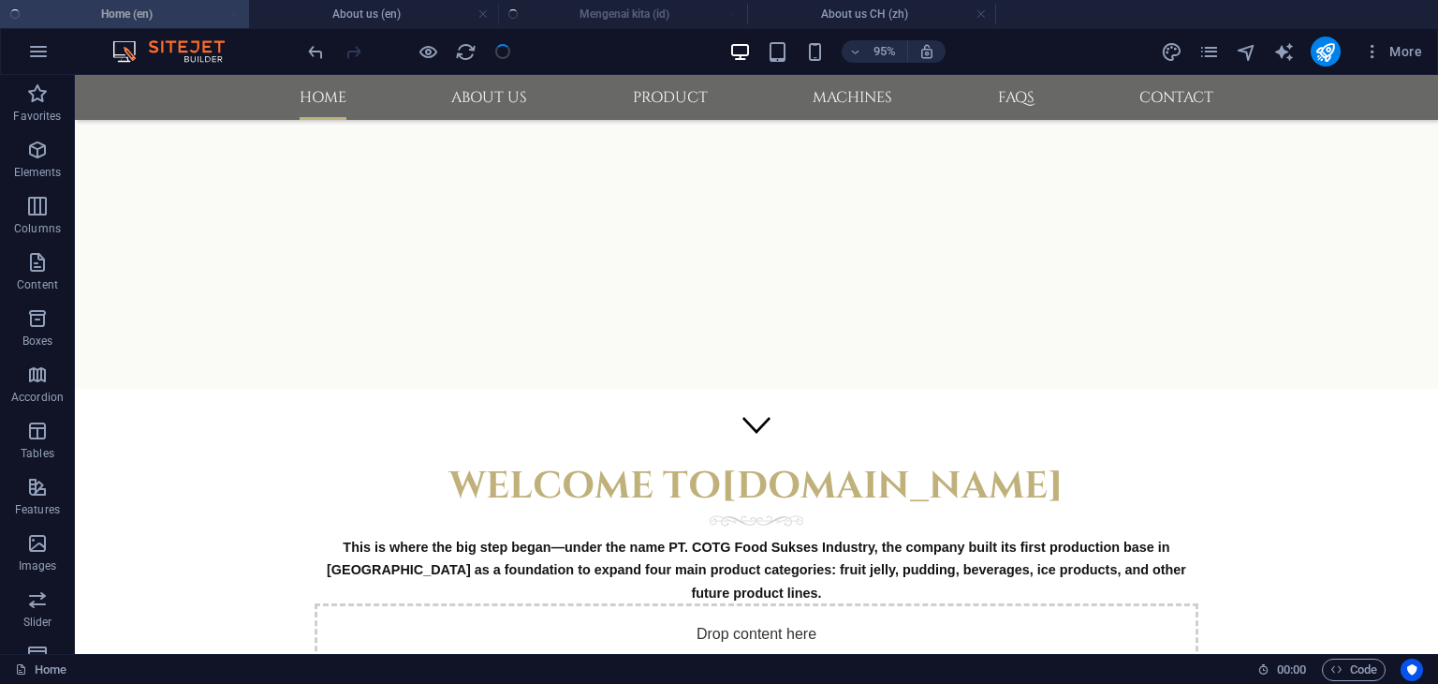
scroll to position [165, 0]
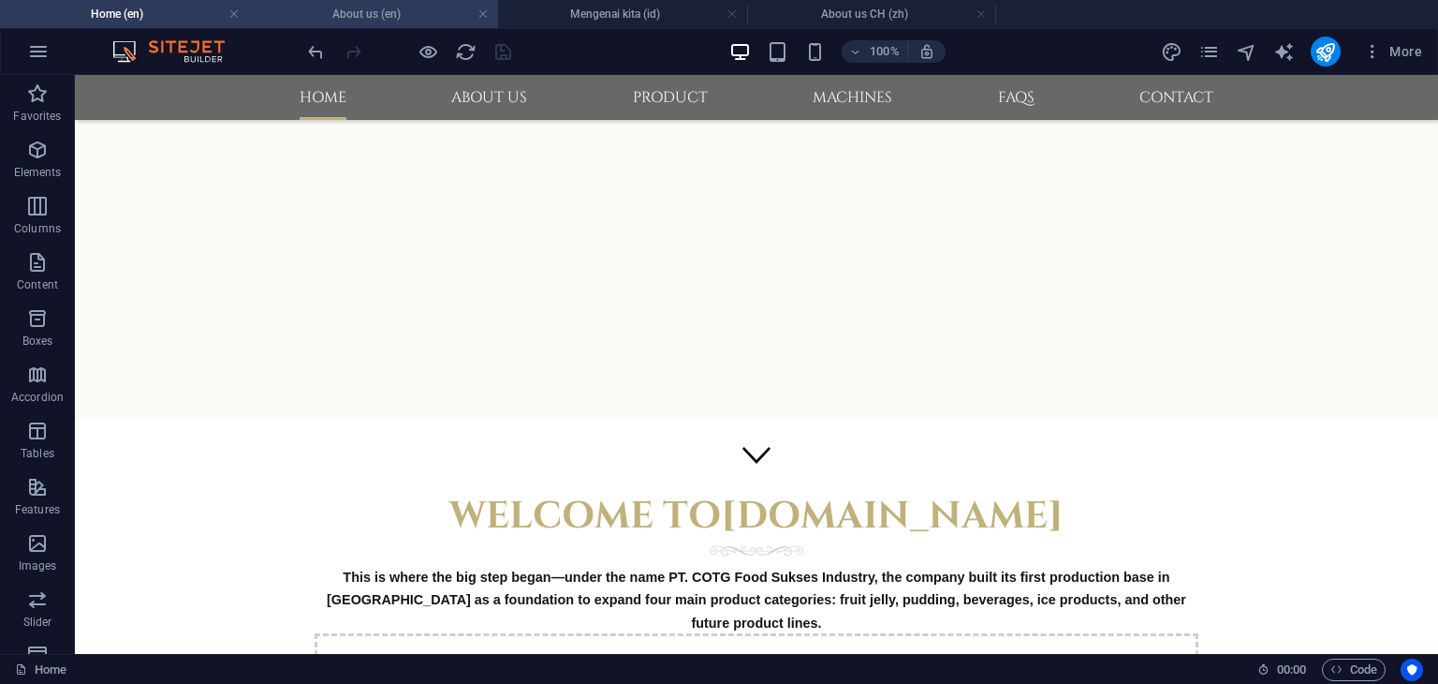
click at [407, 14] on h4 "About us (en)" at bounding box center [373, 14] width 249 height 21
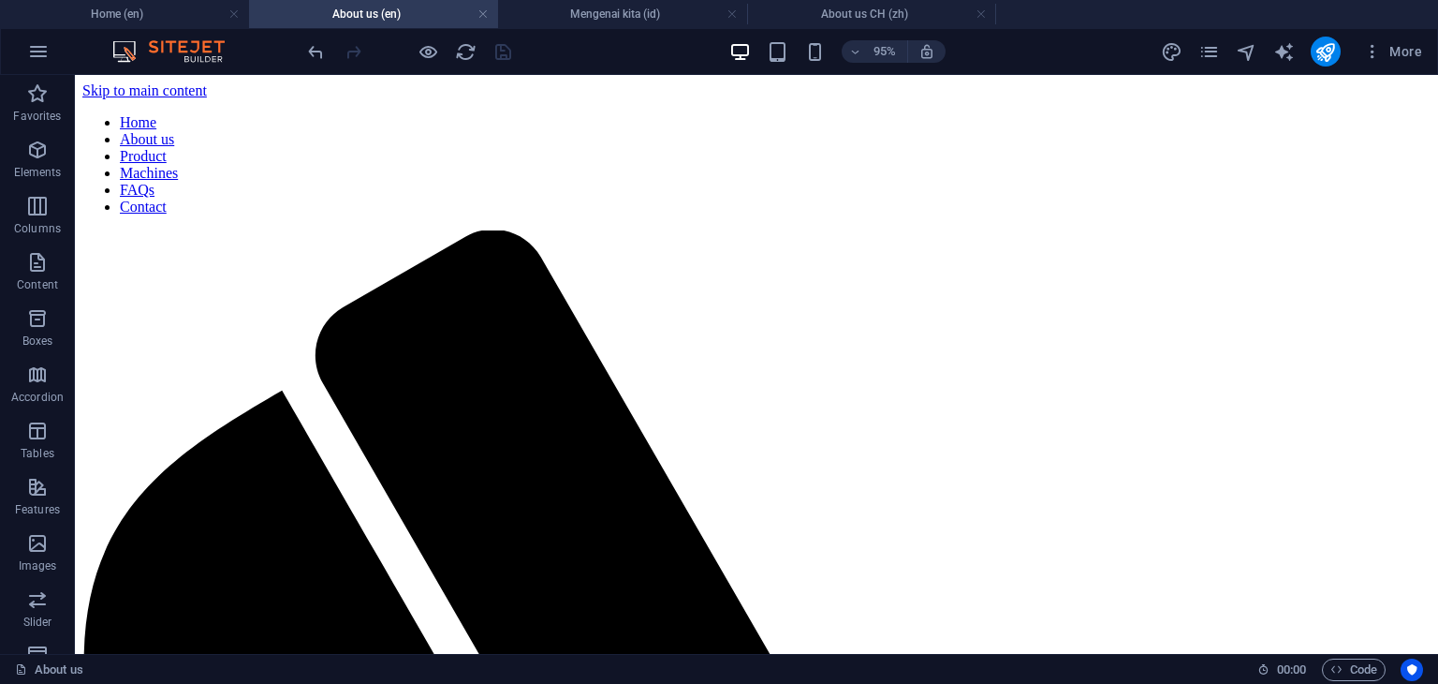
scroll to position [0, 0]
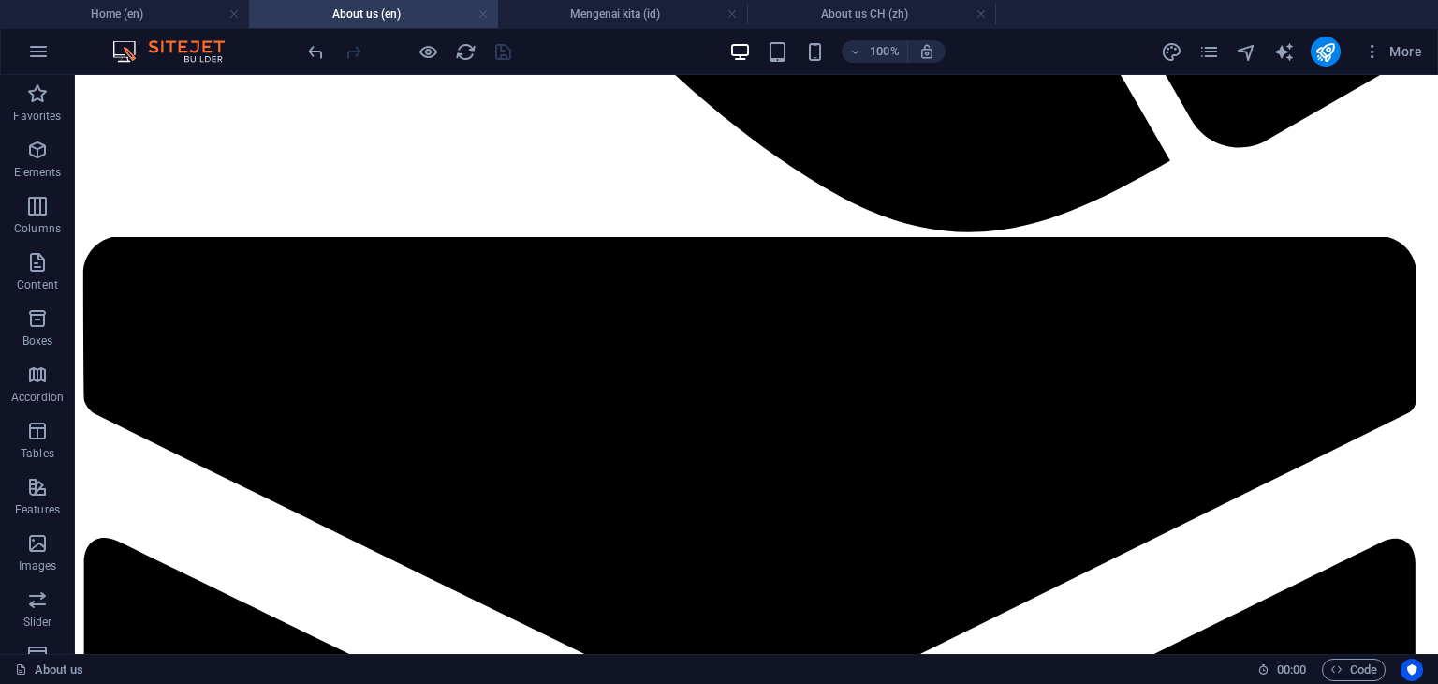
click at [481, 14] on link at bounding box center [483, 15] width 11 height 18
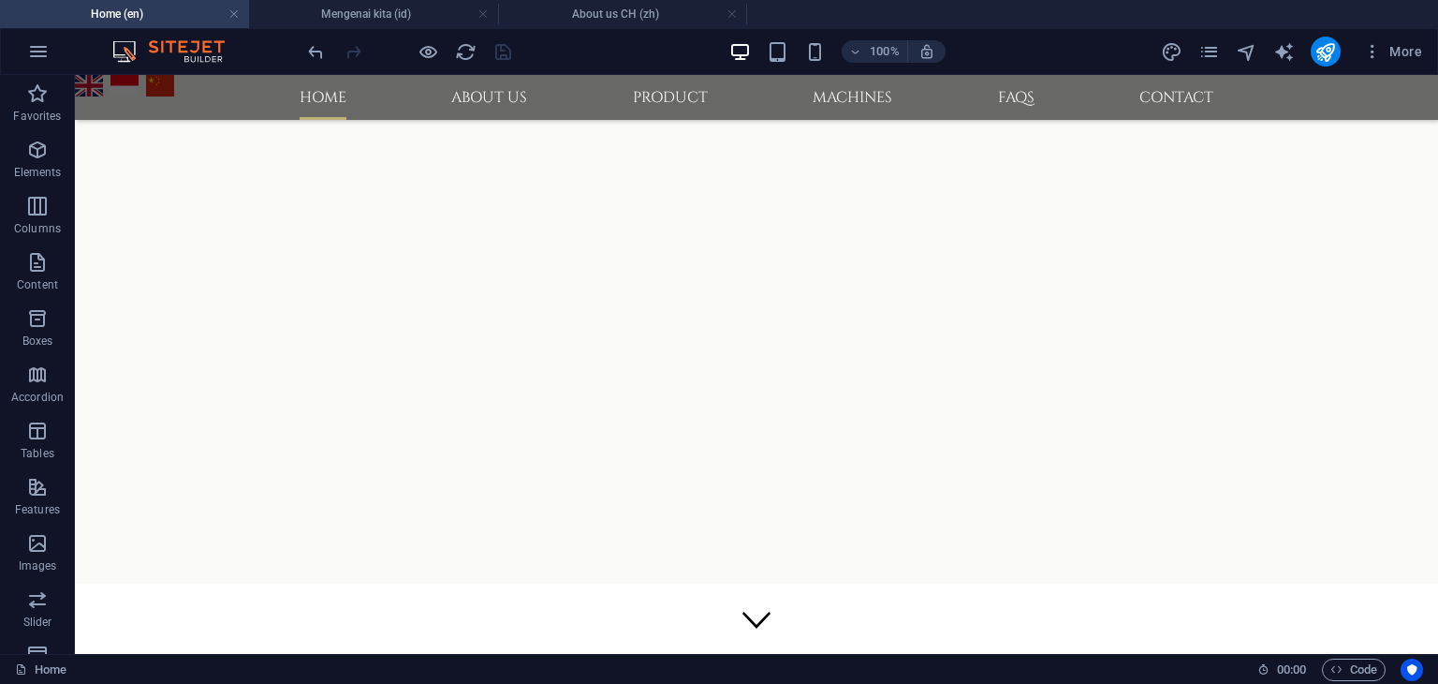
scroll to position [165, 0]
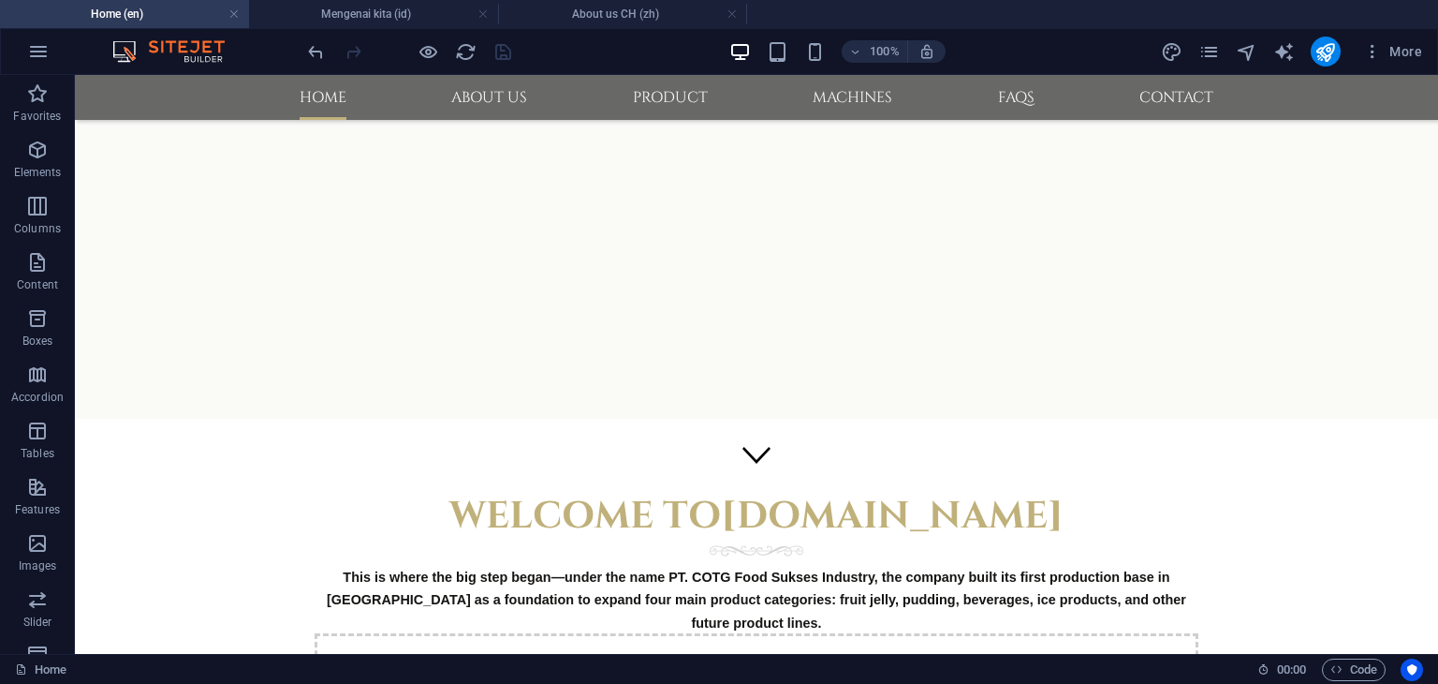
click at [481, 14] on link at bounding box center [483, 15] width 11 height 18
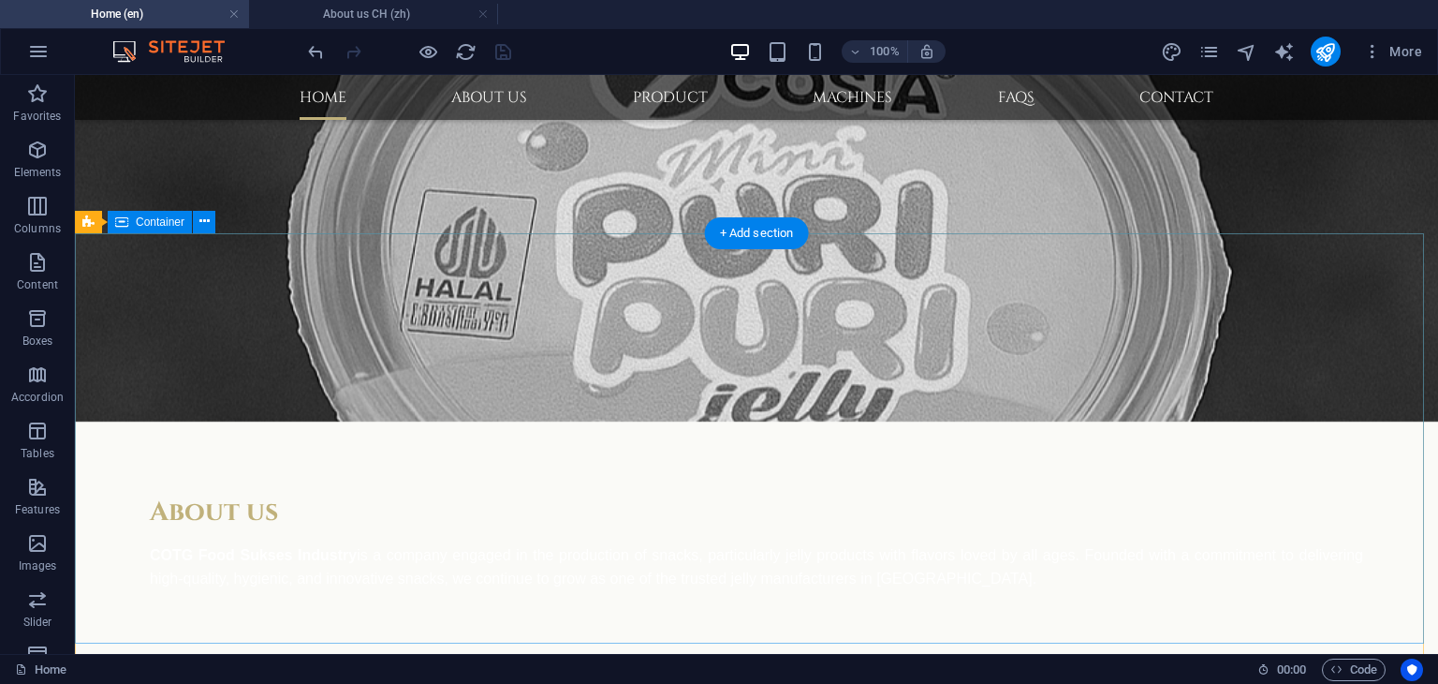
scroll to position [1893, 0]
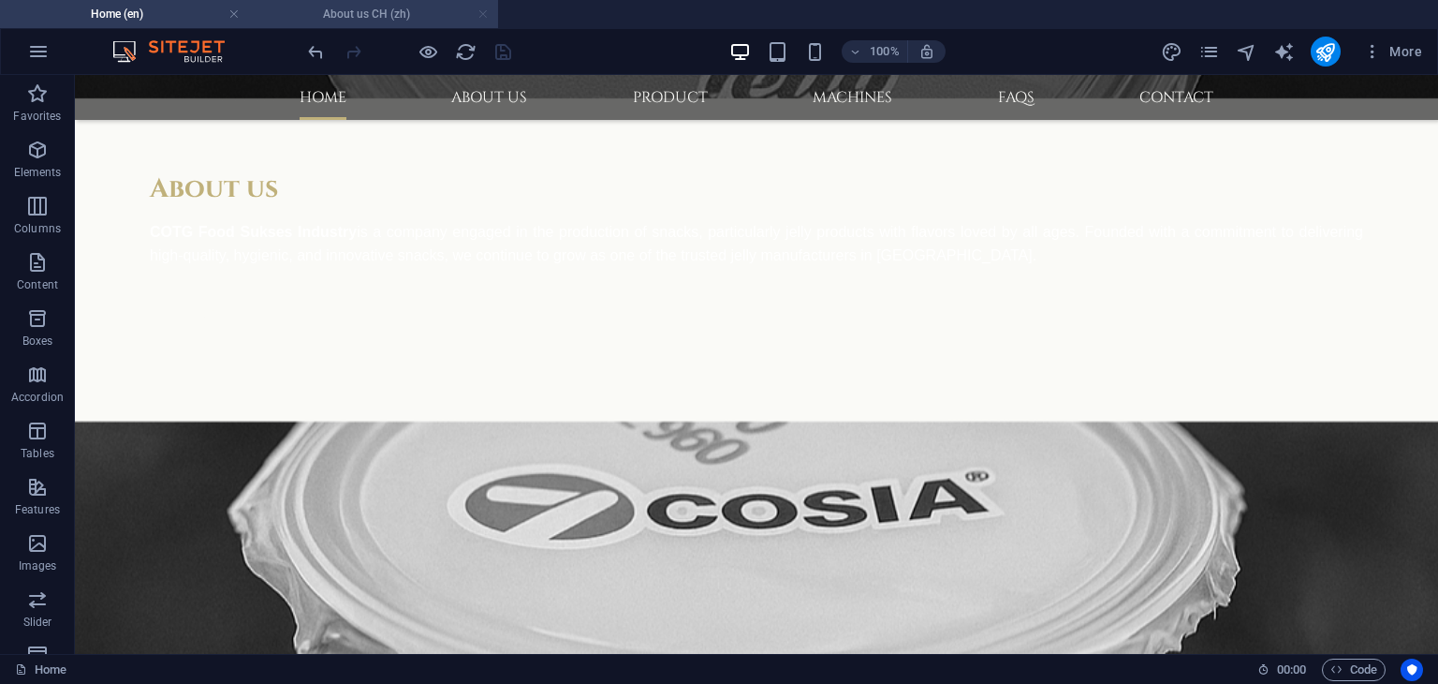
click at [482, 14] on link at bounding box center [483, 15] width 11 height 18
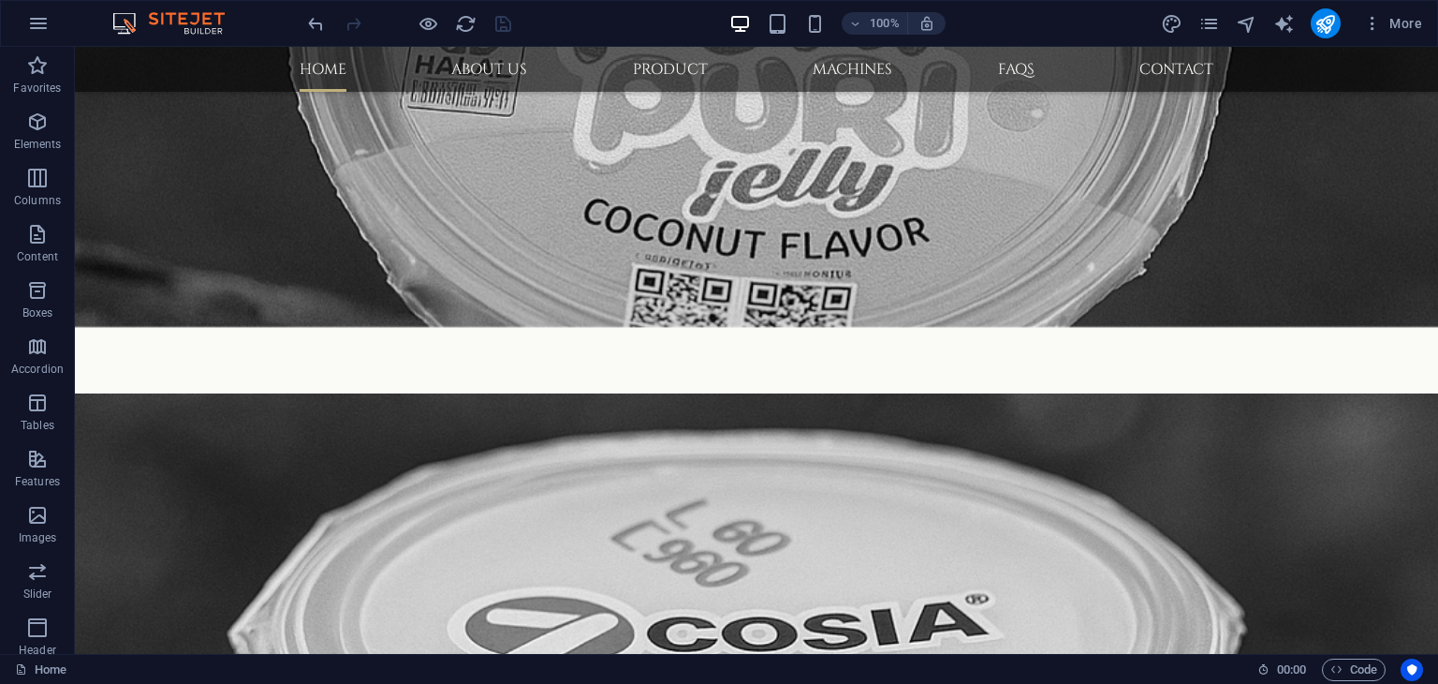
scroll to position [1865, 0]
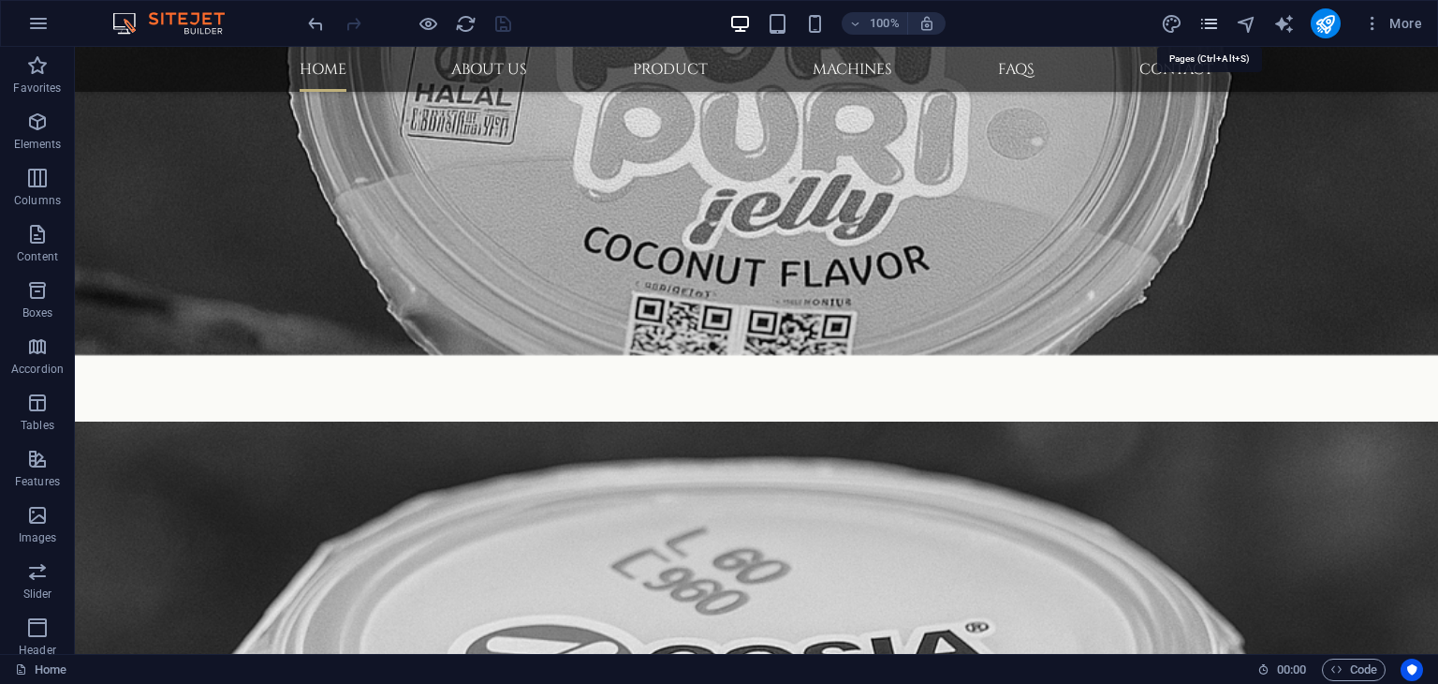
click at [1217, 22] on icon "pages" at bounding box center [1210, 24] width 22 height 22
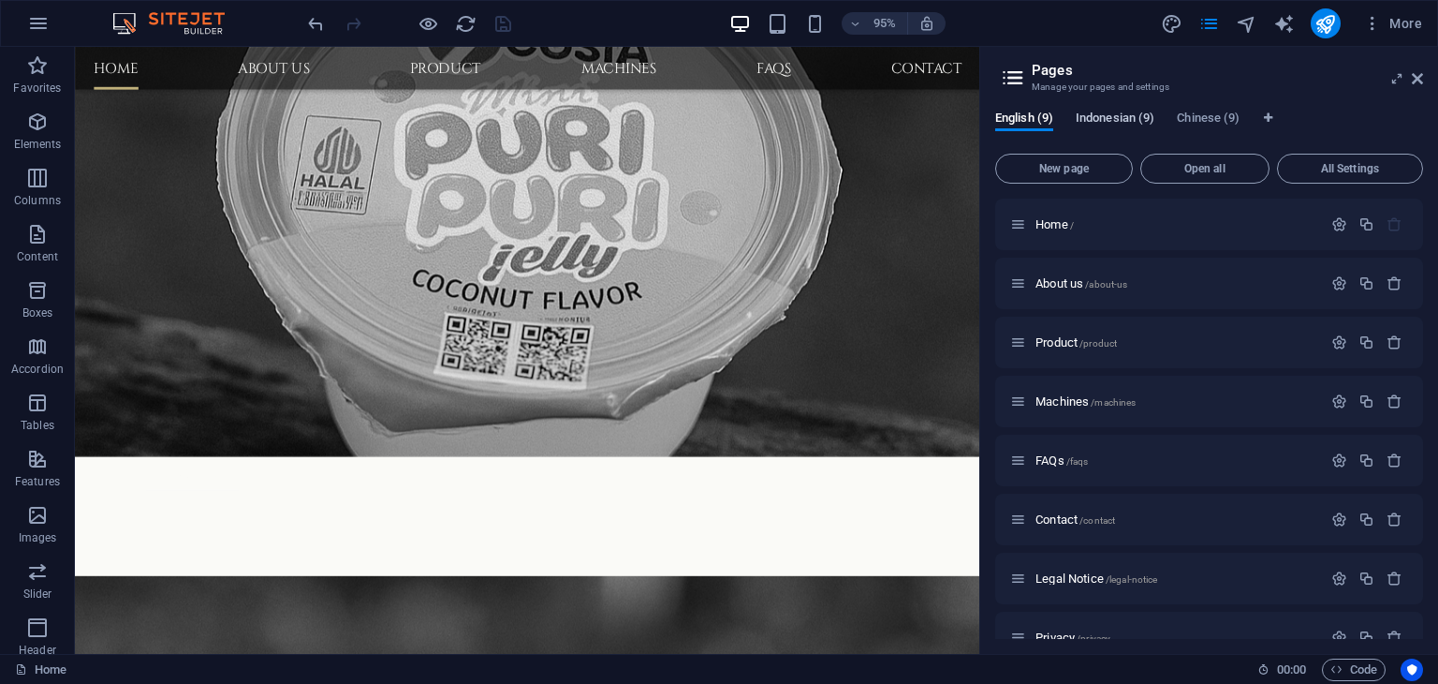
click at [1106, 118] on span "Indonesian (9)" at bounding box center [1115, 120] width 79 height 26
click at [1059, 219] on span "Home /" at bounding box center [1055, 224] width 38 height 14
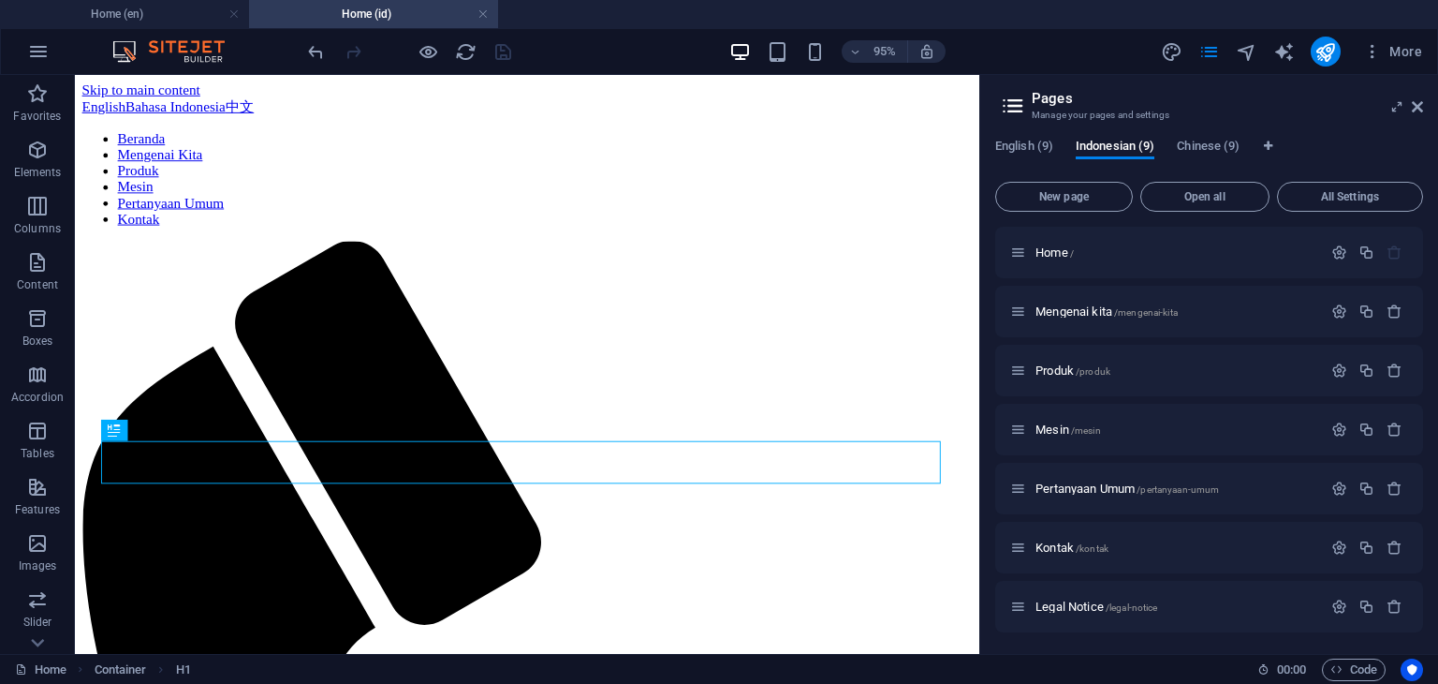
scroll to position [0, 0]
click at [1202, 144] on span "Chinese (9)" at bounding box center [1208, 148] width 63 height 26
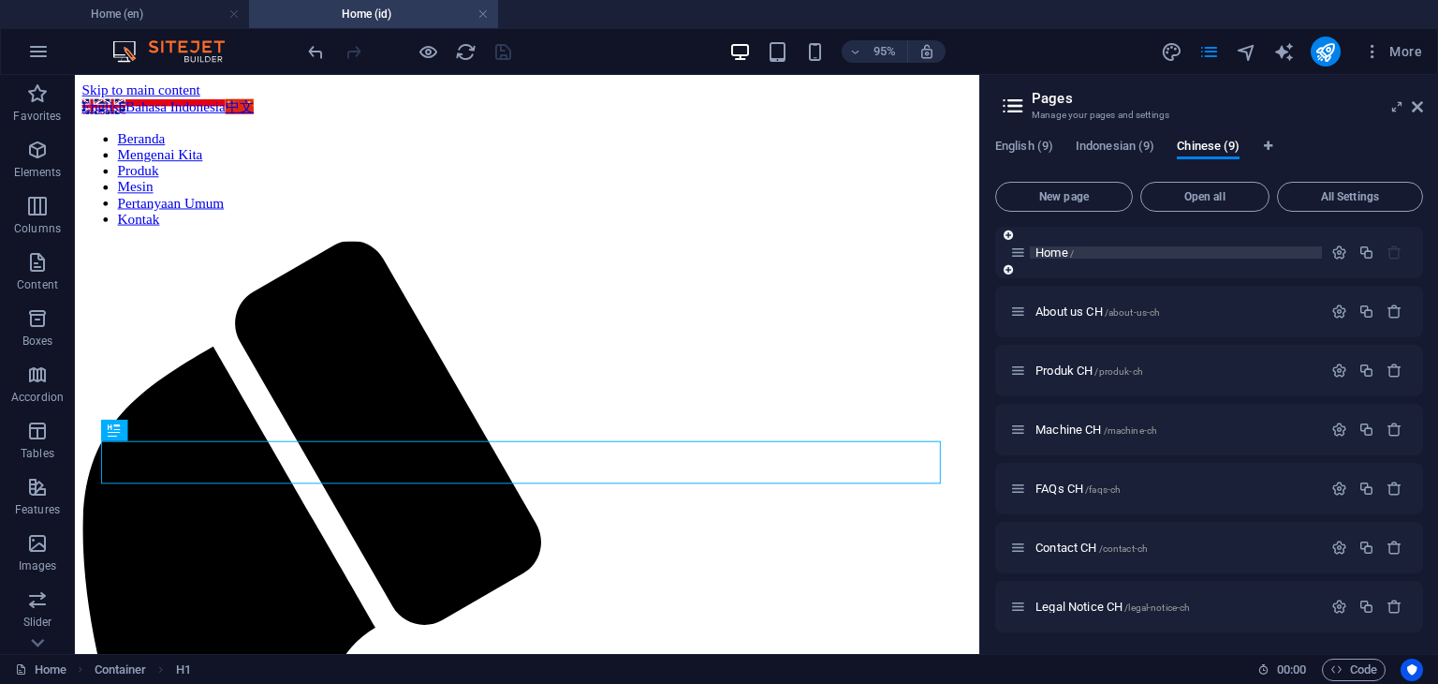
click at [1048, 256] on span "Home /" at bounding box center [1055, 252] width 38 height 14
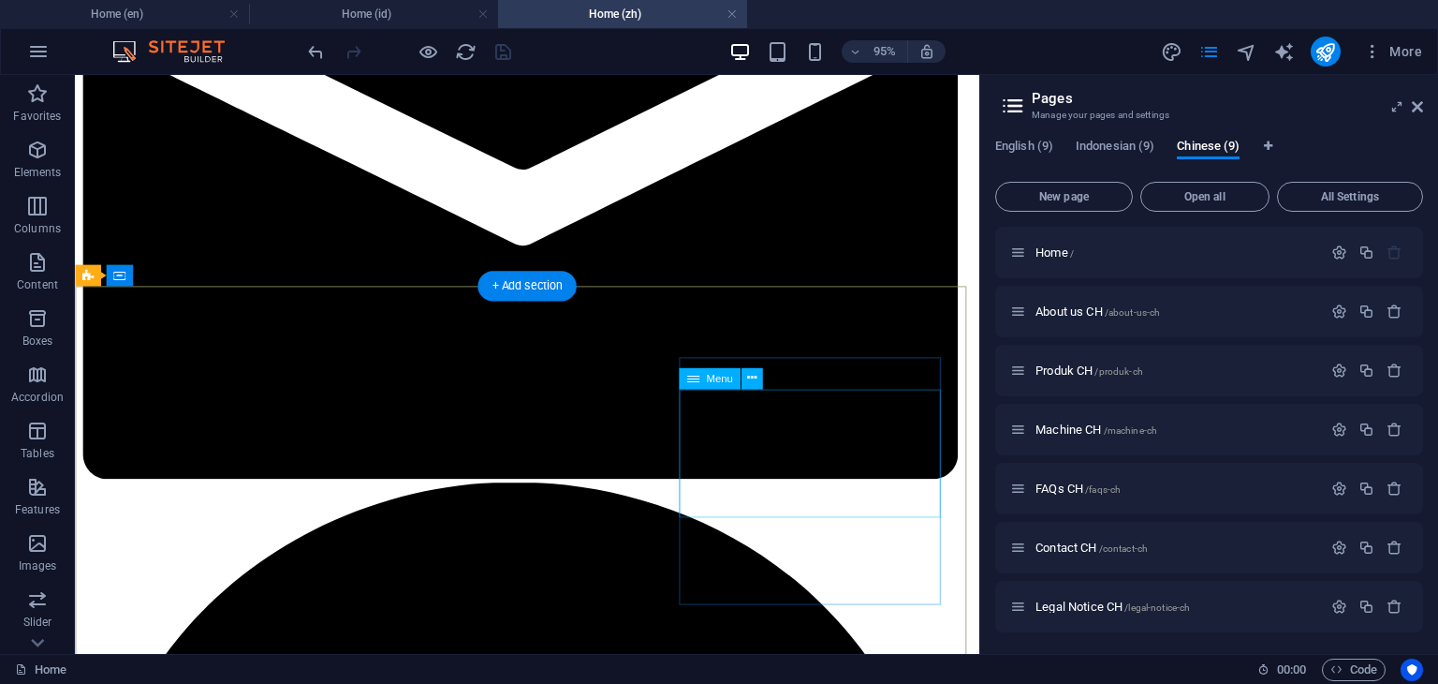
scroll to position [1686, 0]
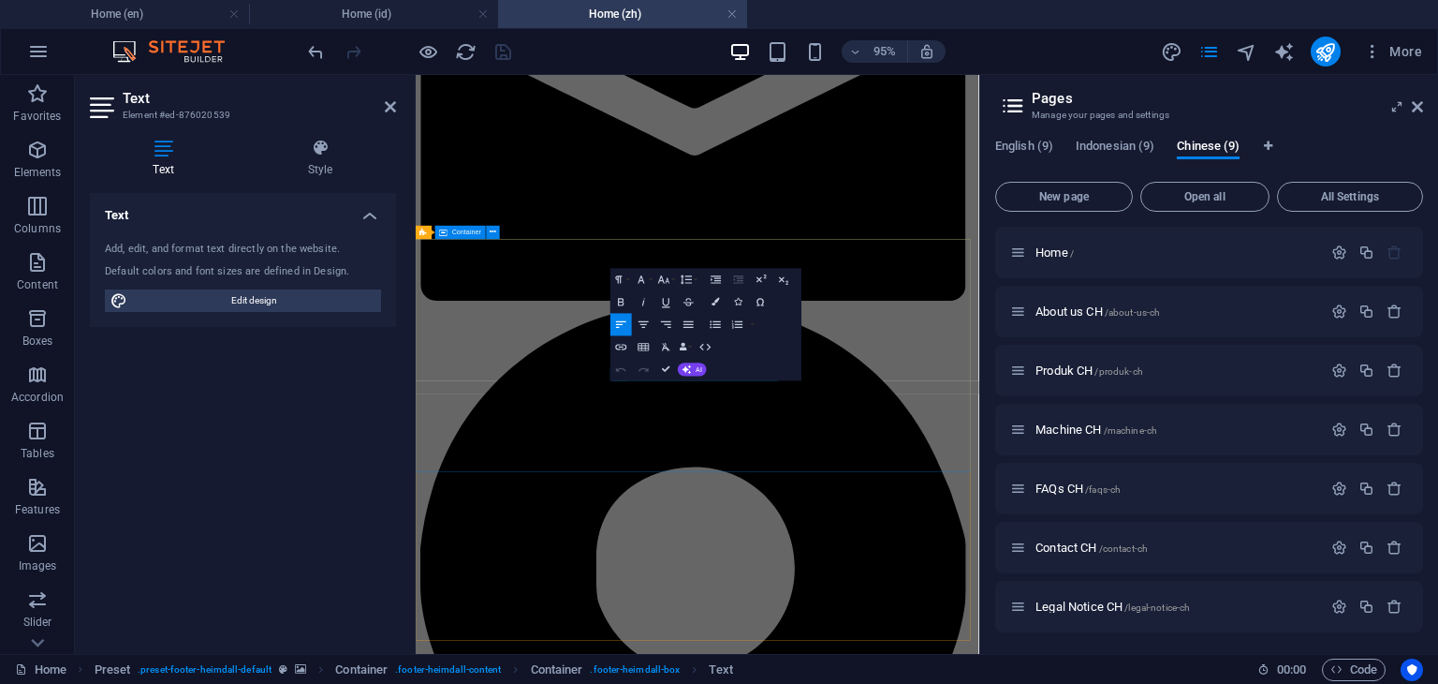
scroll to position [1597, 0]
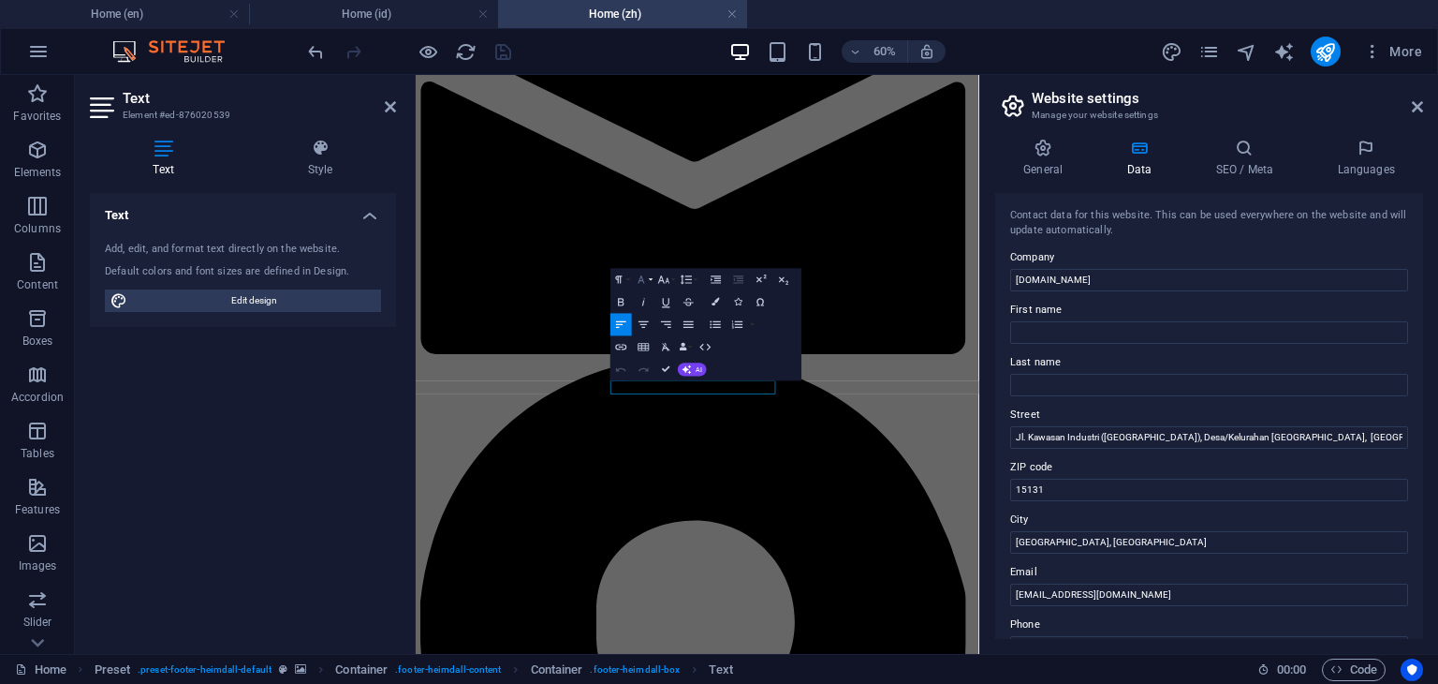
click at [641, 279] on icon "button" at bounding box center [642, 278] width 7 height 7
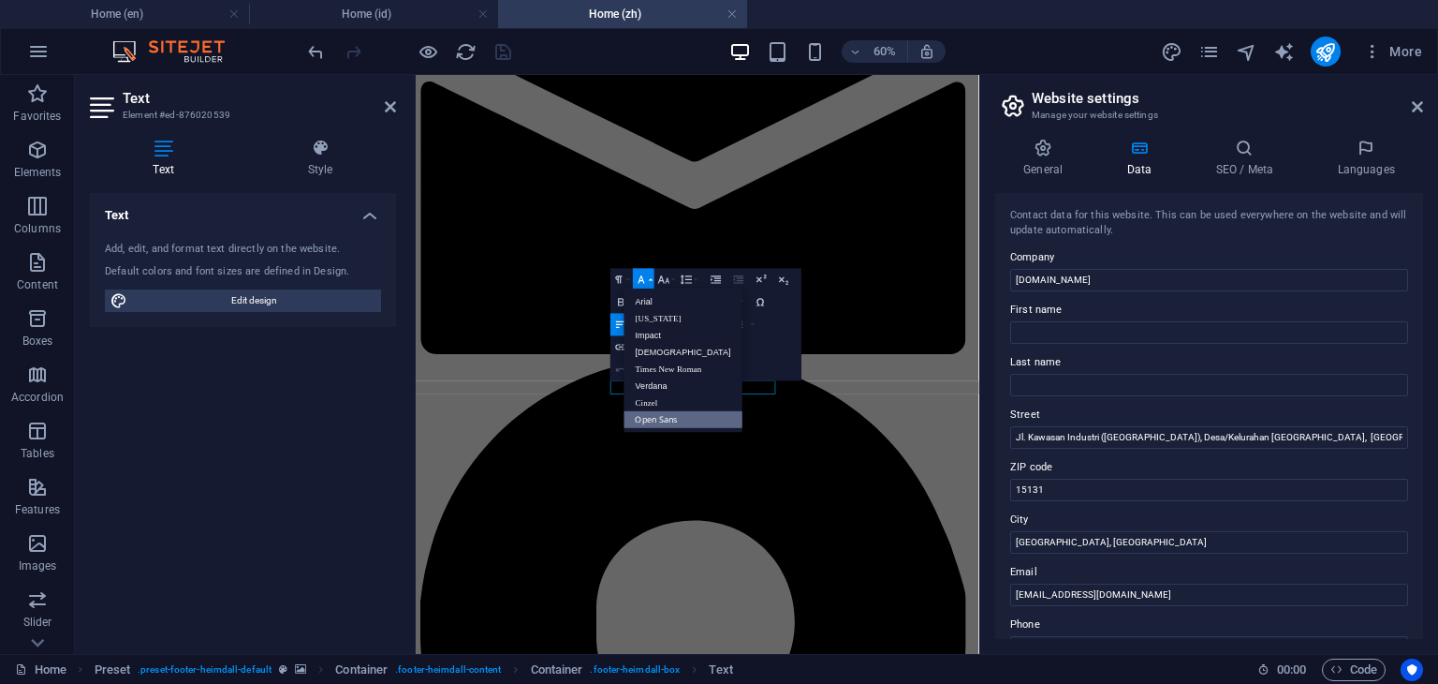
scroll to position [0, 0]
click at [648, 301] on link "Arial" at bounding box center [684, 301] width 118 height 17
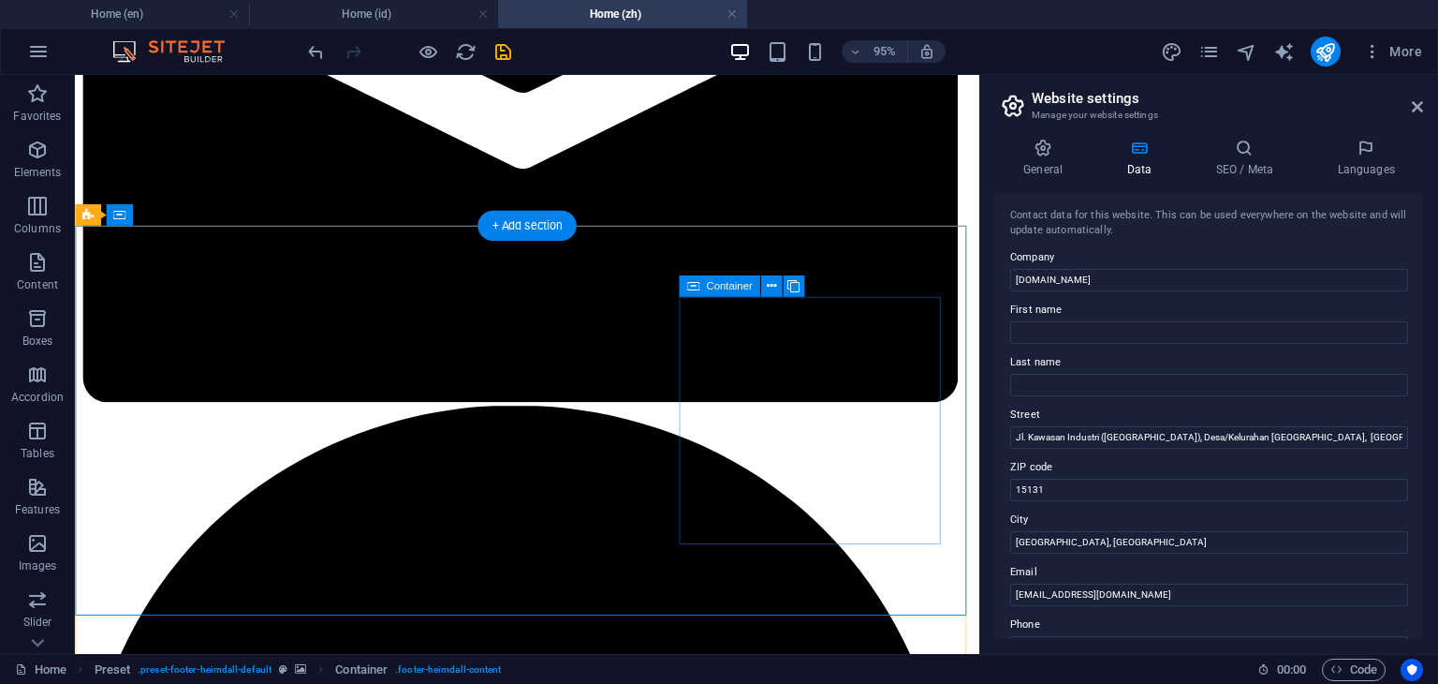
scroll to position [1762, 0]
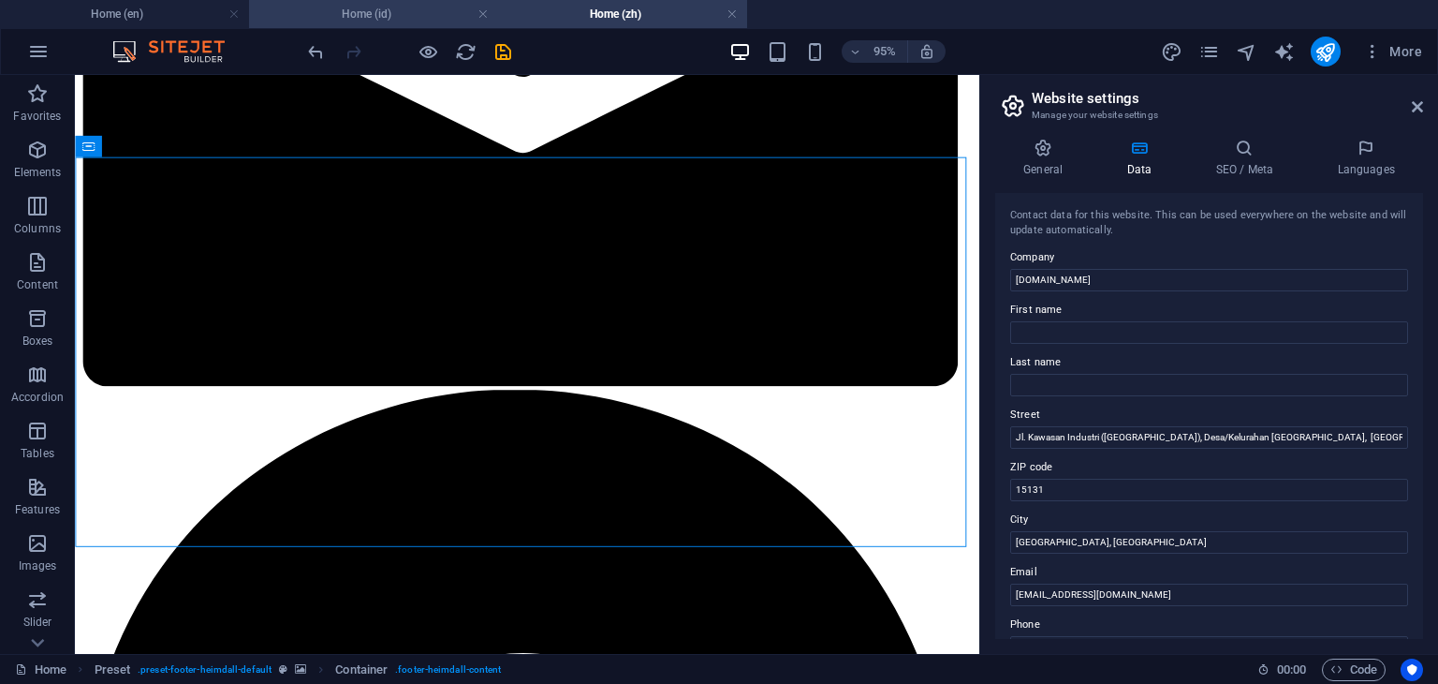
click at [398, 19] on h4 "Home (id)" at bounding box center [373, 14] width 249 height 21
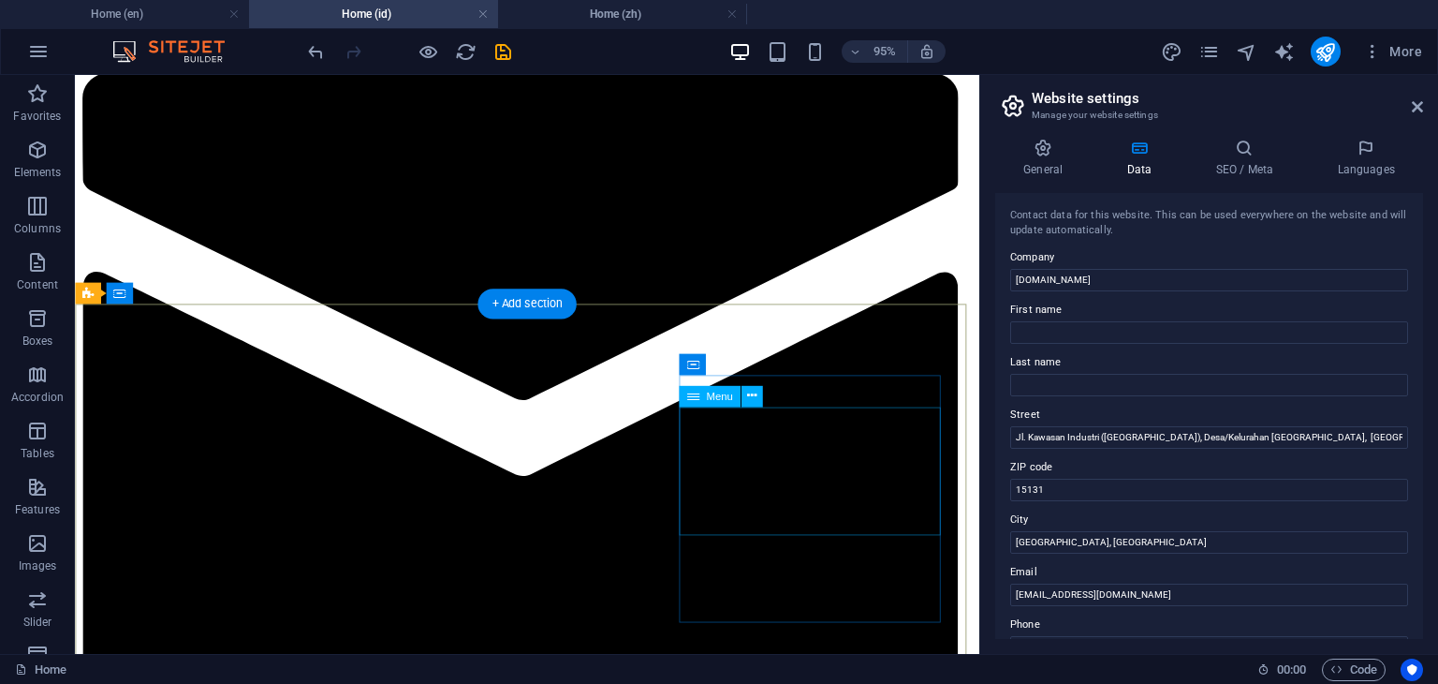
scroll to position [1873, 0]
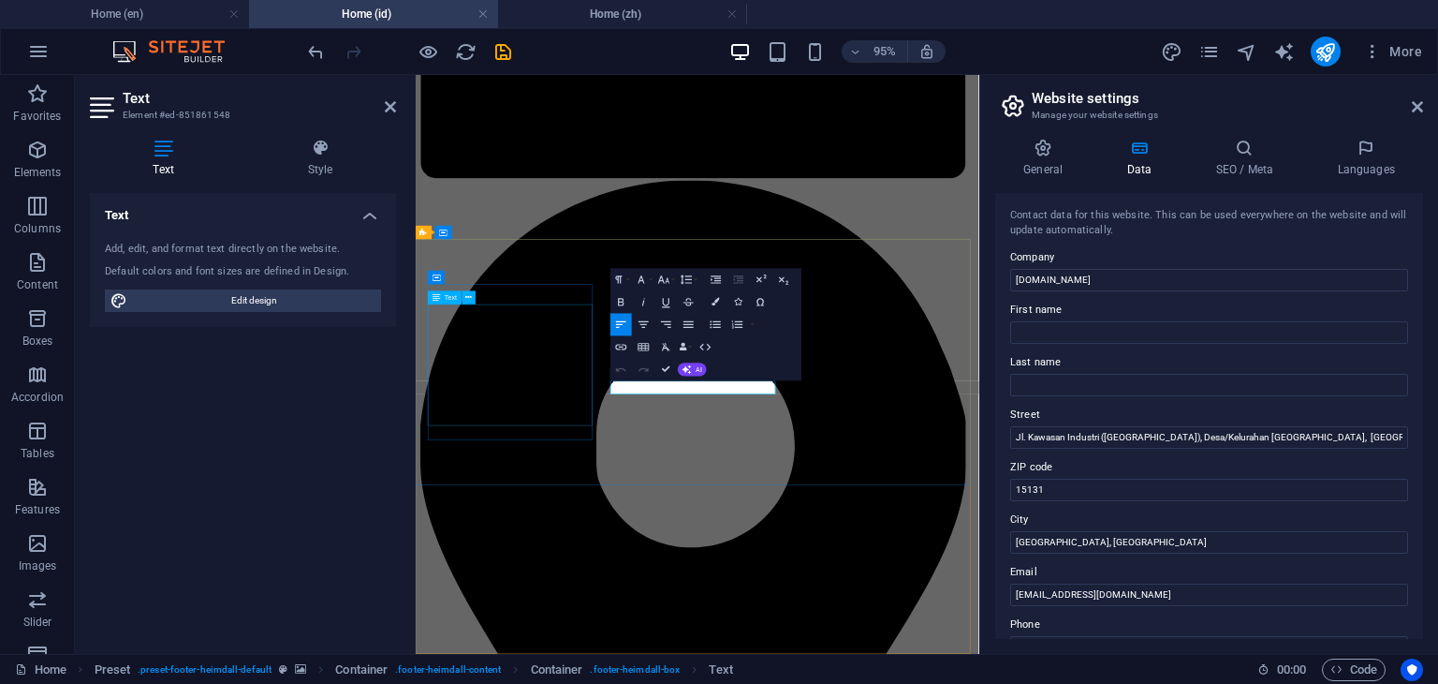
scroll to position [1710, 0]
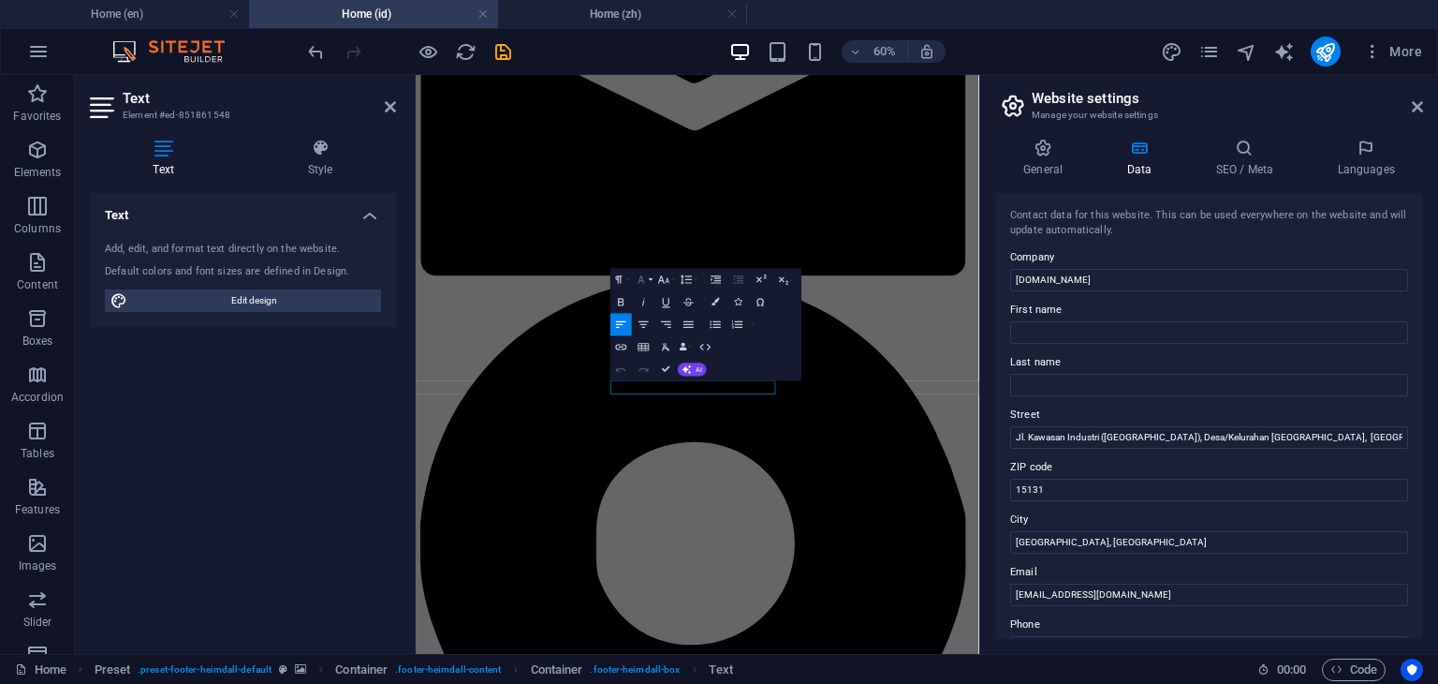
click at [648, 280] on icon "button" at bounding box center [641, 279] width 13 height 13
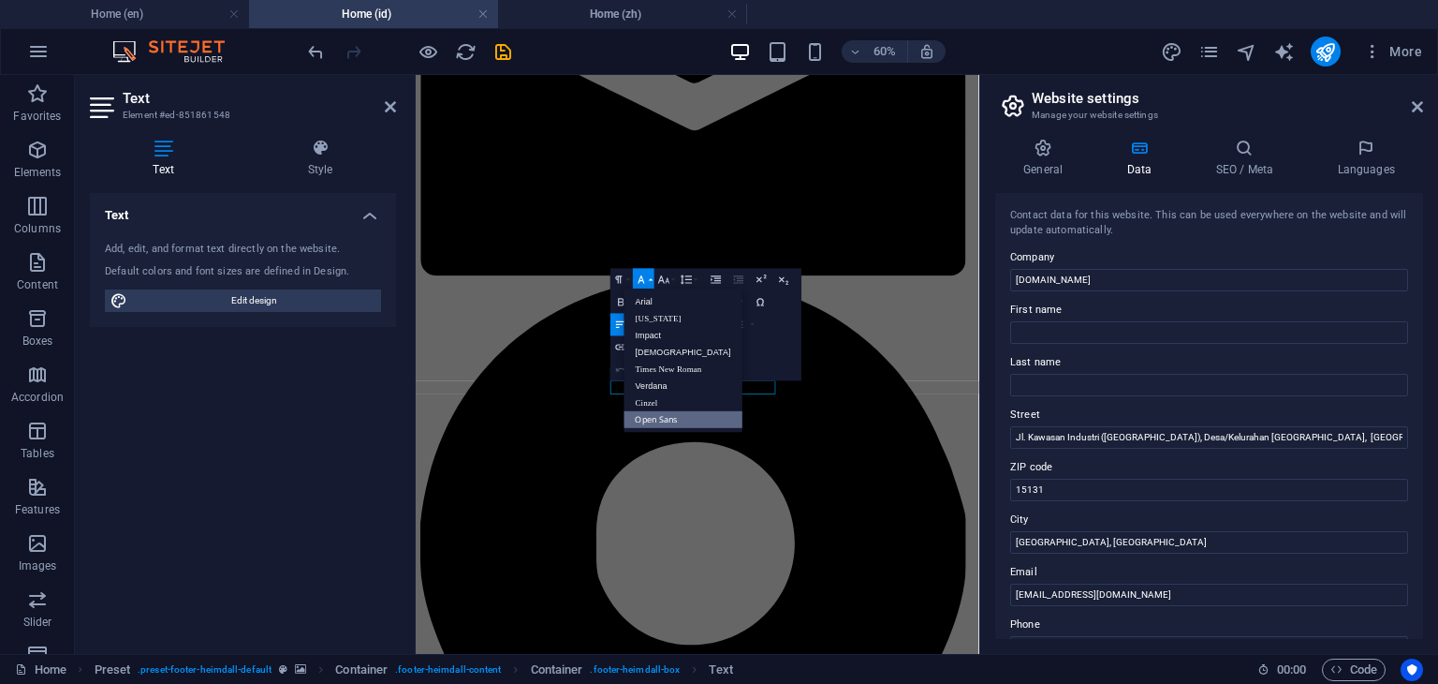
scroll to position [0, 0]
click at [652, 304] on link "Arial" at bounding box center [684, 301] width 118 height 17
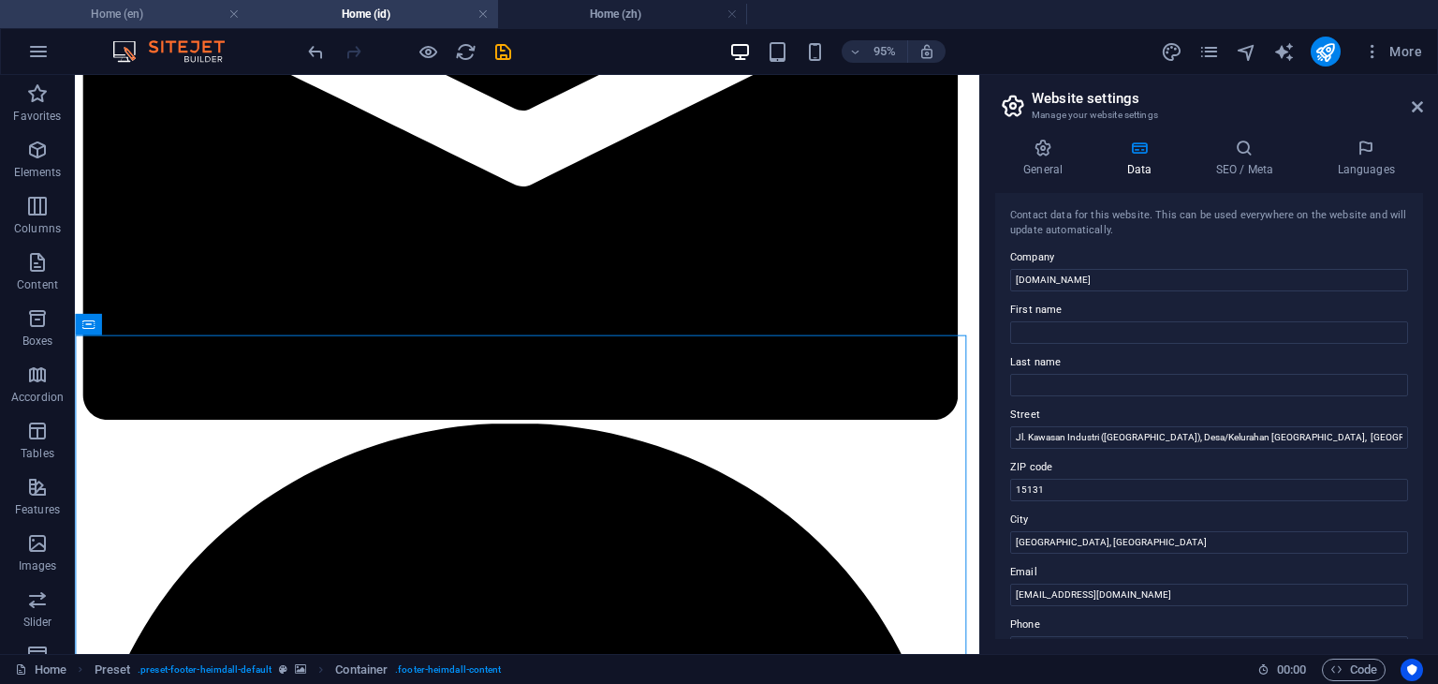
click at [178, 16] on h4 "Home (en)" at bounding box center [124, 14] width 249 height 21
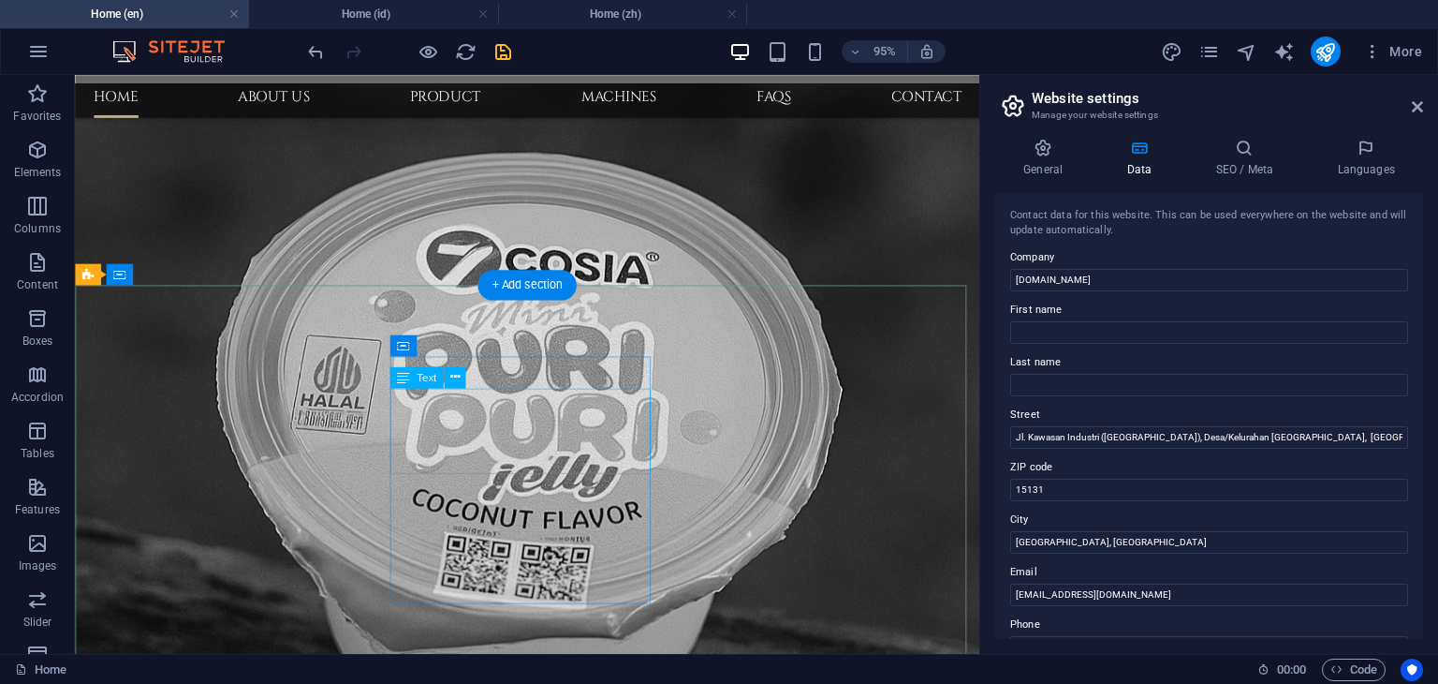
scroll to position [1742, 0]
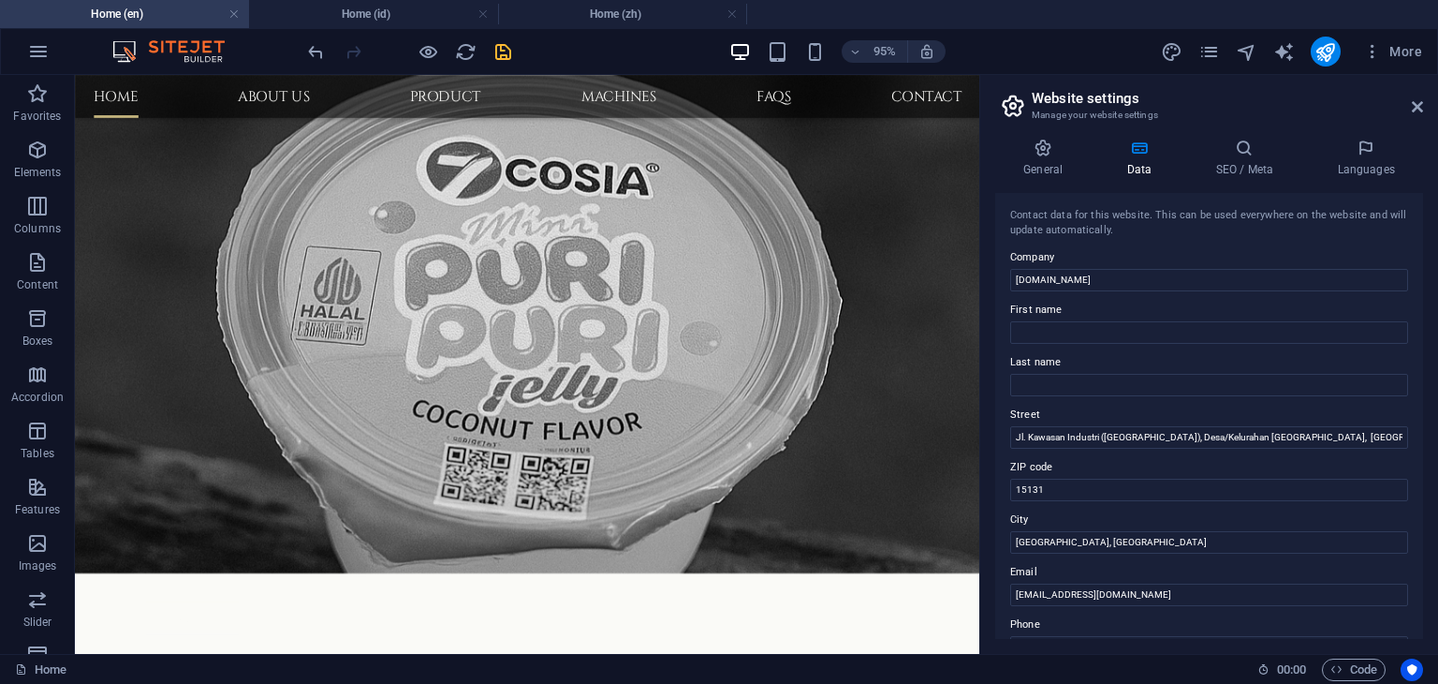
click at [500, 56] on icon "save" at bounding box center [504, 52] width 22 height 22
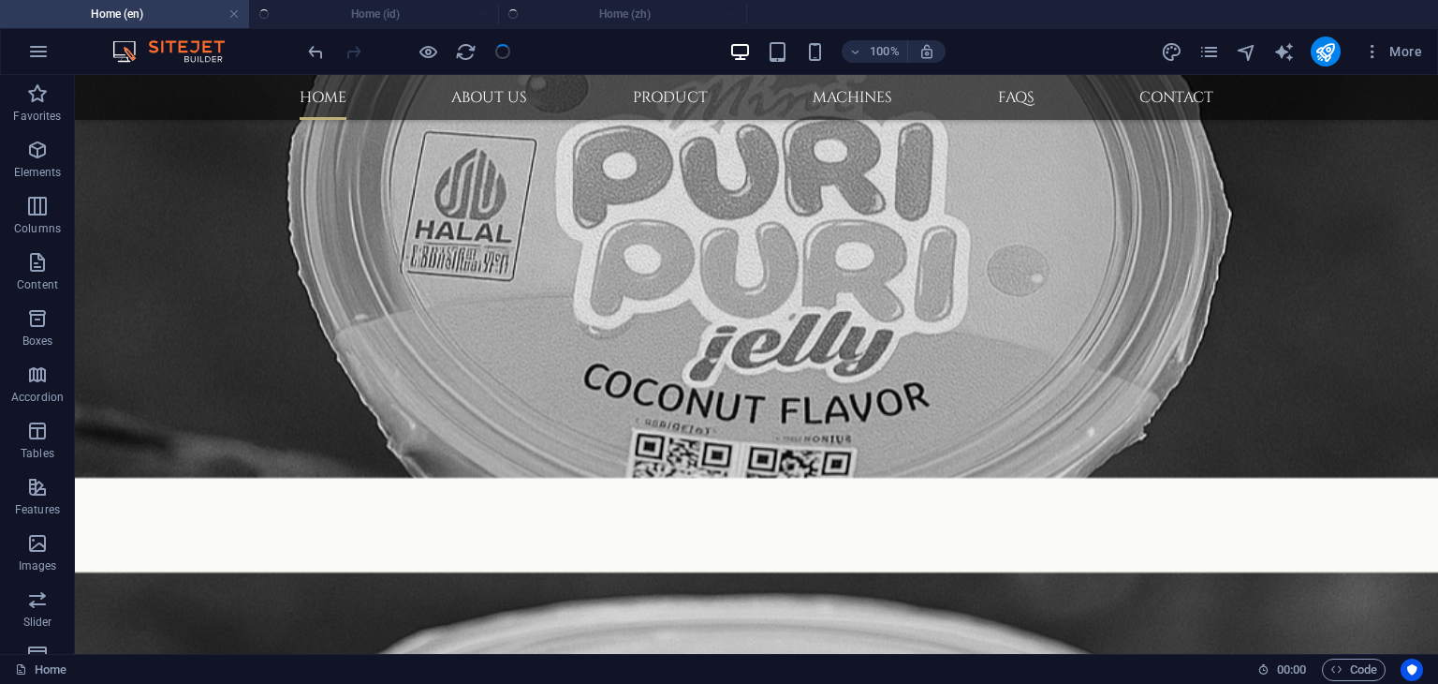
scroll to position [1630, 0]
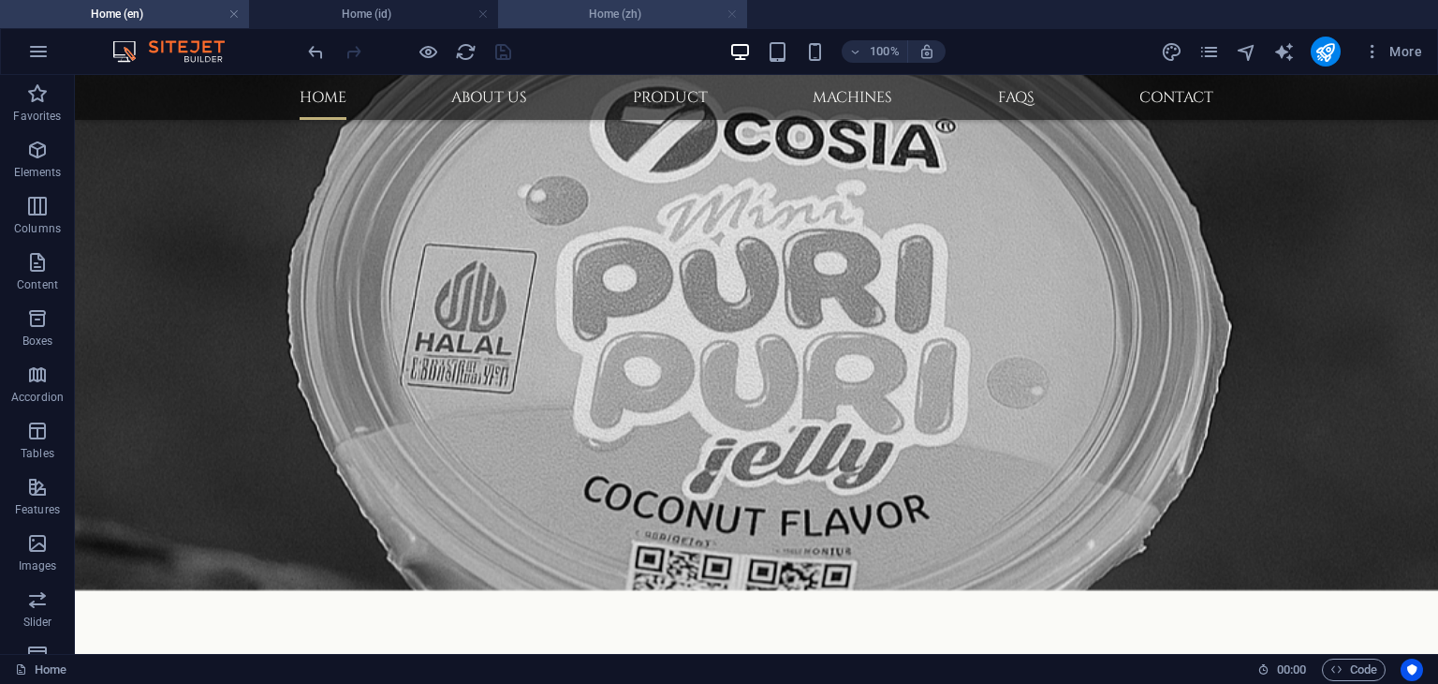
click at [480, 12] on link at bounding box center [483, 15] width 11 height 18
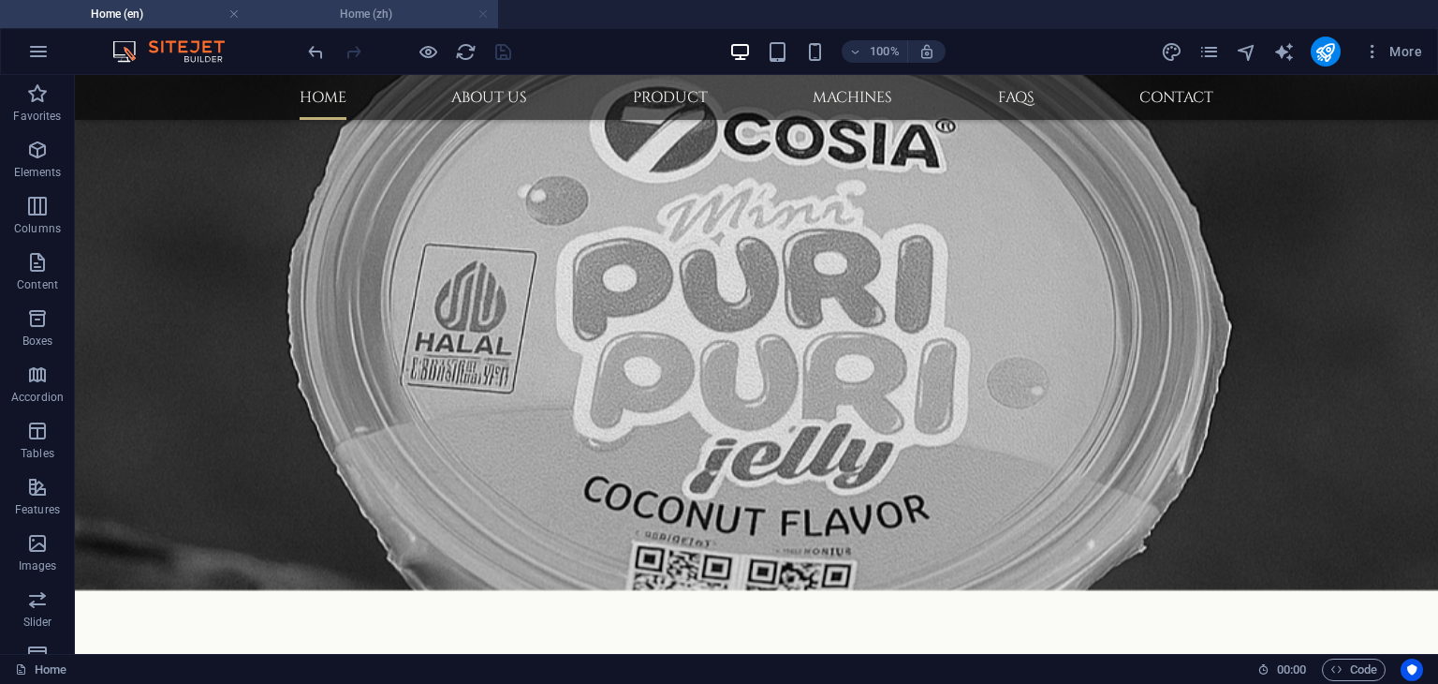
click at [479, 12] on link at bounding box center [483, 15] width 11 height 18
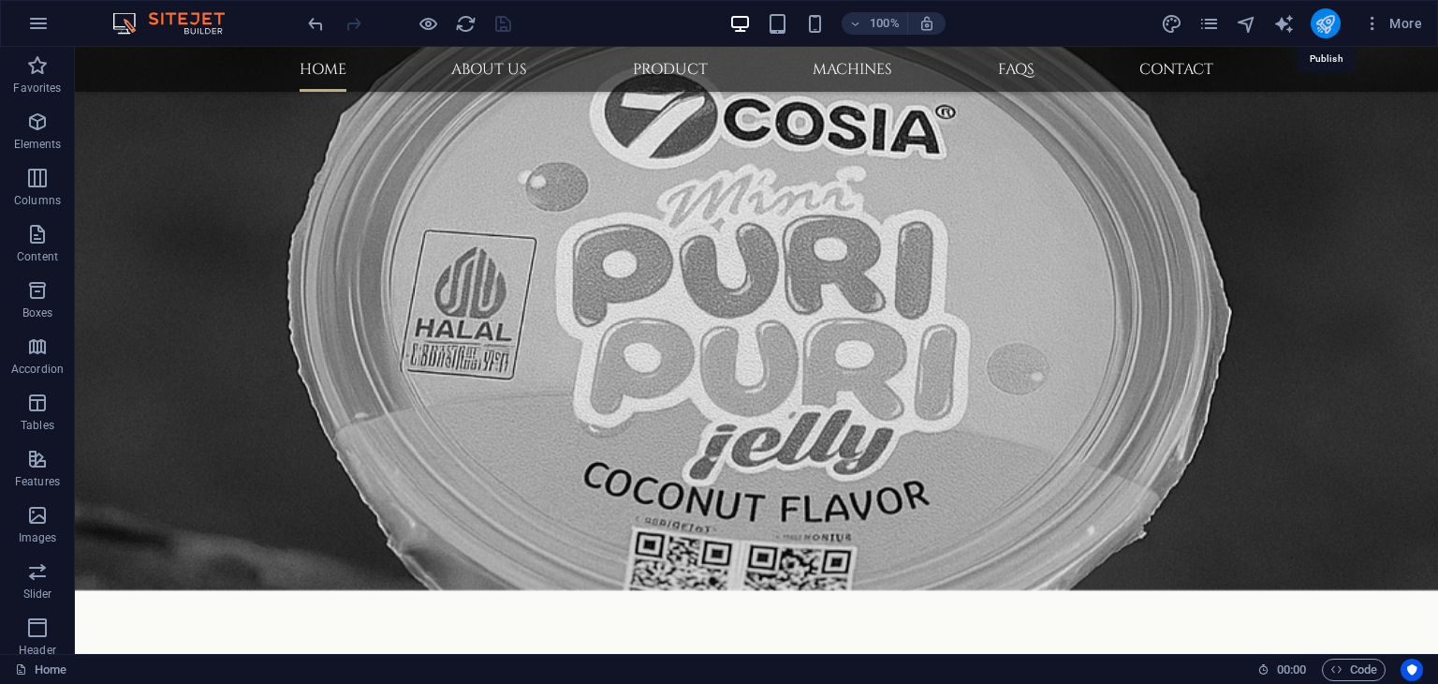
click at [1322, 31] on icon "publish" at bounding box center [1326, 24] width 22 height 22
